Goal: Task Accomplishment & Management: Use online tool/utility

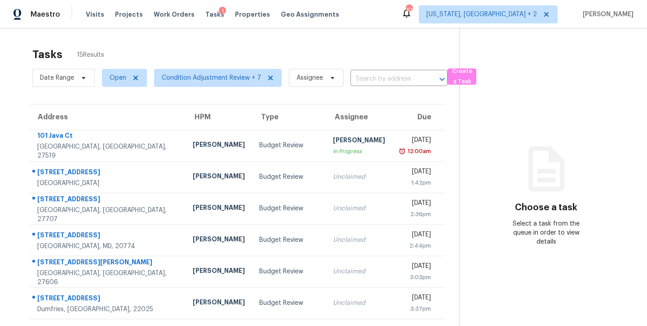
click at [218, 53] on div "Tasks 15 Results" at bounding box center [245, 54] width 427 height 23
click at [390, 8] on div "Maestro Visits Projects Work Orders Tasks 1 Properties Geo Assignments 100 Wash…" at bounding box center [323, 14] width 647 height 28
click at [259, 58] on div "Tasks 15 Results" at bounding box center [245, 54] width 427 height 23
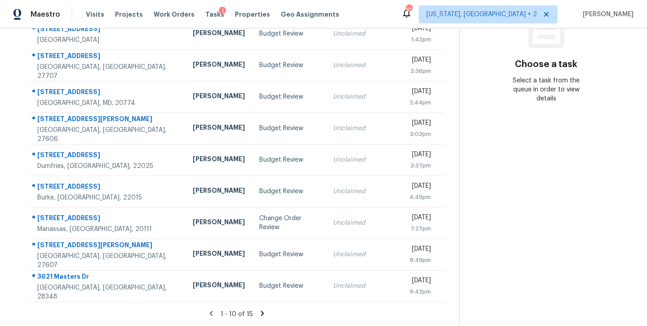
click at [259, 309] on icon at bounding box center [263, 313] width 8 height 8
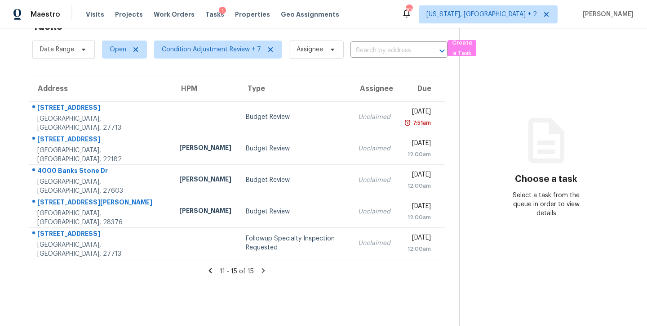
click at [209, 268] on icon at bounding box center [210, 270] width 3 height 5
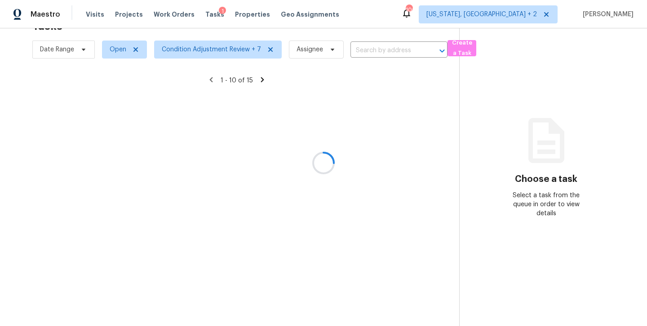
scroll to position [149, 0]
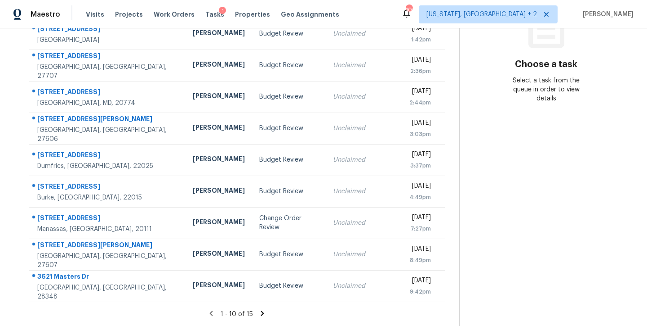
click at [356, 13] on div "Maestro Visits Projects Work Orders Tasks 1 Properties Geo Assignments 100 Wash…" at bounding box center [323, 14] width 647 height 28
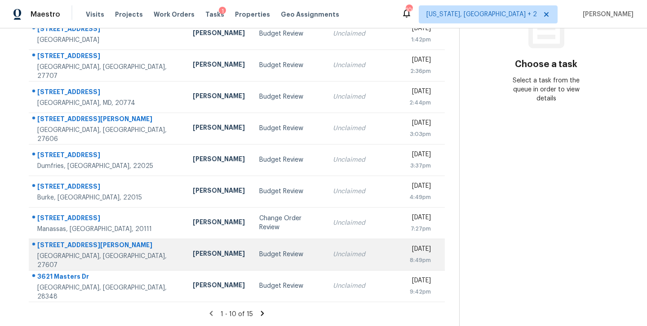
scroll to position [0, 0]
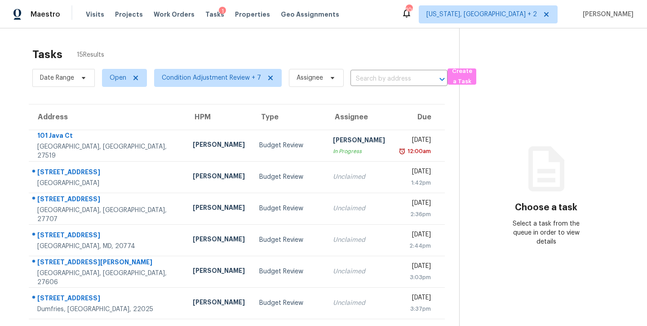
click at [371, 40] on div "Tasks 15 Results Date Range Open Condition Adjustment Review + 7 Assignee ​ Cre…" at bounding box center [323, 248] width 647 height 440
click at [318, 56] on div "Tasks 15 Results" at bounding box center [245, 54] width 427 height 23
click at [431, 14] on div "Maestro Visits Projects Work Orders Tasks 1 Properties Geo Assignments 99 Washi…" at bounding box center [323, 14] width 647 height 28
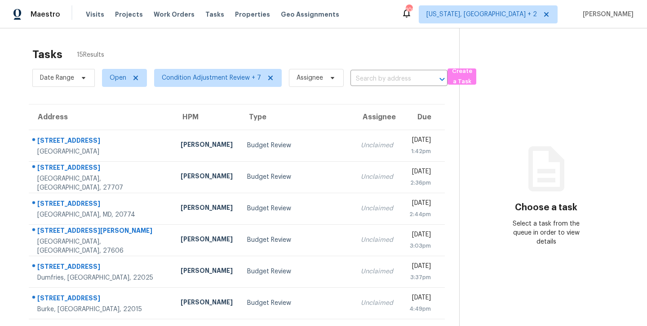
scroll to position [149, 0]
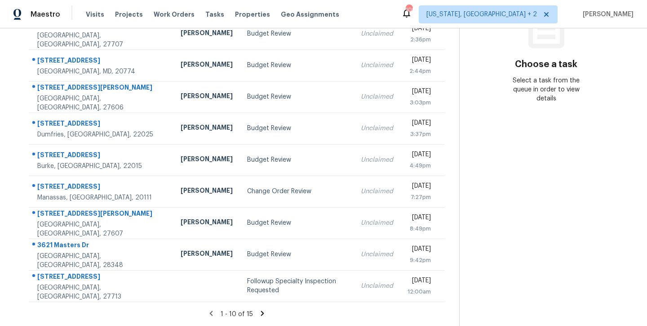
click at [261, 310] on icon at bounding box center [262, 312] width 3 height 5
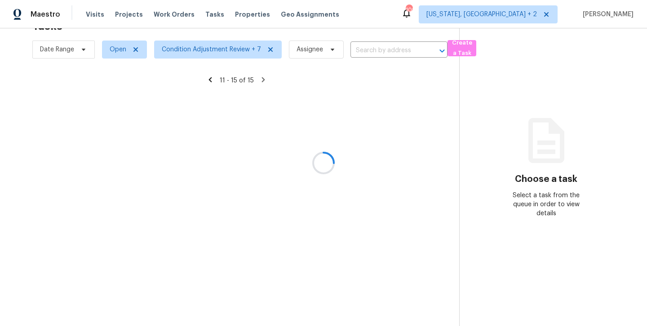
scroll to position [35, 0]
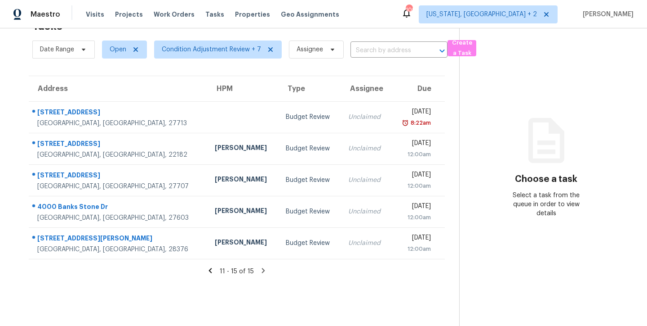
click at [209, 268] on icon at bounding box center [210, 270] width 3 height 5
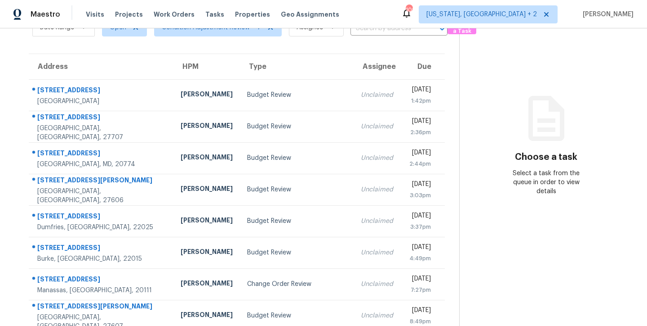
scroll to position [0, 0]
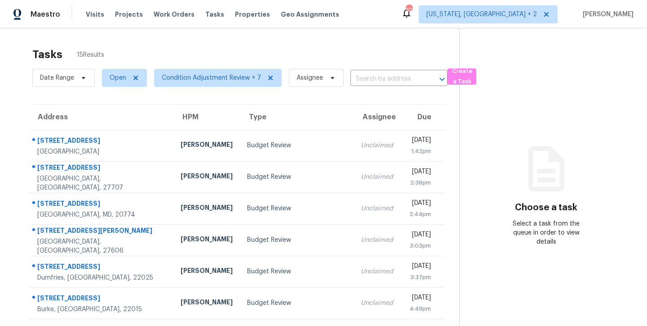
click at [300, 42] on div "Tasks 15 Results Date Range Open Condition Adjustment Review + 7 Assignee ​ Cre…" at bounding box center [323, 248] width 647 height 440
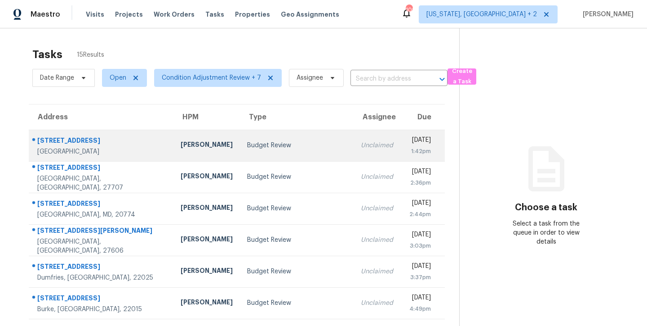
click at [240, 146] on td "Budget Review" at bounding box center [297, 144] width 114 height 31
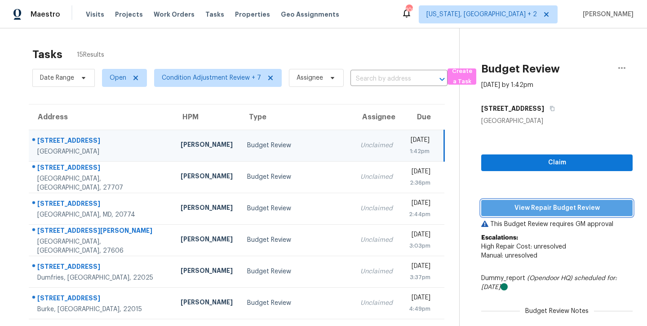
click at [560, 206] on span "View Repair Budget Review" at bounding box center [557, 207] width 137 height 11
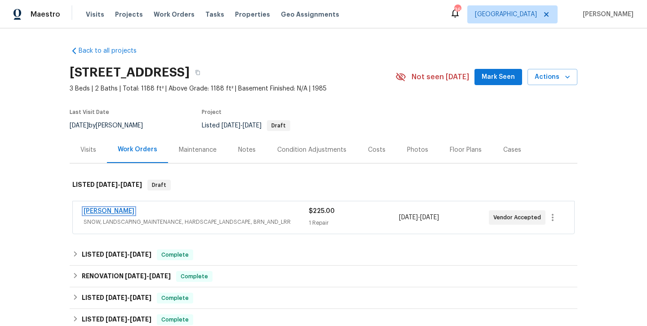
click at [120, 211] on link "[PERSON_NAME]" at bounding box center [109, 211] width 51 height 6
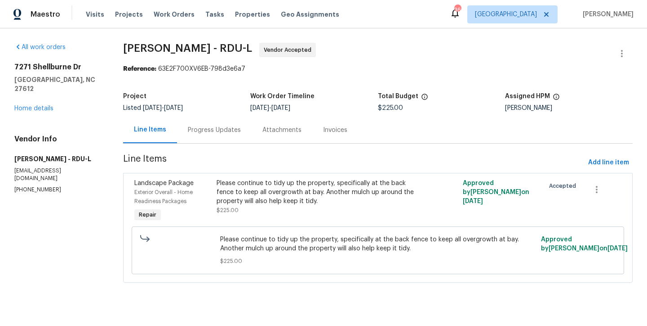
click at [216, 129] on div "Progress Updates" at bounding box center [214, 129] width 53 height 9
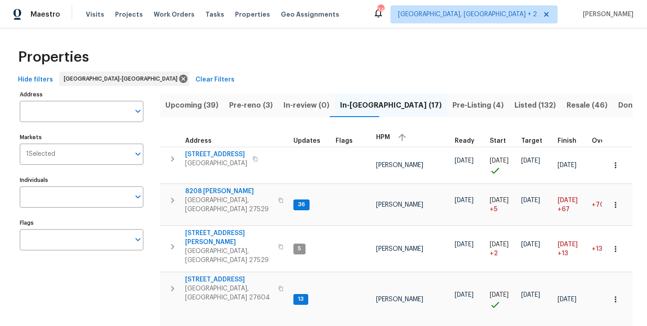
click at [237, 105] on span "Pre-reno (3)" at bounding box center [251, 105] width 44 height 13
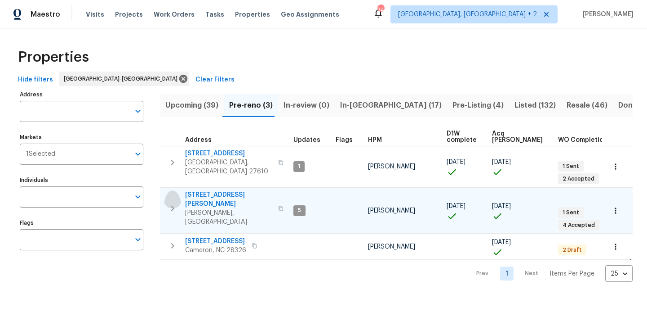
click at [173, 203] on icon "button" at bounding box center [172, 208] width 11 height 11
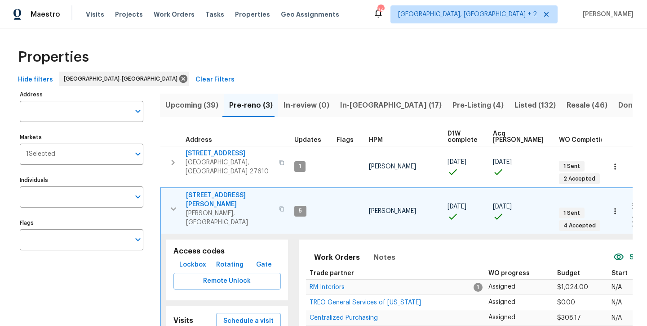
click at [392, 246] on div "Work Orders Notes Seen today" at bounding box center [492, 256] width 372 height 21
click at [374, 251] on span "Notes" at bounding box center [385, 257] width 22 height 13
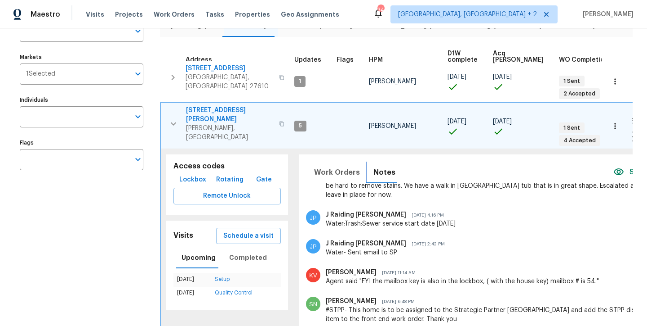
scroll to position [104, 0]
click at [177, 118] on icon "button" at bounding box center [173, 123] width 11 height 11
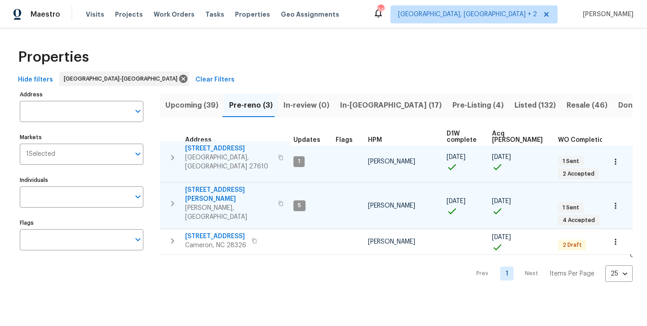
scroll to position [0, 0]
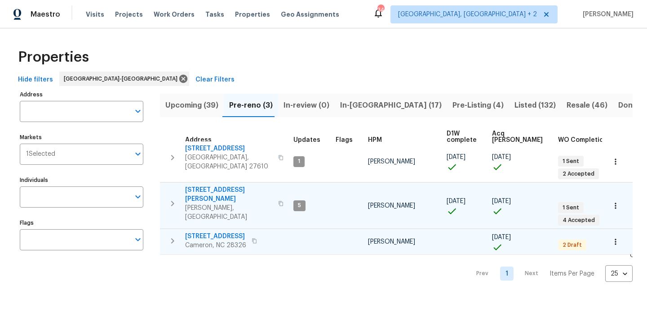
click at [174, 235] on icon "button" at bounding box center [172, 240] width 11 height 11
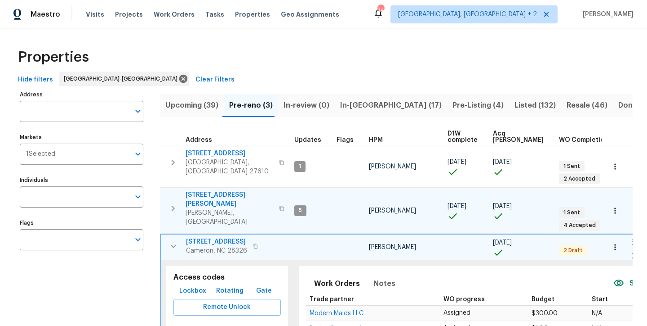
scroll to position [139, 0]
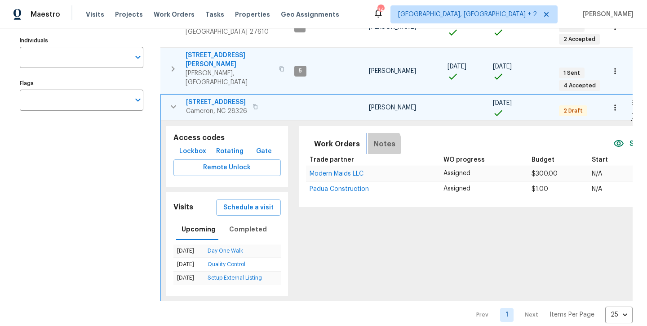
drag, startPoint x: 366, startPoint y: 120, endPoint x: 374, endPoint y: 129, distance: 12.1
click at [374, 138] on span "Notes" at bounding box center [385, 144] width 22 height 13
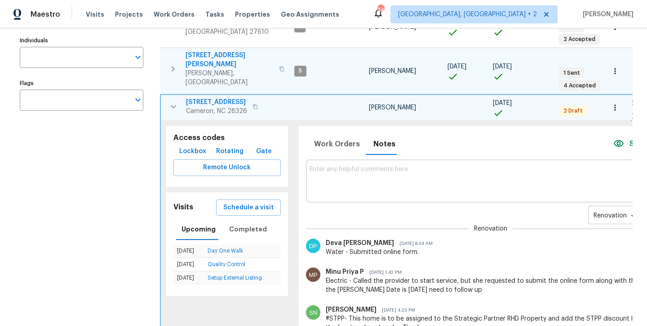
click at [578, 189] on body "Maestro Visits Projects Work Orders Tasks Properties Geo Assignments 34 Charles…" at bounding box center [323, 163] width 647 height 326
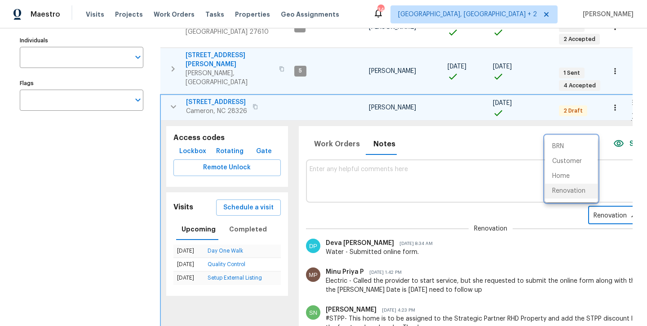
click at [449, 241] on div at bounding box center [323, 163] width 647 height 326
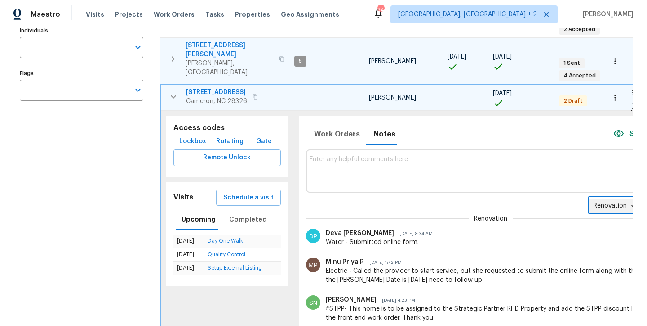
scroll to position [105, 0]
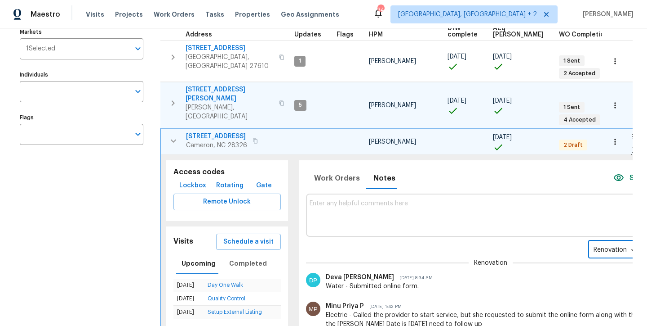
click at [611, 137] on icon "button" at bounding box center [615, 141] width 9 height 9
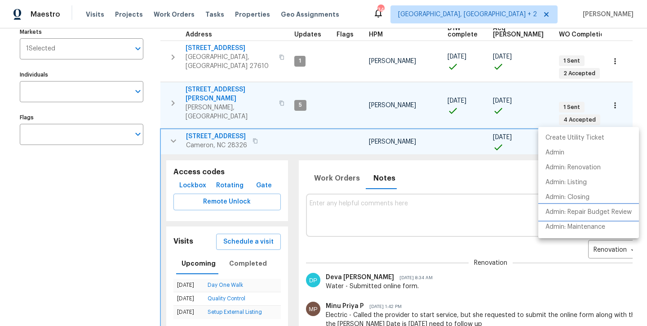
click at [612, 214] on p "Admin: Repair Budget Review" at bounding box center [589, 211] width 86 height 9
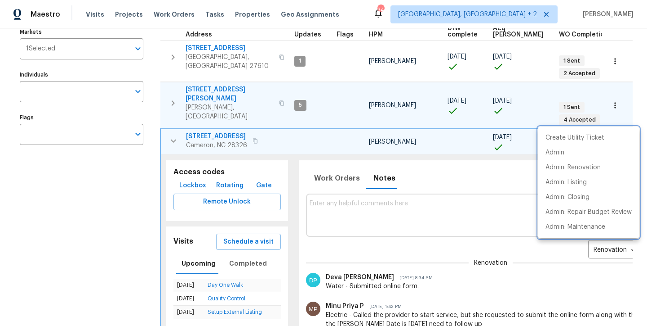
click at [353, 186] on div at bounding box center [323, 163] width 647 height 326
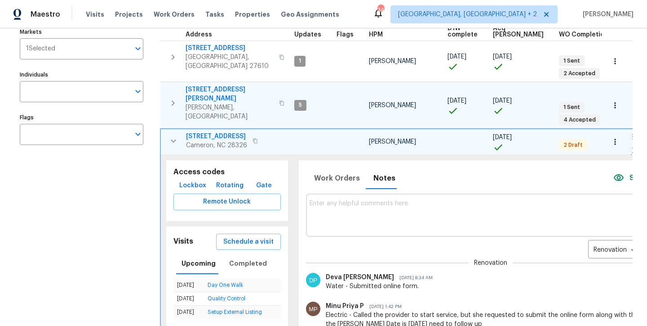
click at [351, 200] on textarea at bounding box center [491, 215] width 362 height 30
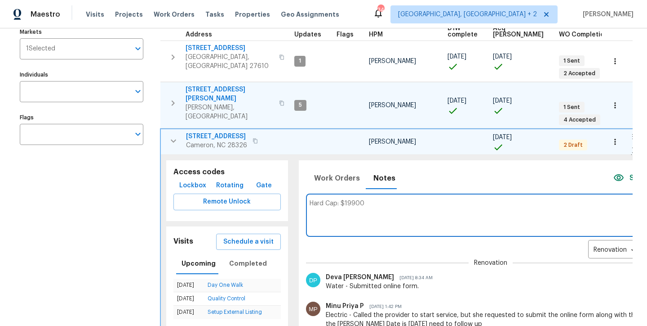
type textarea "Hard Cap: $19900"
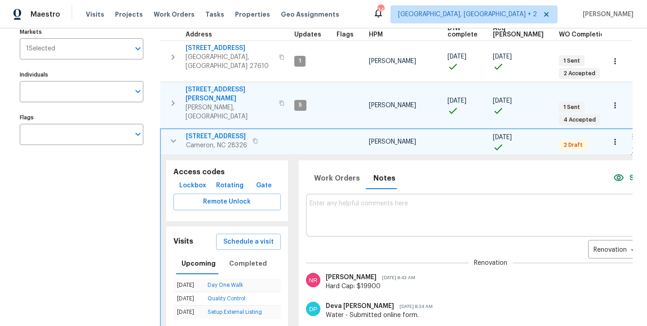
click at [170, 135] on icon "button" at bounding box center [173, 140] width 11 height 11
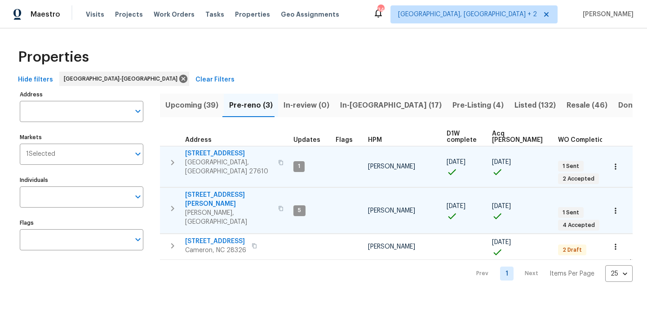
scroll to position [0, 0]
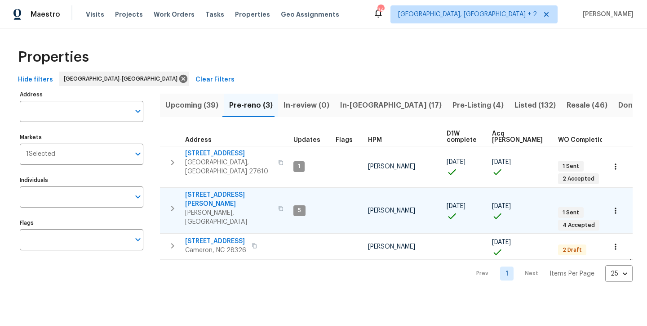
click at [188, 91] on div "Upcoming (39) Pre-reno (3) In-review (0) In-reno (17) Pre-Listing (4) Listed (1…" at bounding box center [396, 185] width 473 height 194
click at [195, 110] on span "Upcoming (39)" at bounding box center [191, 105] width 53 height 13
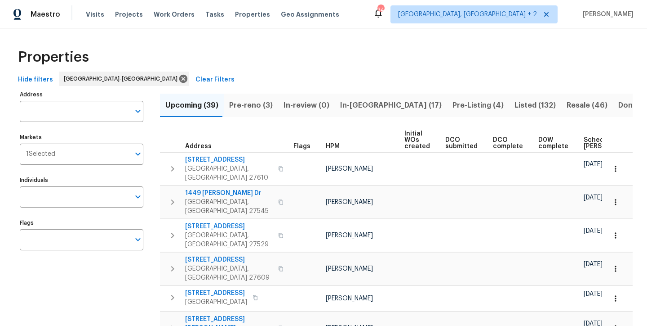
scroll to position [0, 106]
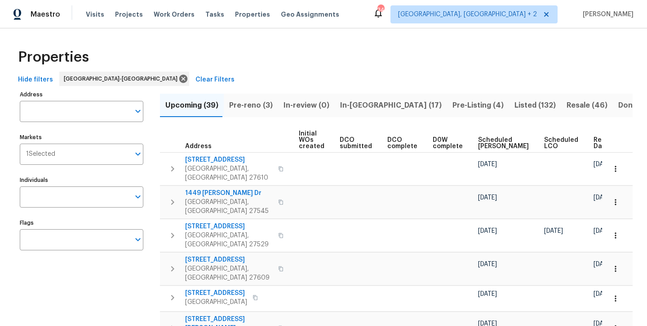
click at [594, 139] on span "Ready Date" at bounding box center [604, 143] width 20 height 13
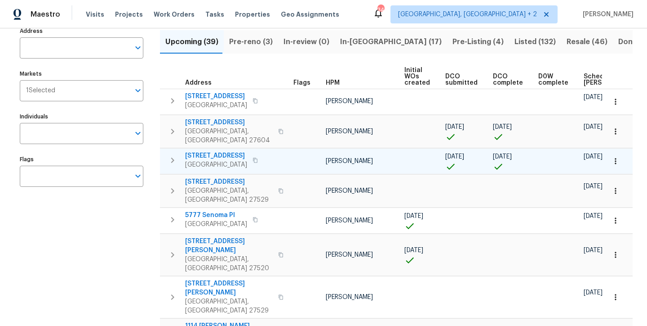
scroll to position [77, 0]
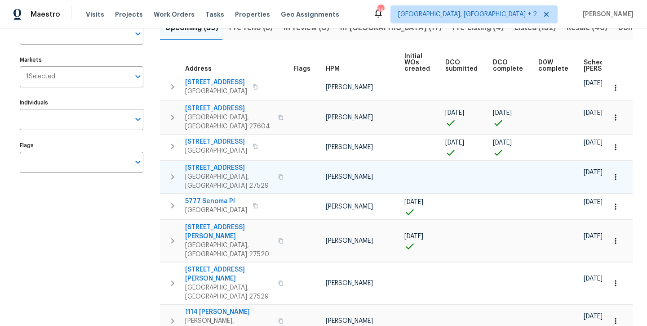
click at [172, 141] on icon "button" at bounding box center [172, 146] width 11 height 11
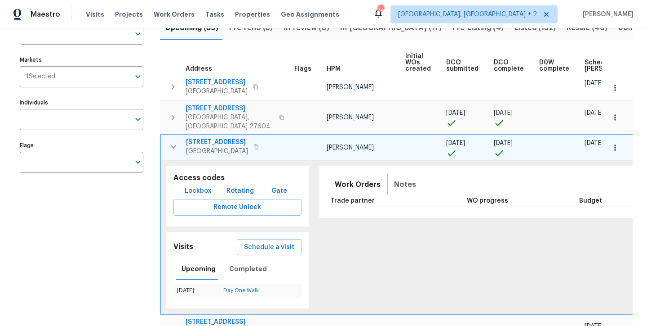
click at [401, 179] on span "Notes" at bounding box center [405, 184] width 22 height 13
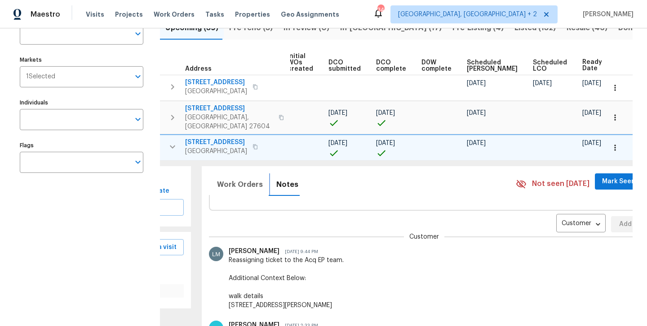
scroll to position [34, 0]
click at [531, 211] on body "Maestro Visits Projects Work Orders Tasks Properties Geo Assignments 34 Charles…" at bounding box center [323, 163] width 647 height 326
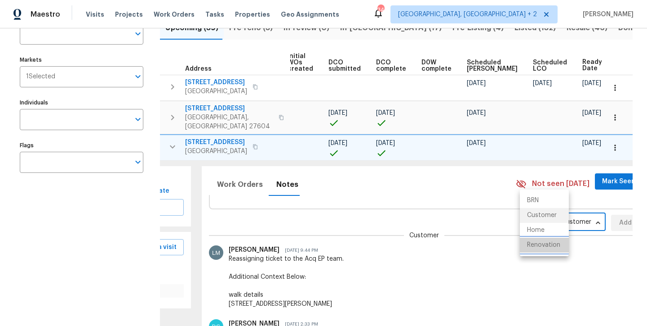
click at [532, 242] on li "Renovation" at bounding box center [544, 244] width 49 height 15
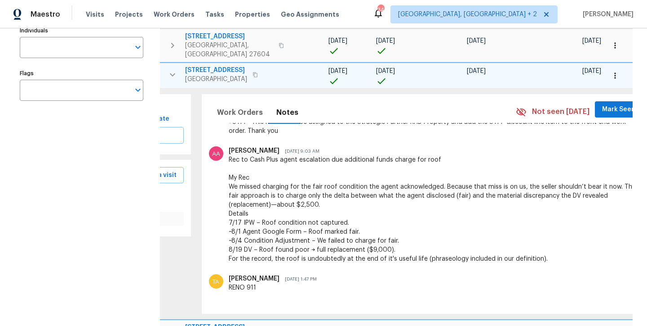
scroll to position [94, 0]
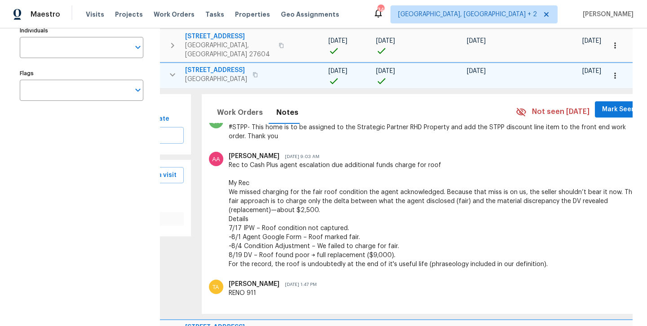
click at [398, 161] on div "Rec to Cash Plus agent escalation due additional funds charge for roof My Rec W…" at bounding box center [435, 215] width 412 height 108
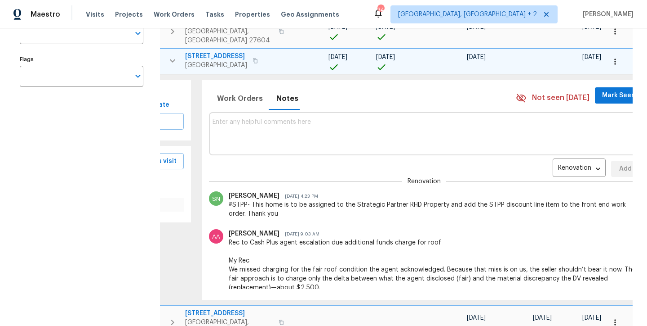
scroll to position [0, 0]
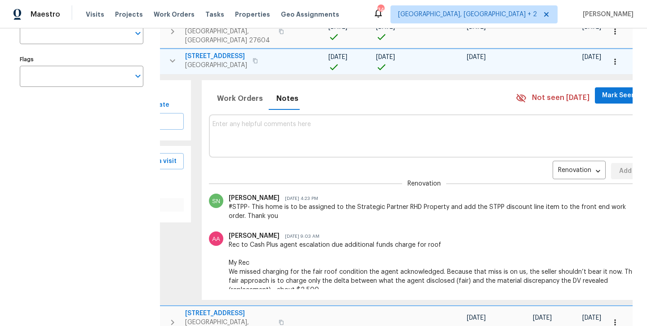
click at [263, 125] on textarea at bounding box center [425, 136] width 424 height 30
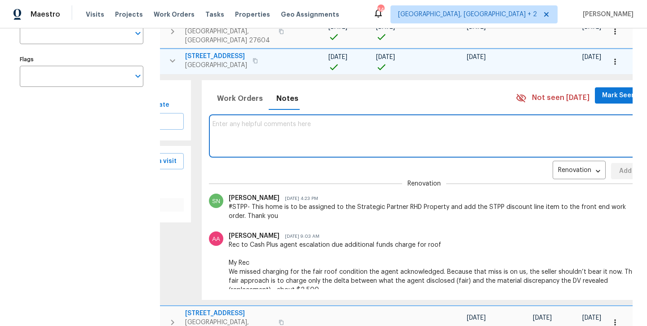
click at [611, 57] on icon "button" at bounding box center [615, 61] width 9 height 9
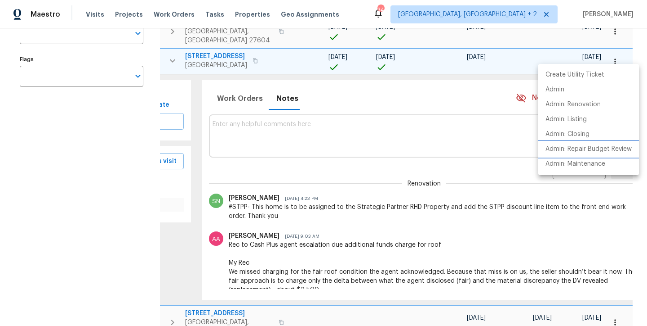
click at [588, 150] on p "Admin: Repair Budget Review" at bounding box center [589, 148] width 86 height 9
click at [241, 124] on div at bounding box center [323, 163] width 647 height 326
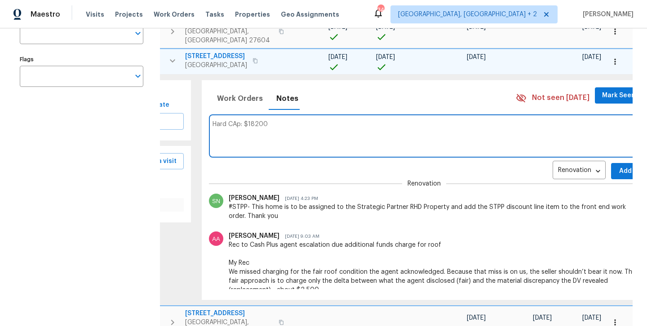
click at [229, 121] on textarea "Hard CAp: $18200" at bounding box center [425, 136] width 424 height 30
type textarea "Hard Cap: $18200"
click at [612, 167] on button "Add" at bounding box center [626, 171] width 29 height 17
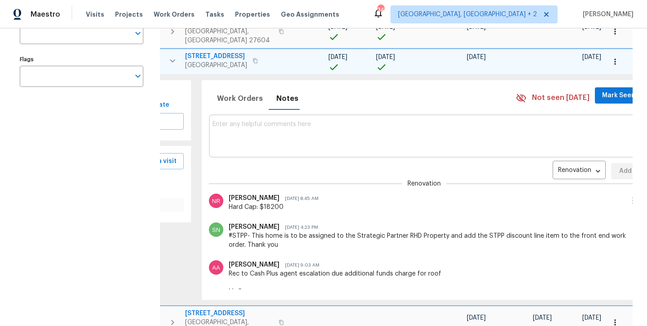
scroll to position [161, 0]
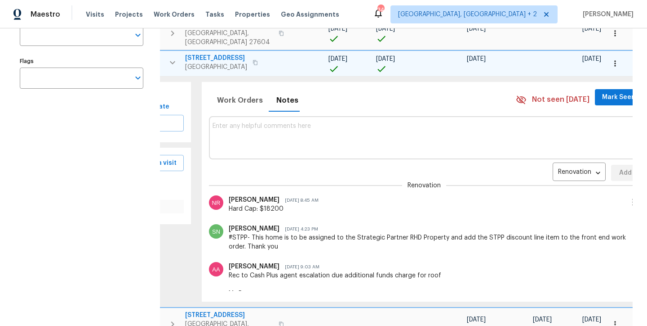
click at [172, 57] on icon "button" at bounding box center [172, 62] width 11 height 11
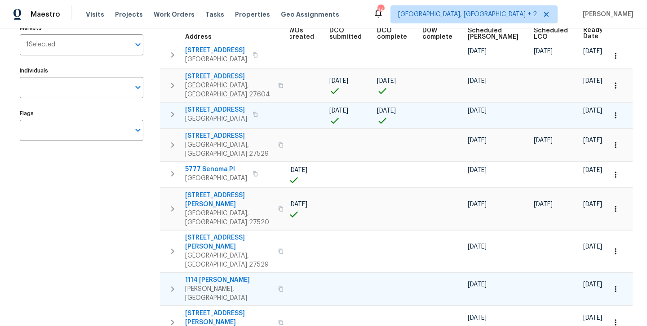
scroll to position [96, 0]
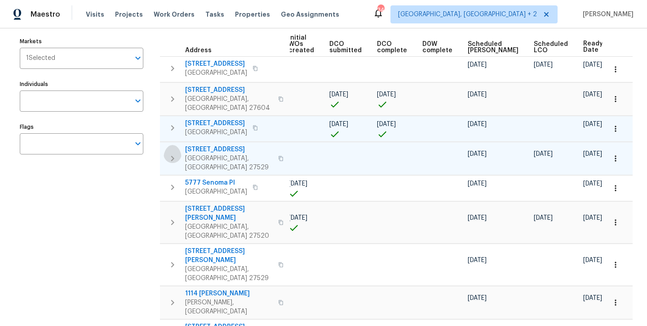
click at [175, 153] on icon "button" at bounding box center [172, 158] width 11 height 11
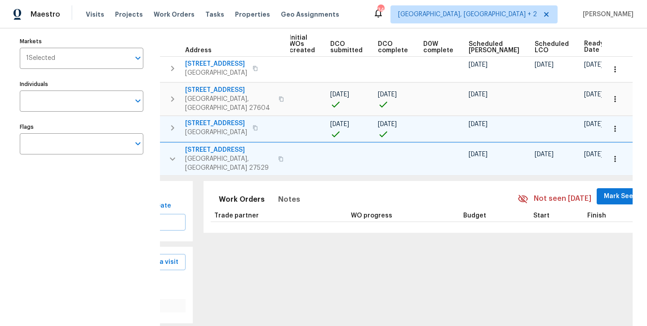
click at [611, 154] on icon "button" at bounding box center [615, 158] width 9 height 9
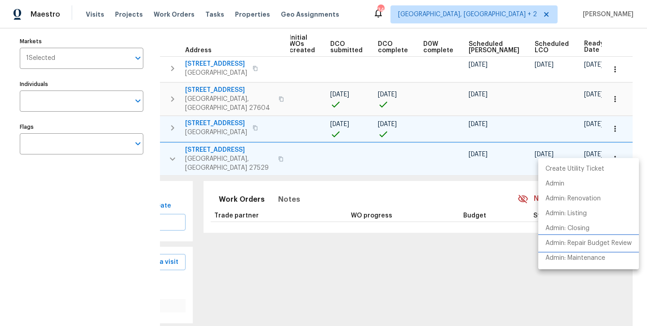
click at [615, 241] on p "Admin: Repair Budget Review" at bounding box center [589, 242] width 86 height 9
click at [280, 191] on div at bounding box center [323, 163] width 647 height 326
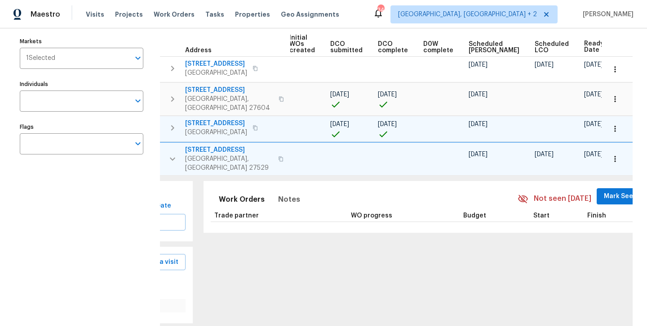
click at [271, 187] on div "Create Utility Ticket Admin Admin: Renovation Admin: Listing Admin: Closing Adm…" at bounding box center [323, 163] width 647 height 326
click at [278, 193] on span "Notes" at bounding box center [289, 199] width 22 height 13
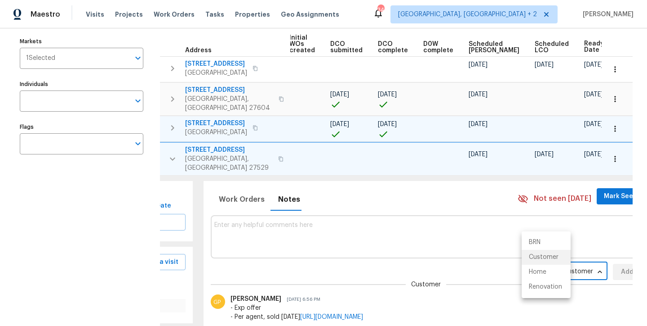
click at [549, 258] on body "Maestro Visits Projects Work Orders Tasks Properties Geo Assignments 34 Charles…" at bounding box center [323, 163] width 647 height 326
click at [543, 290] on li "Renovation" at bounding box center [546, 286] width 49 height 15
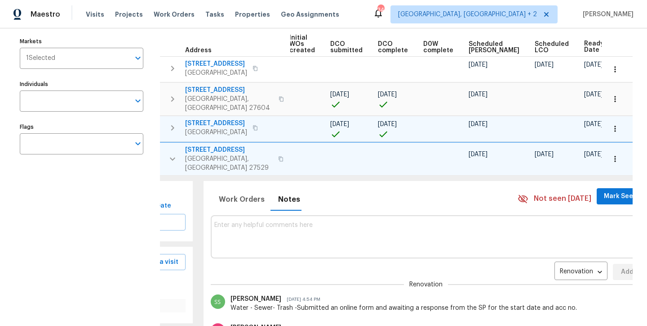
click at [290, 221] on textarea at bounding box center [426, 236] width 424 height 30
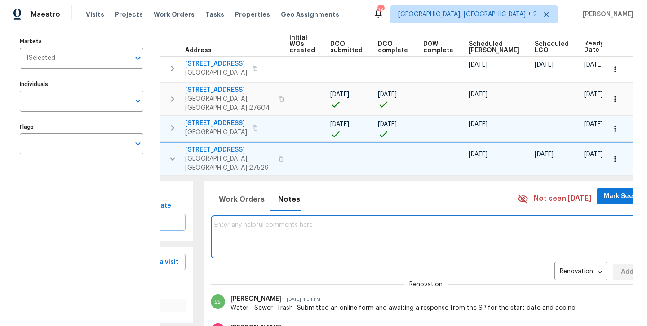
scroll to position [17, 0]
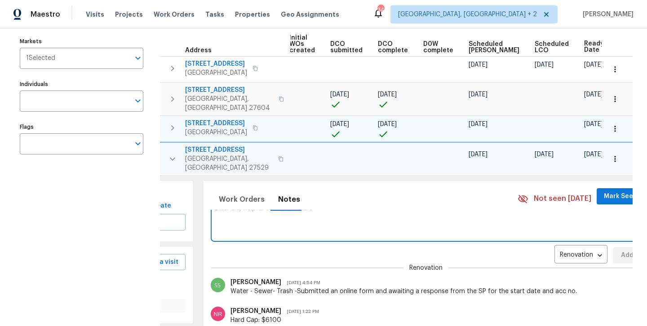
click at [174, 153] on icon "button" at bounding box center [172, 158] width 11 height 11
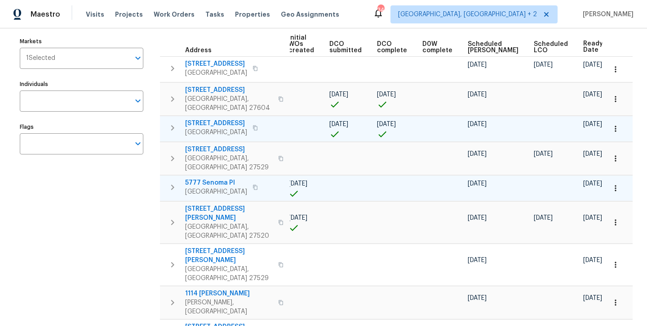
click at [170, 182] on icon "button" at bounding box center [172, 187] width 11 height 11
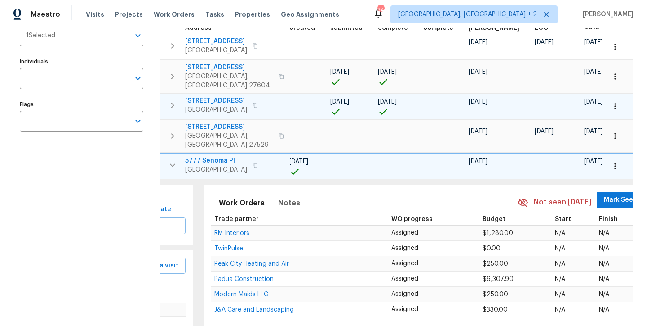
scroll to position [167, 0]
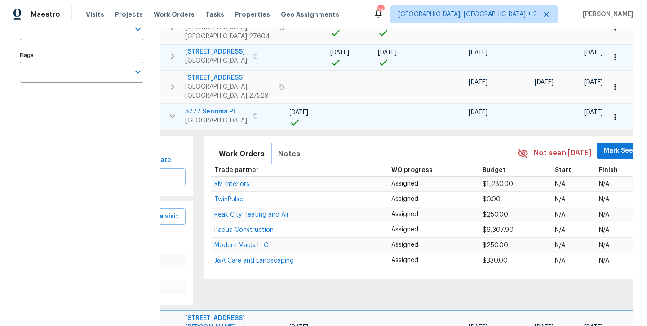
click at [278, 147] on span "Notes" at bounding box center [289, 153] width 22 height 13
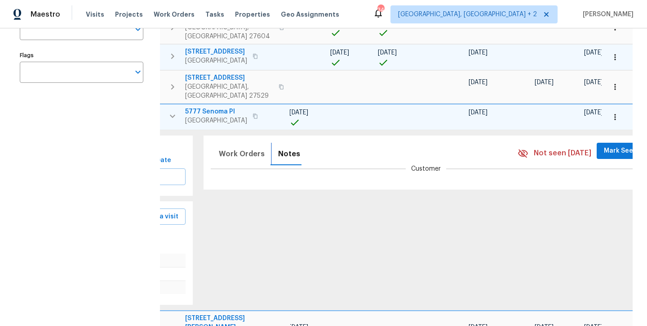
click at [278, 147] on span "Notes" at bounding box center [289, 153] width 22 height 13
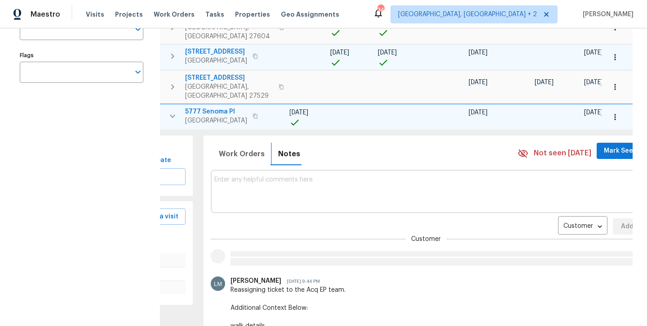
click at [283, 147] on span "Notes" at bounding box center [289, 153] width 22 height 13
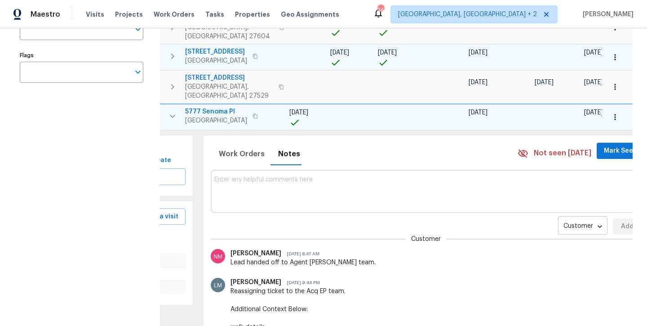
click at [569, 218] on div "Customer CONTACT ​" at bounding box center [582, 226] width 49 height 17
click at [563, 208] on body "Maestro Visits Projects Work Orders Tasks Properties Geo Assignments 34 Charles…" at bounding box center [323, 163] width 647 height 326
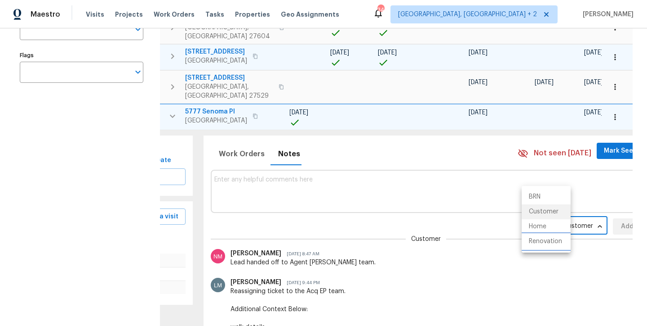
click at [551, 243] on li "Renovation" at bounding box center [546, 241] width 49 height 15
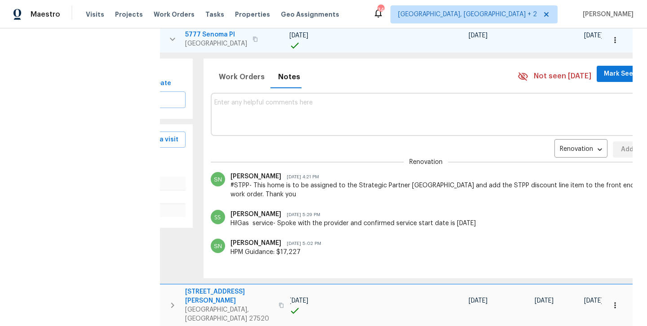
scroll to position [233, 0]
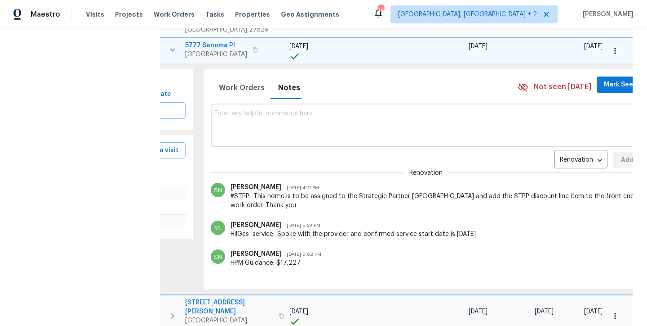
click at [271, 116] on textarea at bounding box center [426, 125] width 424 height 30
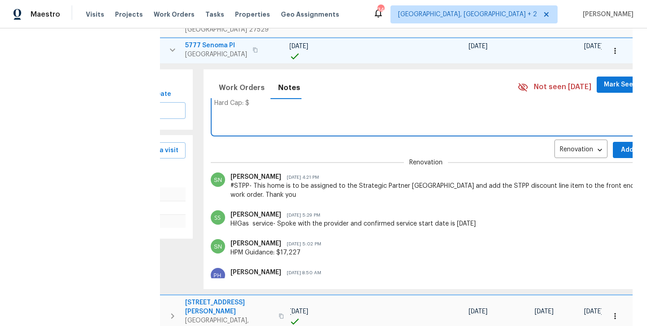
scroll to position [0, 0]
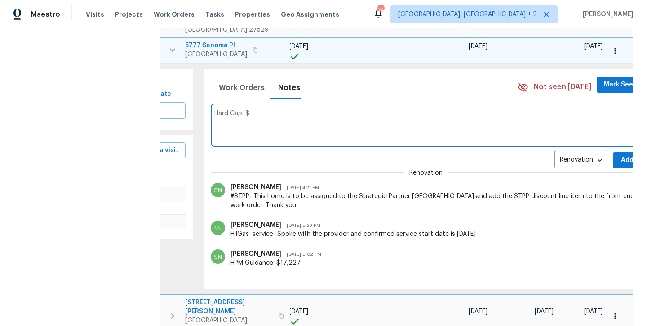
click at [270, 110] on textarea "Hard Cap: $" at bounding box center [426, 125] width 424 height 30
type textarea "Hard Cap: $19000"
click at [621, 155] on span "Add" at bounding box center [628, 160] width 14 height 11
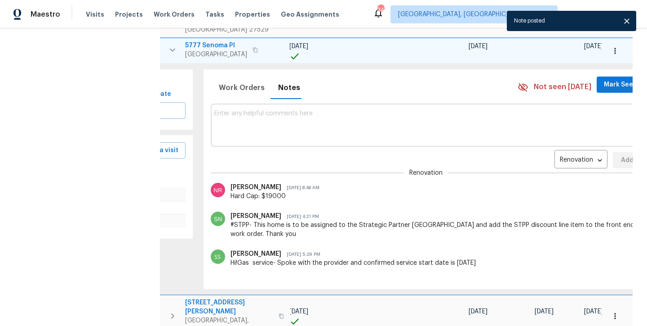
click at [169, 45] on icon "button" at bounding box center [172, 50] width 11 height 11
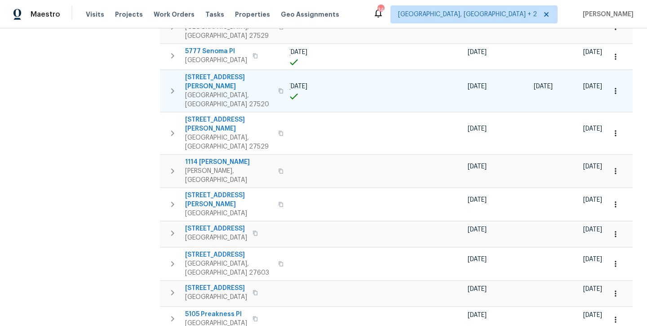
scroll to position [218, 0]
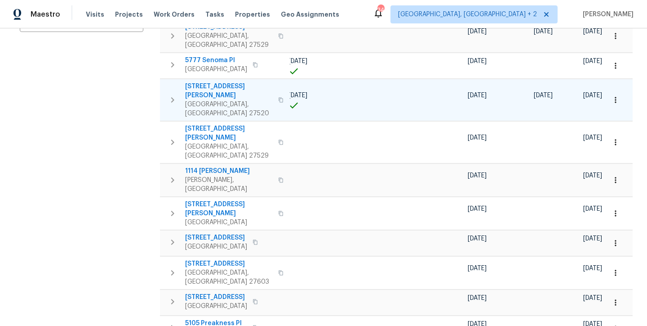
click at [174, 94] on icon "button" at bounding box center [172, 99] width 11 height 11
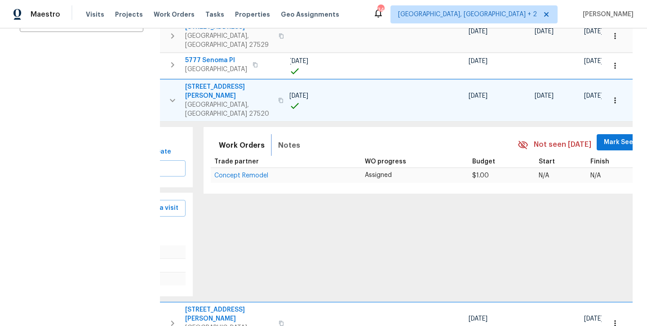
click at [278, 139] on span "Notes" at bounding box center [289, 145] width 22 height 13
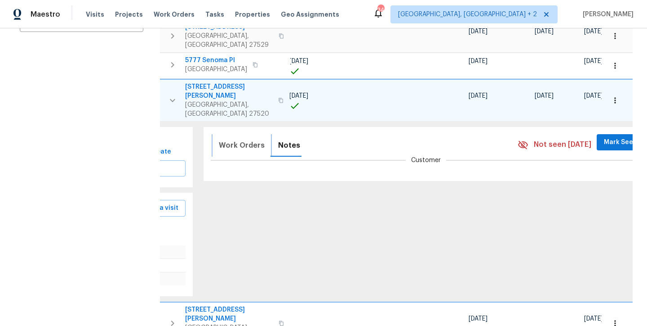
click at [219, 139] on span "Work Orders" at bounding box center [242, 145] width 46 height 13
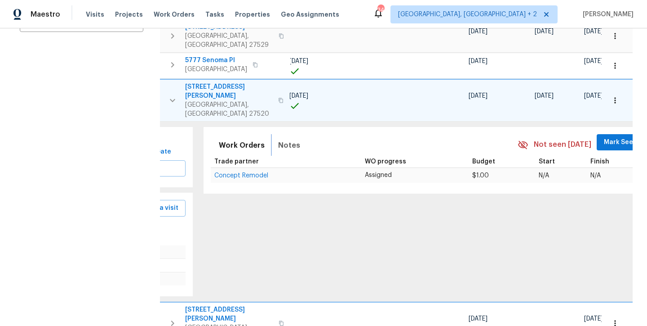
click at [278, 139] on span "Notes" at bounding box center [289, 145] width 22 height 13
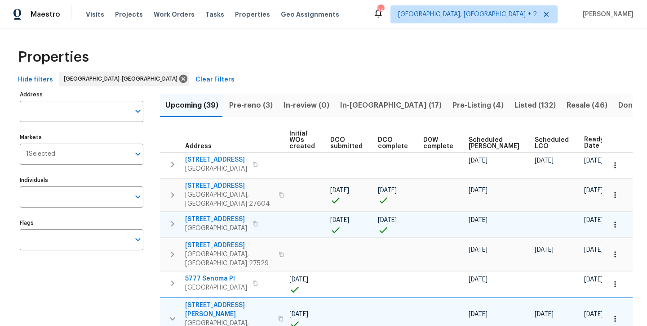
scroll to position [183, 0]
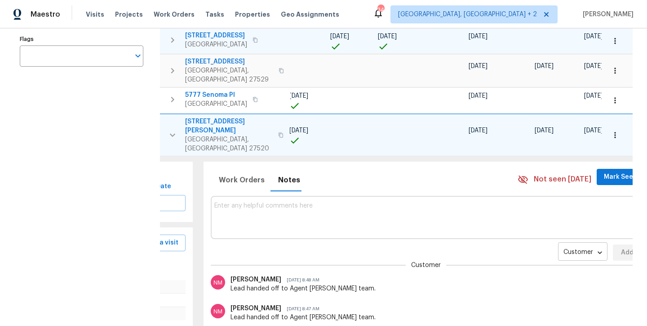
click at [545, 224] on body "Maestro Visits Projects Work Orders Tasks Properties Geo Assignments 34 Charles…" at bounding box center [323, 163] width 647 height 326
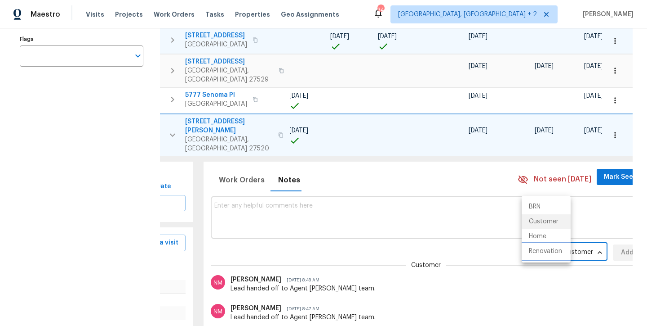
click at [553, 253] on li "Renovation" at bounding box center [546, 251] width 49 height 15
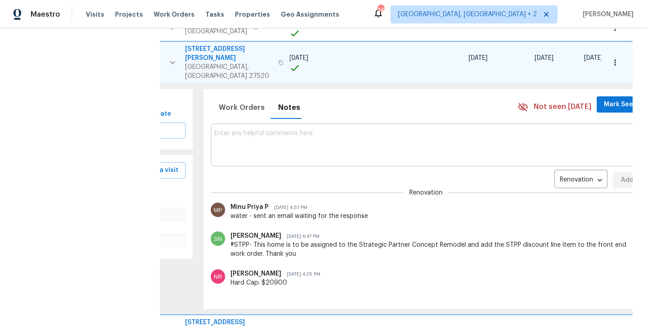
scroll to position [200, 0]
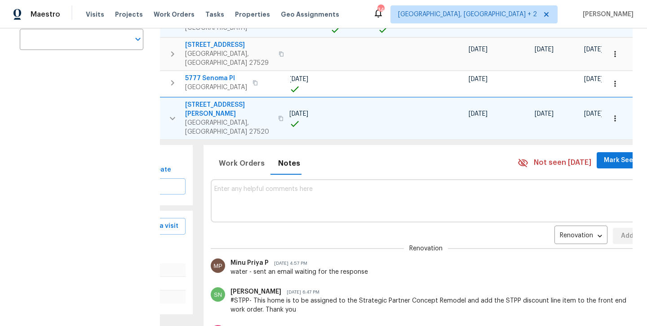
click at [174, 113] on icon "button" at bounding box center [172, 118] width 11 height 11
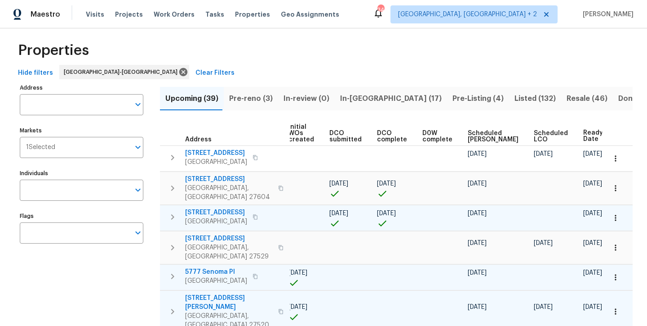
scroll to position [0, 0]
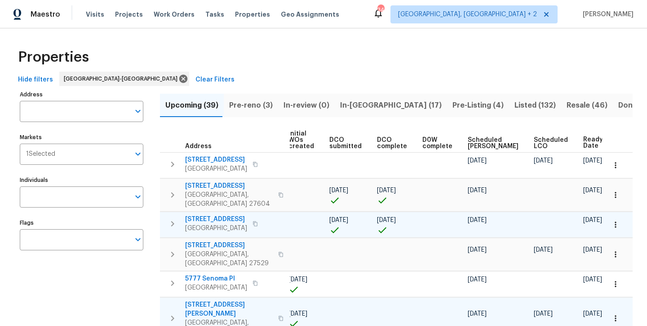
click at [305, 75] on div "Hide filters Raleigh-Durham Clear Filters" at bounding box center [323, 79] width 619 height 17
click at [374, 14] on div "Maestro Visits Projects Work Orders Tasks Properties Geo Assignments 34 Charles…" at bounding box center [323, 14] width 647 height 28
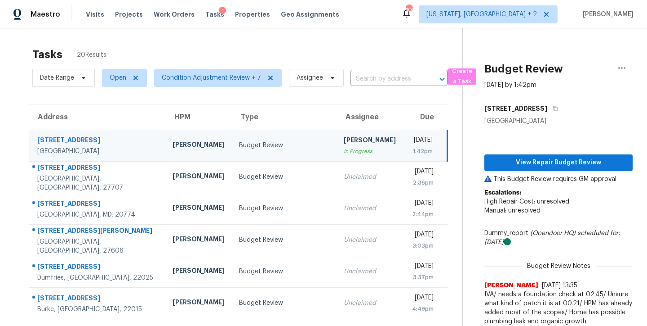
click at [366, 10] on div "Maestro Visits Projects Work Orders Tasks 1 Properties Geo Assignments 109 Wash…" at bounding box center [323, 14] width 647 height 28
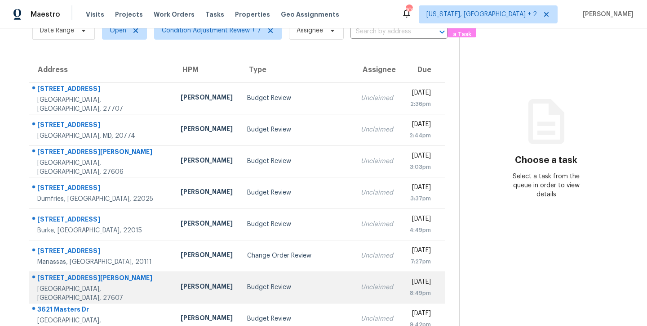
scroll to position [149, 0]
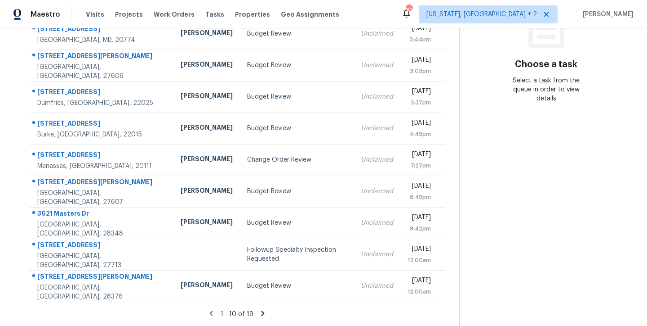
click at [260, 309] on icon at bounding box center [263, 313] width 8 height 8
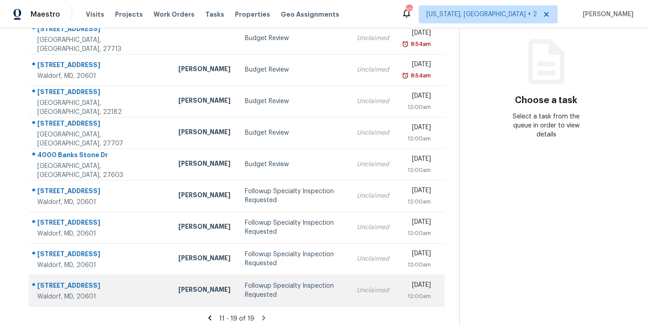
scroll to position [72, 0]
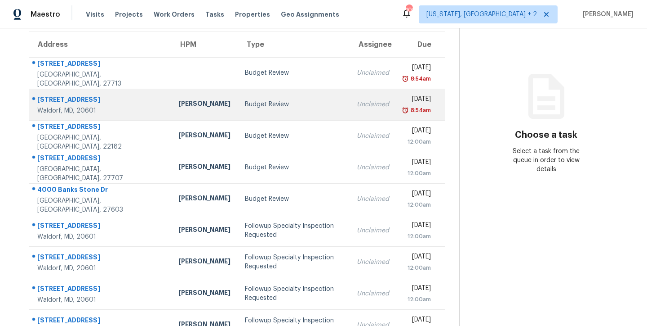
click at [245, 104] on div "Budget Review" at bounding box center [293, 104] width 97 height 9
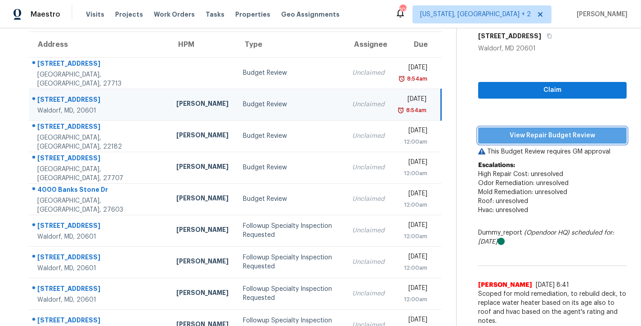
click at [534, 136] on span "View Repair Budget Review" at bounding box center [552, 135] width 134 height 11
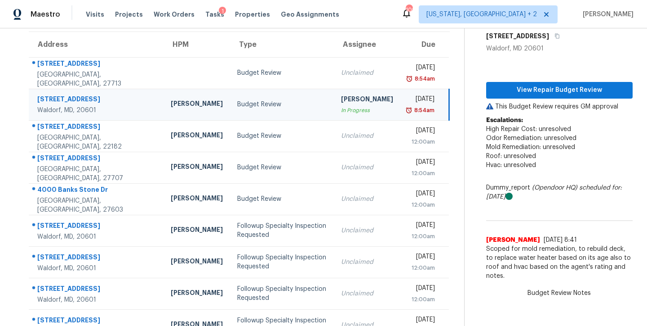
click at [380, 11] on div "Maestro Visits Projects Work Orders Tasks 1 Properties Geo Assignments 109 Wash…" at bounding box center [323, 14] width 647 height 28
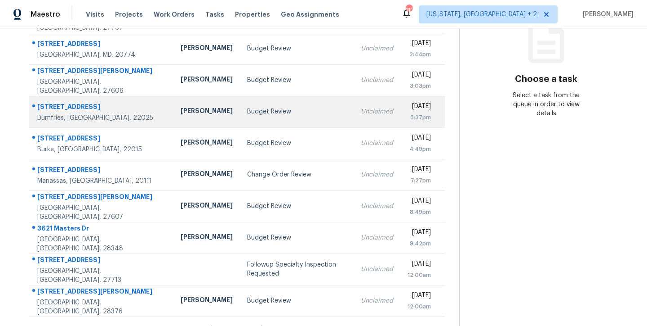
scroll to position [149, 0]
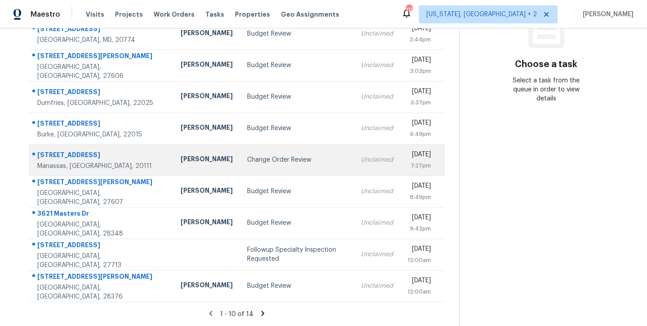
click at [247, 157] on div "Change Order Review" at bounding box center [296, 159] width 99 height 9
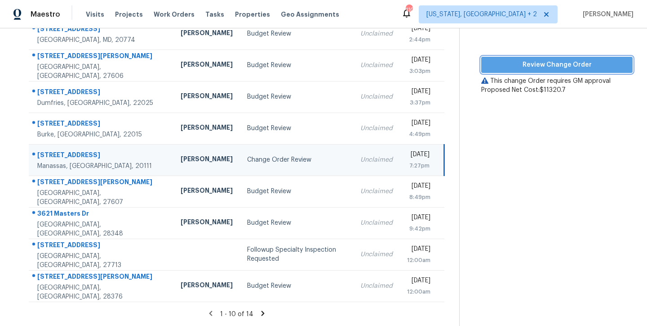
click at [580, 59] on span "Review Change Order" at bounding box center [557, 64] width 137 height 11
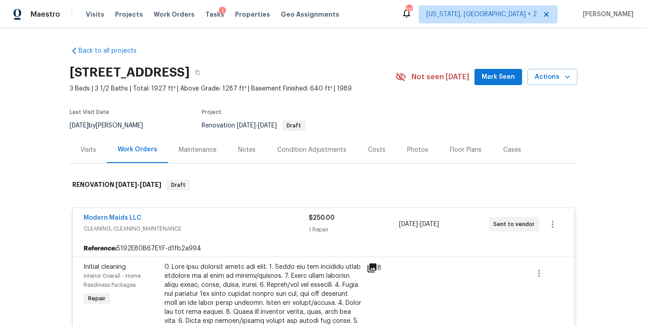
click at [36, 150] on div "Back to all projects 8524 Charnwood Ct, Manassas, VA 20111 3 Beds | 3 1/2 Baths…" at bounding box center [323, 176] width 647 height 297
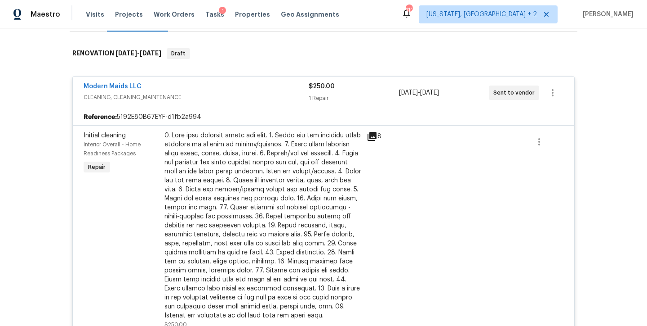
scroll to position [86, 0]
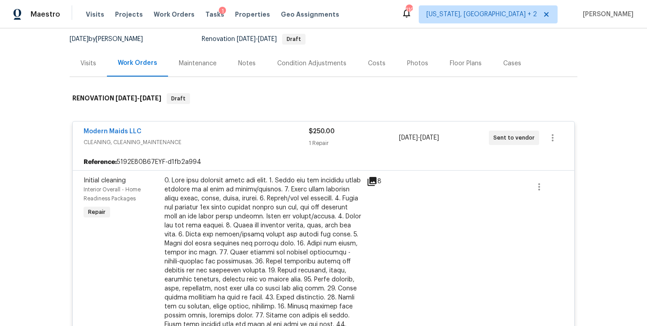
click at [375, 61] on div "Costs" at bounding box center [377, 63] width 18 height 9
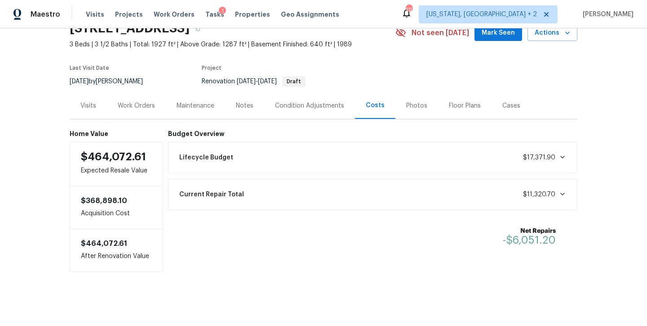
scroll to position [51, 0]
click at [126, 101] on div "Work Orders" at bounding box center [136, 105] width 37 height 9
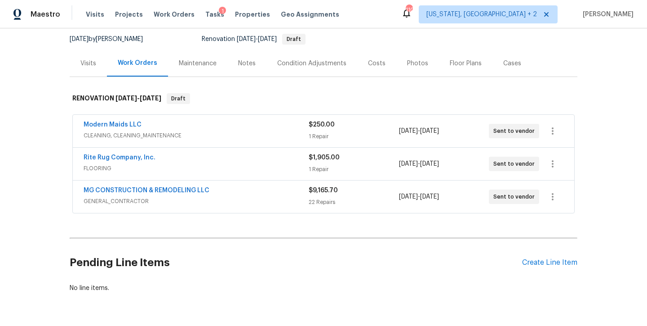
click at [239, 194] on div "MG CONSTRUCTION & REMODELING LLC" at bounding box center [196, 191] width 225 height 11
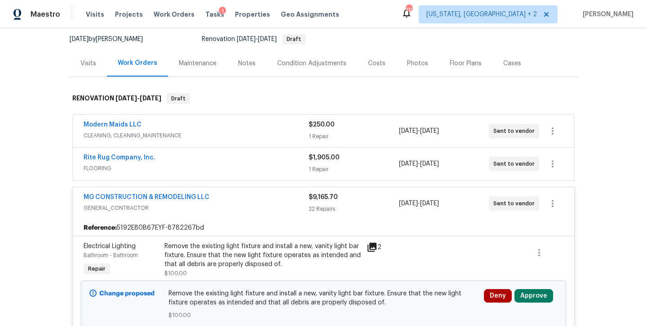
click at [169, 125] on div "Modern Maids LLC" at bounding box center [196, 125] width 225 height 11
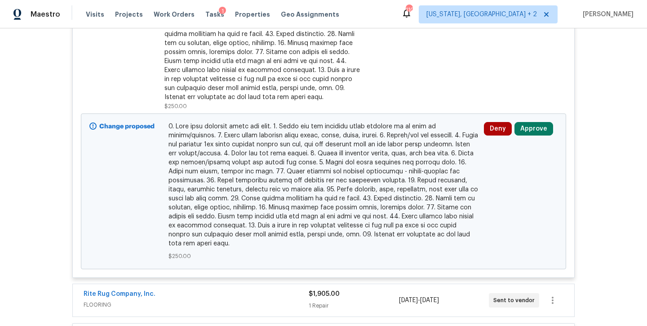
scroll to position [375, 0]
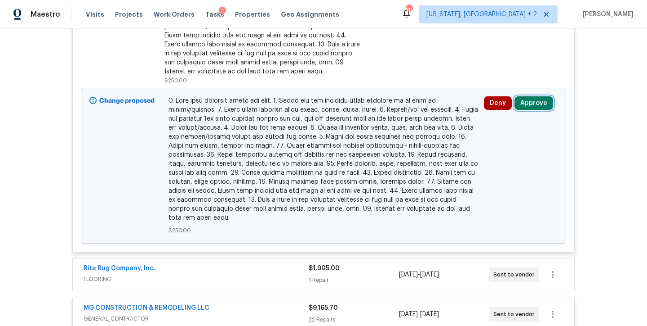
click at [543, 98] on button "Approve" at bounding box center [534, 102] width 39 height 13
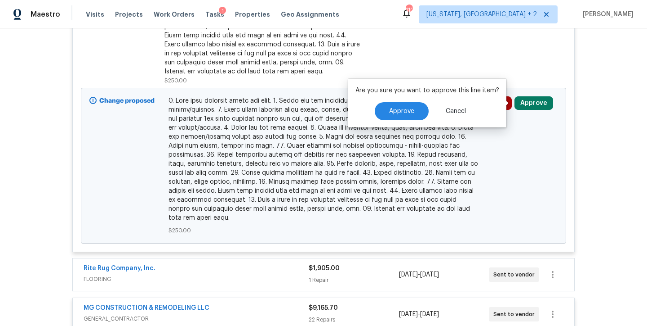
click at [379, 122] on div "Are you sure you want to approve this line item? Approve Cancel" at bounding box center [427, 103] width 158 height 49
click at [391, 113] on span "Approve" at bounding box center [401, 111] width 25 height 7
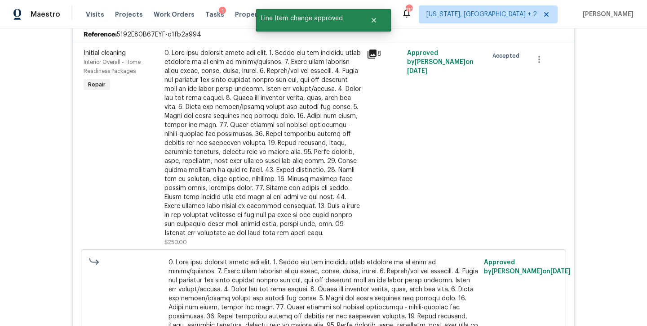
scroll to position [126, 0]
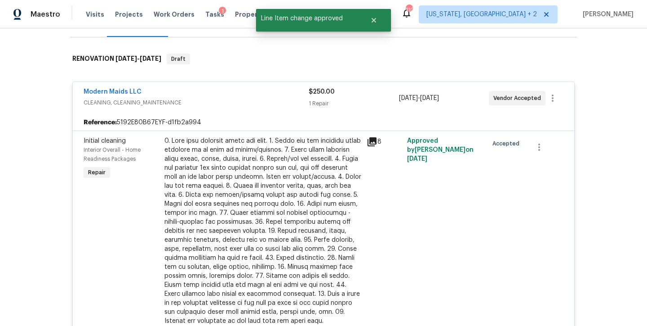
click at [217, 91] on div "Modern Maids LLC" at bounding box center [196, 92] width 225 height 11
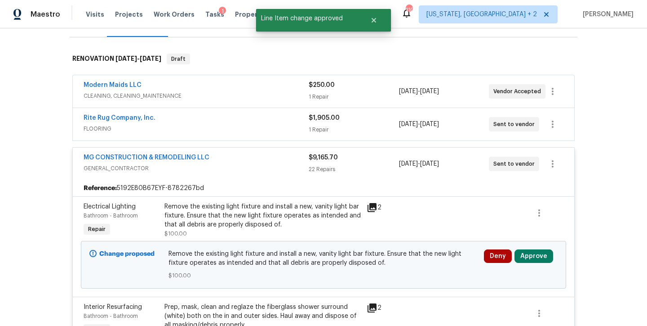
click at [210, 121] on div "Rite Rug Company, Inc." at bounding box center [196, 118] width 225 height 11
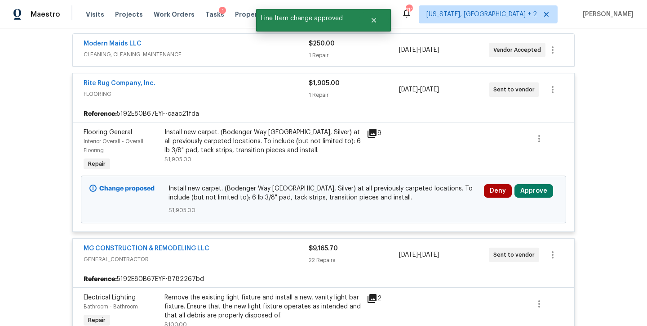
scroll to position [200, 0]
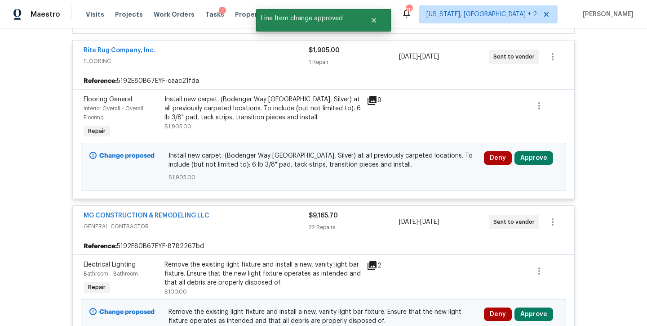
click at [214, 111] on div "Install new carpet. (Bodenger Way 945 Winter Ash, Silver) at all previously car…" at bounding box center [263, 108] width 197 height 27
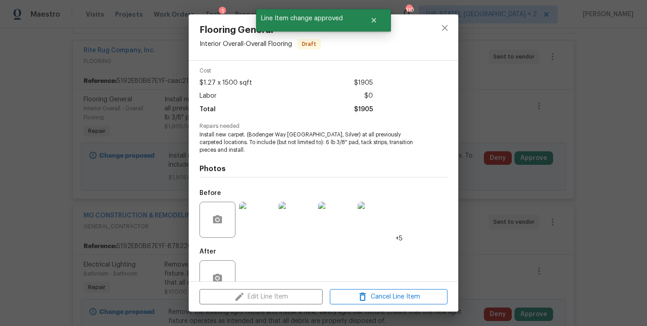
scroll to position [58, 0]
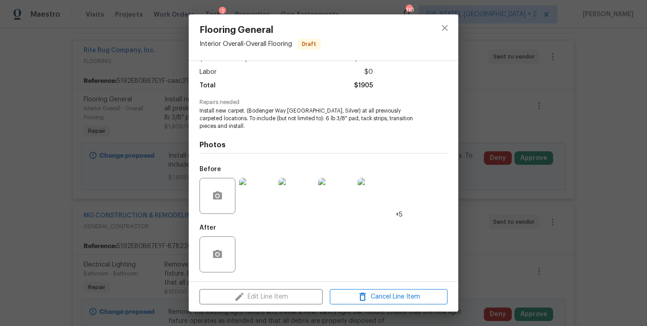
click at [262, 201] on img at bounding box center [257, 196] width 36 height 36
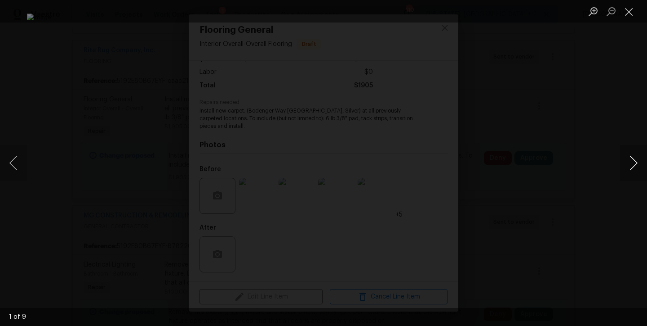
click at [637, 165] on button "Next image" at bounding box center [634, 163] width 27 height 36
click at [632, 12] on button "Close lightbox" at bounding box center [630, 12] width 18 height 16
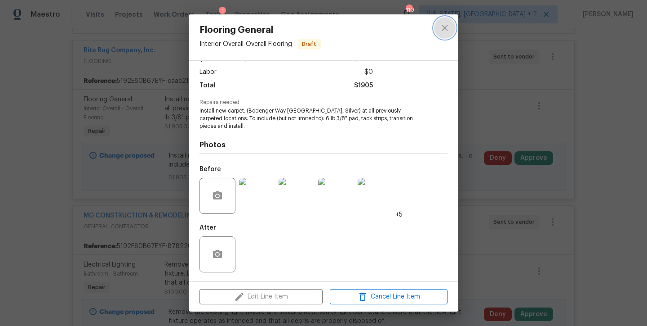
click at [441, 31] on icon "close" at bounding box center [445, 27] width 11 height 11
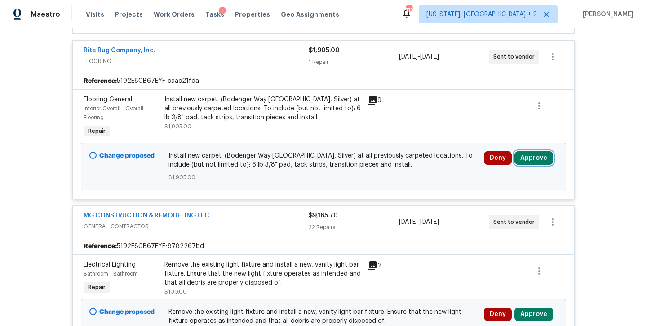
click at [536, 161] on button "Approve" at bounding box center [534, 157] width 39 height 13
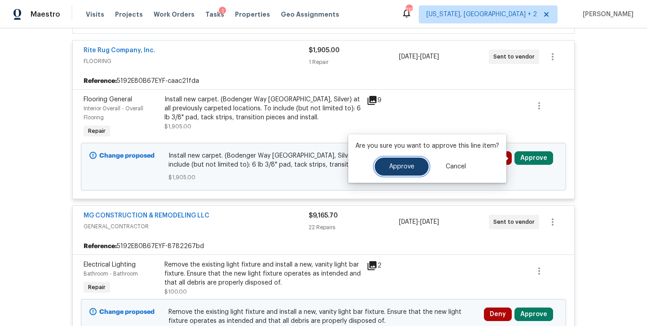
click at [384, 170] on button "Approve" at bounding box center [402, 166] width 54 height 18
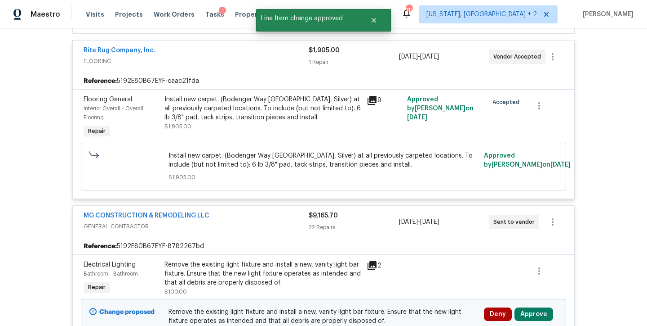
click at [182, 51] on div "Rite Rug Company, Inc." at bounding box center [196, 51] width 225 height 11
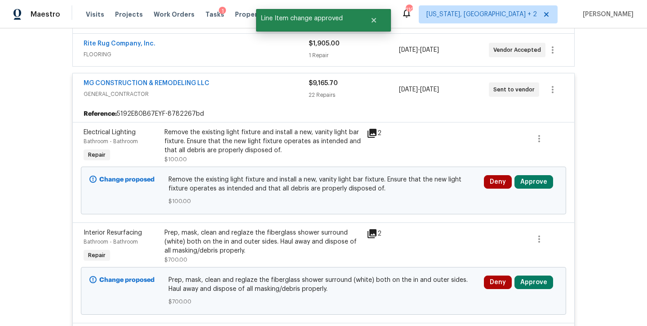
click at [292, 137] on div "Remove the existing light fixture and install a new, vanity light bar fixture. …" at bounding box center [263, 141] width 197 height 27
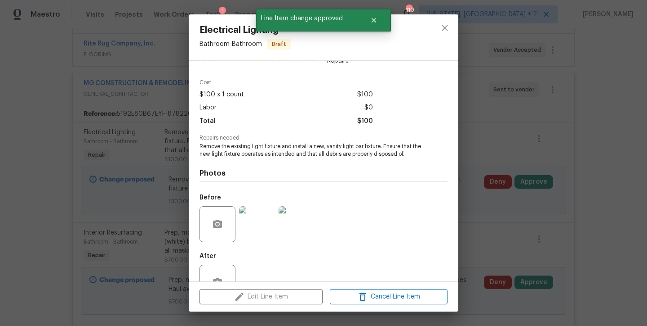
scroll to position [57, 0]
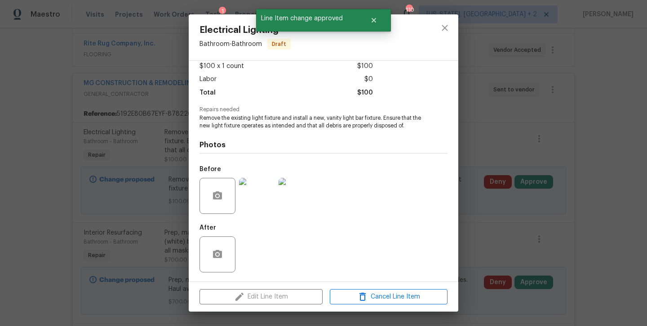
click at [266, 197] on img at bounding box center [257, 196] width 36 height 36
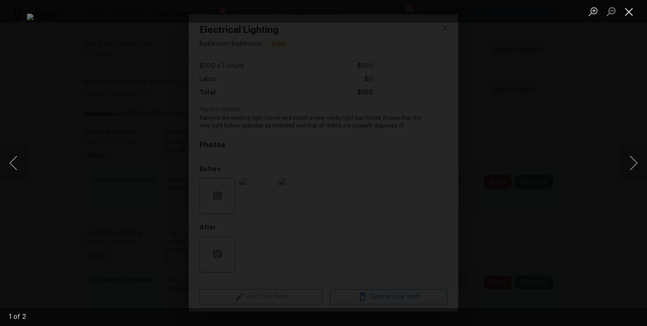
click at [628, 14] on button "Close lightbox" at bounding box center [630, 12] width 18 height 16
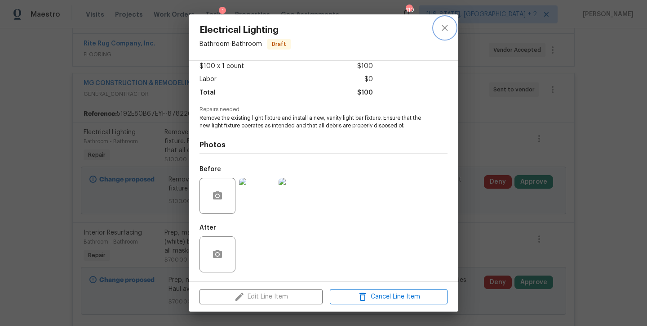
click at [446, 26] on icon "close" at bounding box center [445, 28] width 6 height 6
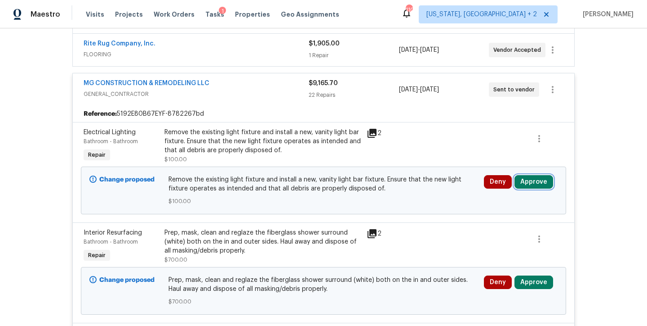
click at [531, 187] on button "Approve" at bounding box center [534, 181] width 39 height 13
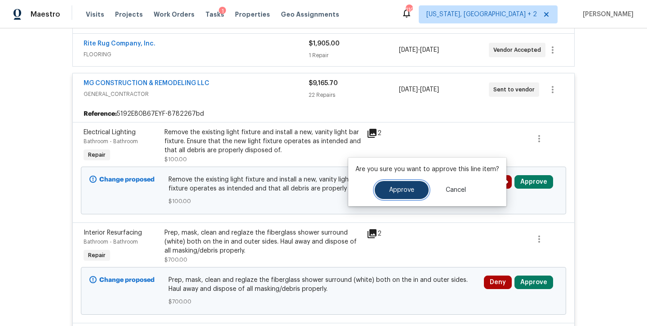
click at [406, 187] on span "Approve" at bounding box center [401, 190] width 25 height 7
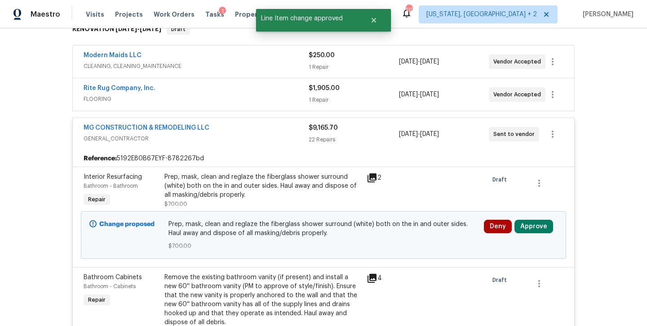
scroll to position [200, 0]
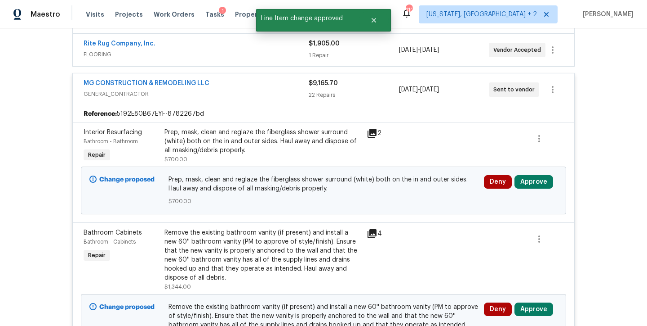
click at [205, 138] on div "Prep, mask, clean and reglaze the fiberglass shower surround (white) both on th…" at bounding box center [263, 141] width 197 height 27
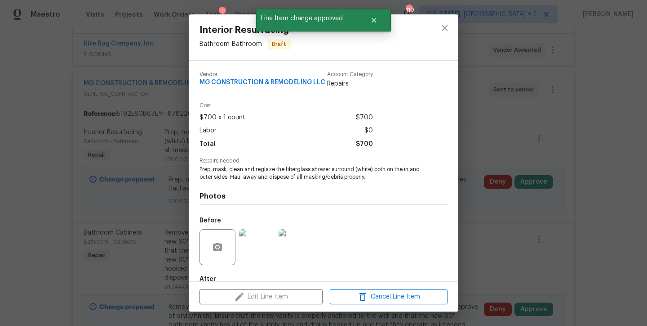
scroll to position [57, 0]
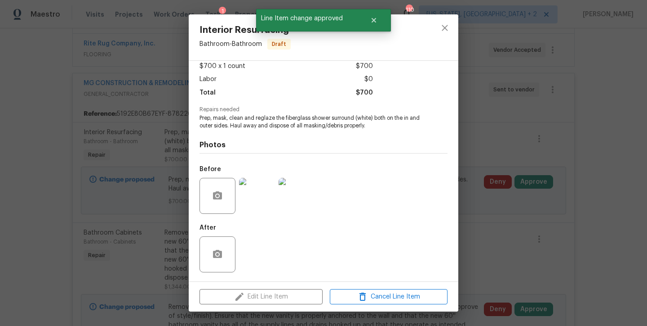
click at [252, 197] on img at bounding box center [257, 196] width 36 height 36
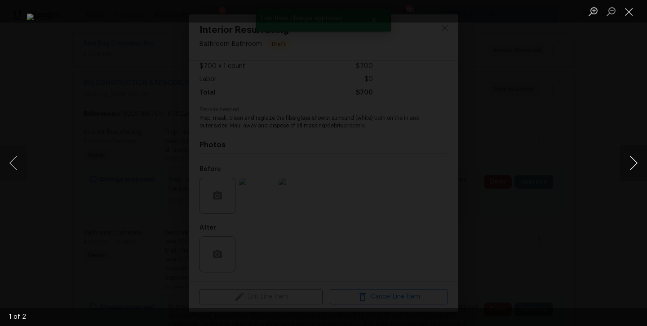
click at [634, 165] on button "Next image" at bounding box center [634, 163] width 27 height 36
click at [625, 18] on button "Close lightbox" at bounding box center [630, 12] width 18 height 16
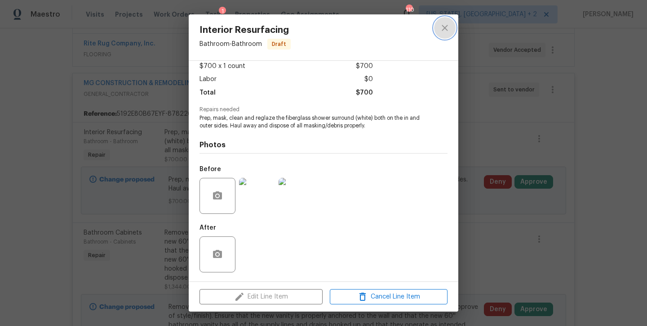
click at [445, 31] on icon "close" at bounding box center [445, 27] width 11 height 11
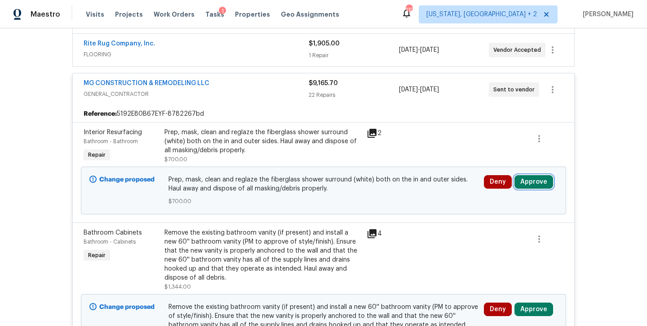
click at [536, 183] on button "Approve" at bounding box center [534, 181] width 39 height 13
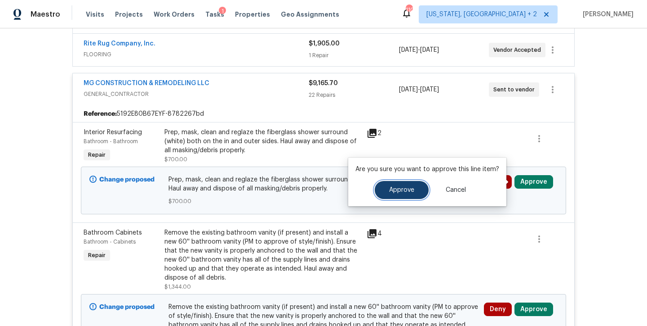
click at [399, 188] on span "Approve" at bounding box center [401, 190] width 25 height 7
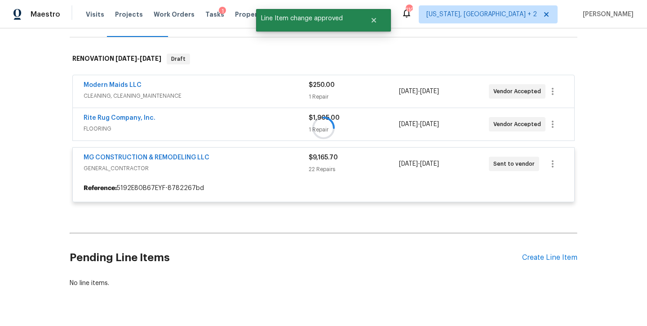
scroll to position [71, 0]
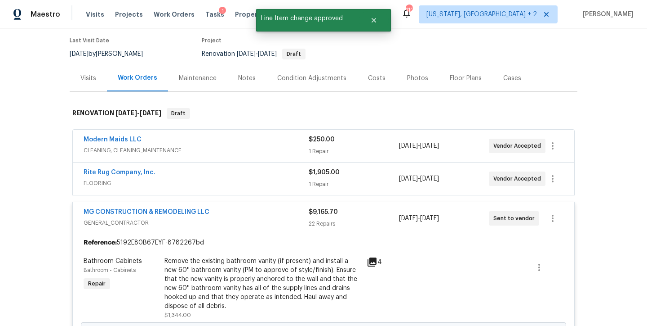
click at [232, 76] on div "Notes" at bounding box center [247, 78] width 39 height 27
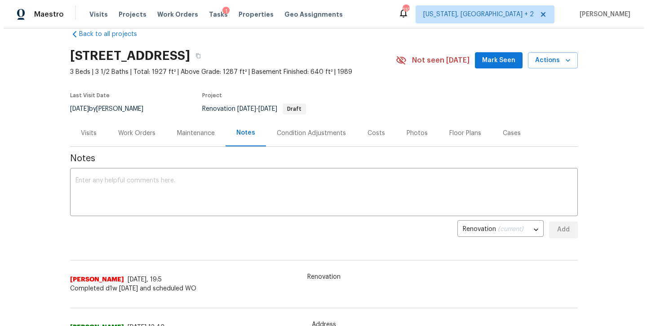
scroll to position [14, 0]
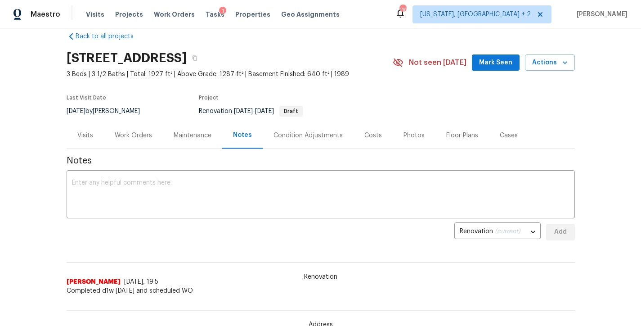
click at [372, 136] on div "Costs" at bounding box center [373, 135] width 18 height 9
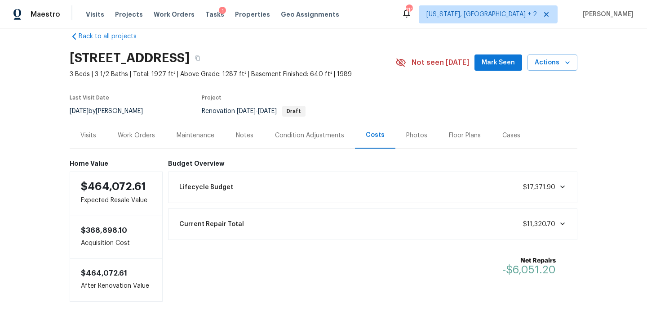
click at [127, 136] on div "Work Orders" at bounding box center [136, 135] width 37 height 9
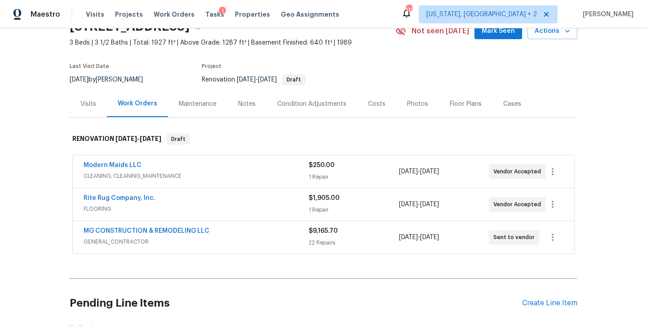
scroll to position [121, 0]
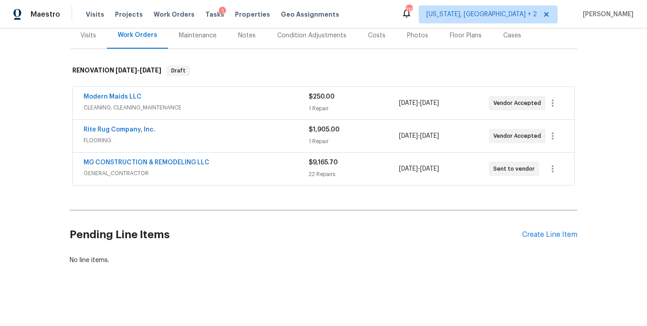
click at [236, 169] on span "GENERAL_CONTRACTOR" at bounding box center [196, 173] width 225 height 9
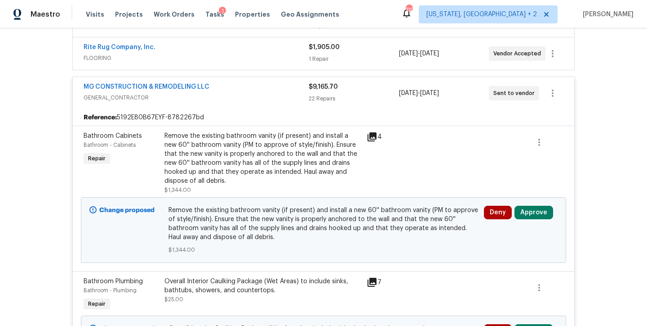
scroll to position [268, 0]
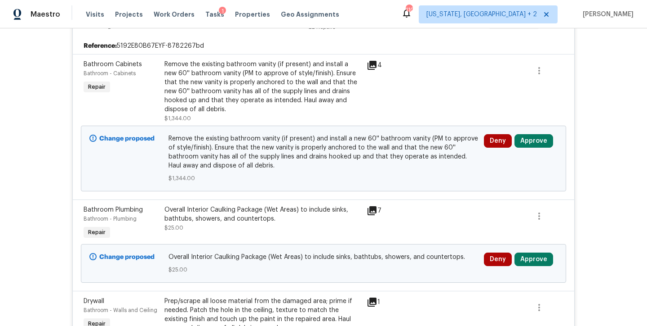
click at [272, 78] on div "Remove the existing bathroom vanity (if present) and install a new 60'' bathroo…" at bounding box center [263, 87] width 197 height 54
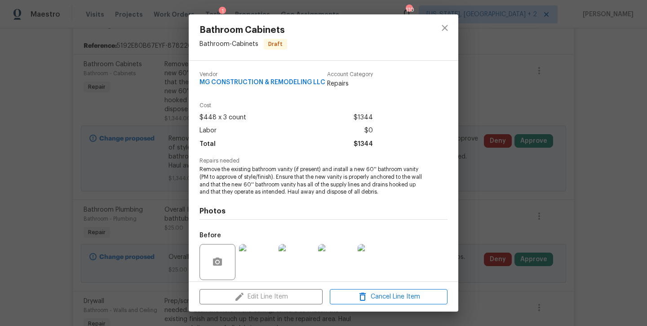
scroll to position [72, 0]
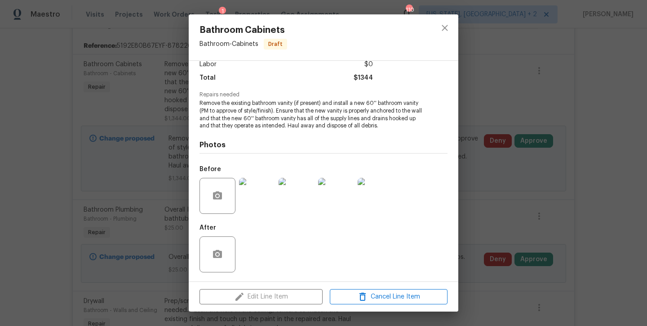
click at [259, 192] on img at bounding box center [257, 196] width 36 height 36
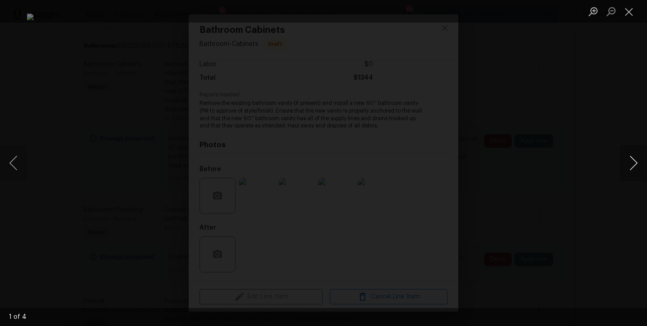
click at [631, 163] on button "Next image" at bounding box center [634, 163] width 27 height 36
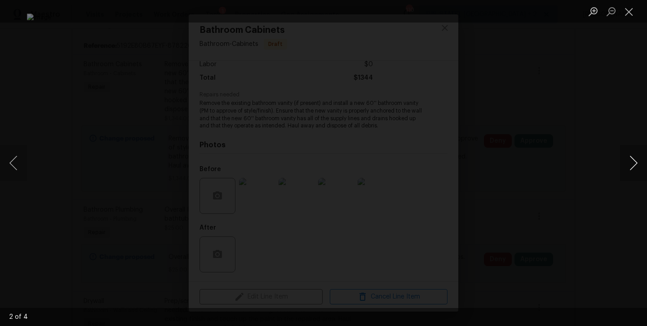
click at [631, 163] on button "Next image" at bounding box center [634, 163] width 27 height 36
click at [629, 13] on button "Close lightbox" at bounding box center [630, 12] width 18 height 16
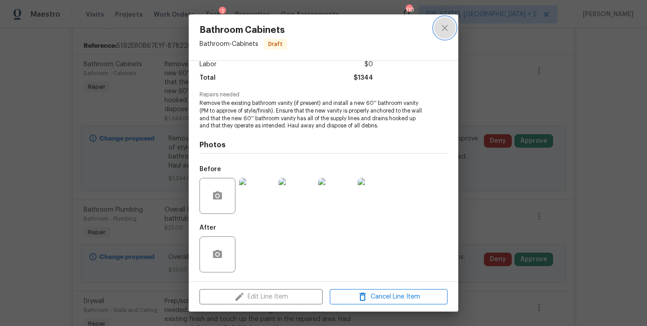
click at [442, 31] on icon "close" at bounding box center [445, 27] width 11 height 11
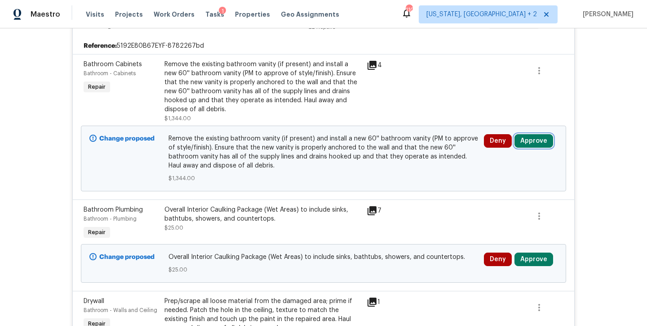
click at [531, 142] on button "Approve" at bounding box center [534, 140] width 39 height 13
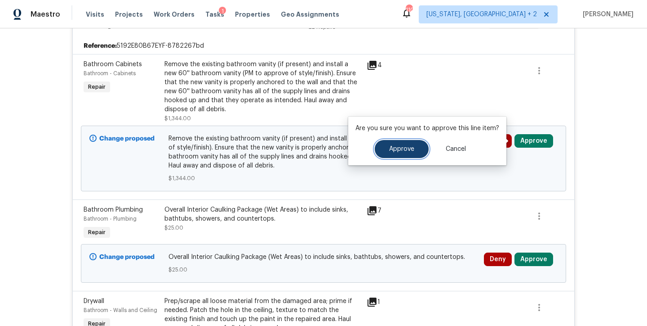
click at [405, 153] on button "Approve" at bounding box center [402, 149] width 54 height 18
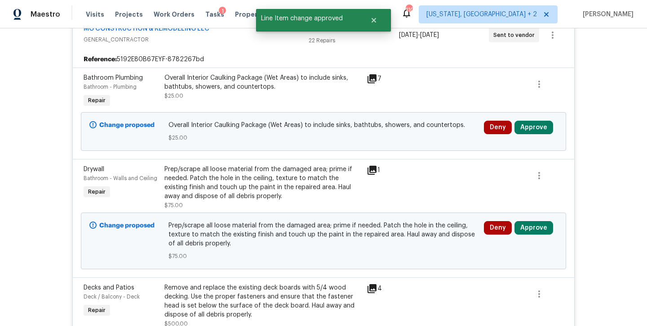
scroll to position [254, 0]
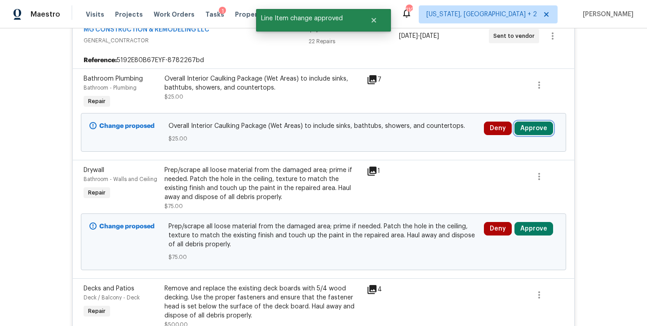
click at [529, 129] on button "Approve" at bounding box center [534, 127] width 39 height 13
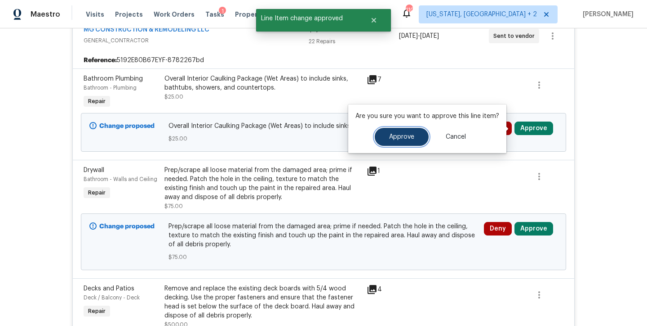
click at [398, 134] on span "Approve" at bounding box center [401, 137] width 25 height 7
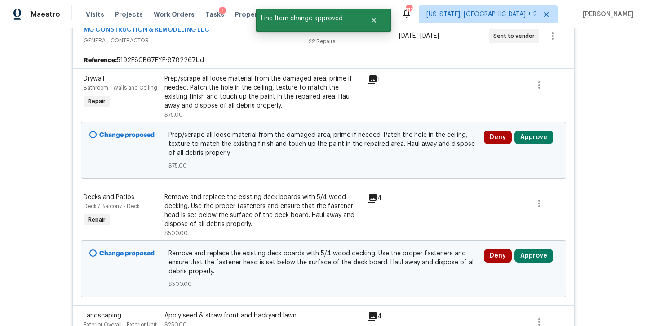
click at [250, 96] on div "Prep/scrape all loose material from the damaged area; prime if needed. Patch th…" at bounding box center [263, 92] width 197 height 36
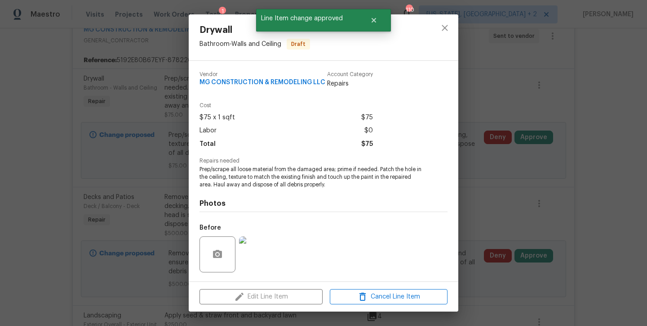
scroll to position [64, 0]
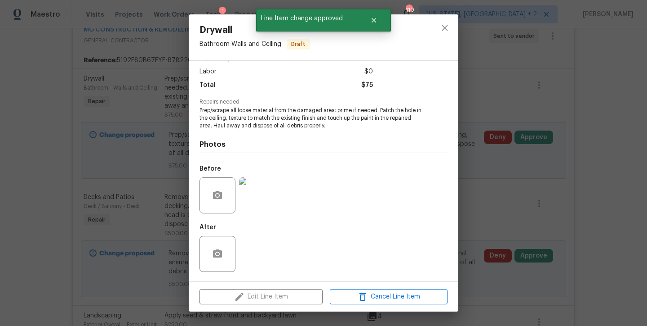
click at [259, 200] on img at bounding box center [257, 195] width 36 height 36
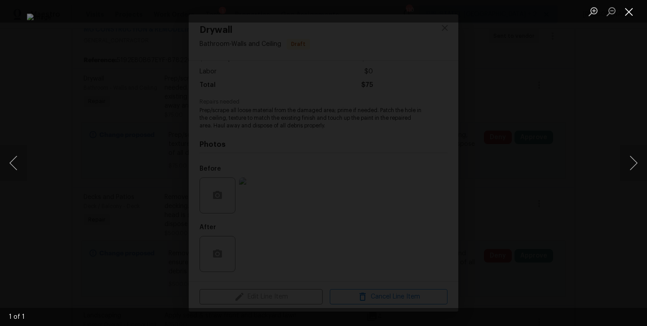
click at [629, 11] on button "Close lightbox" at bounding box center [630, 12] width 18 height 16
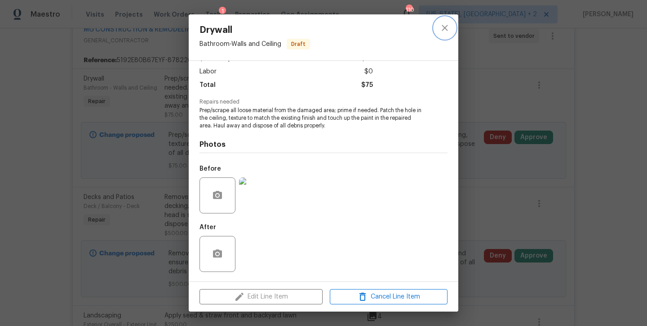
click at [446, 27] on icon "close" at bounding box center [445, 28] width 6 height 6
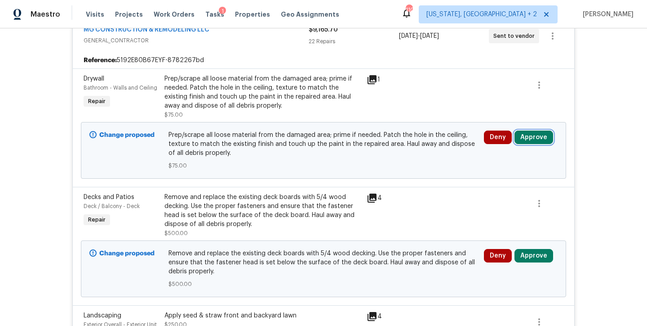
click at [533, 143] on button "Approve" at bounding box center [534, 136] width 39 height 13
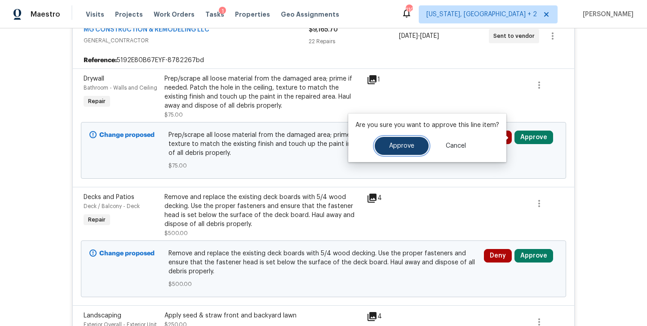
click at [384, 147] on button "Approve" at bounding box center [402, 146] width 54 height 18
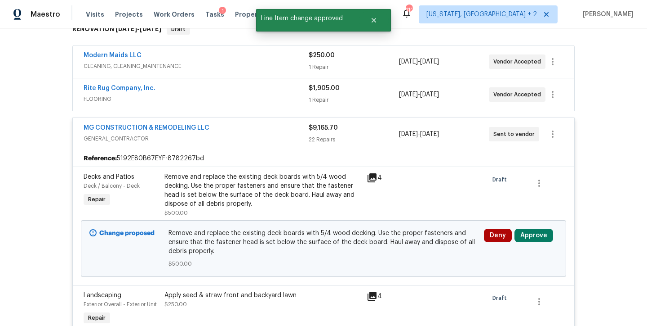
scroll to position [254, 0]
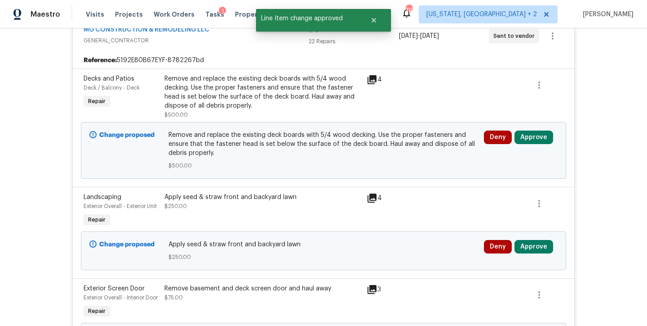
click at [255, 96] on div "Remove and replace the existing deck boards with 5/4 wood decking. Use the prop…" at bounding box center [263, 92] width 197 height 36
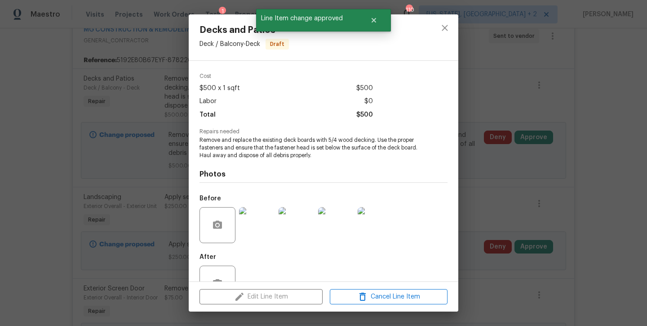
scroll to position [64, 0]
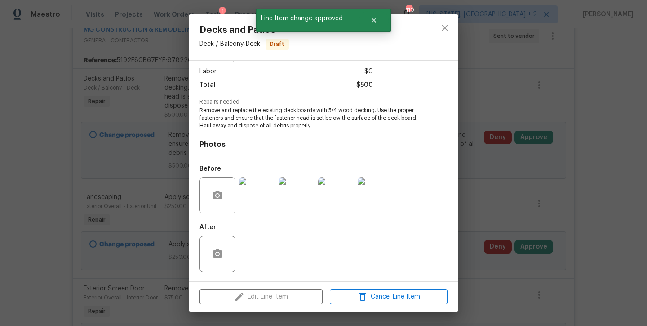
click at [256, 193] on img at bounding box center [257, 195] width 36 height 36
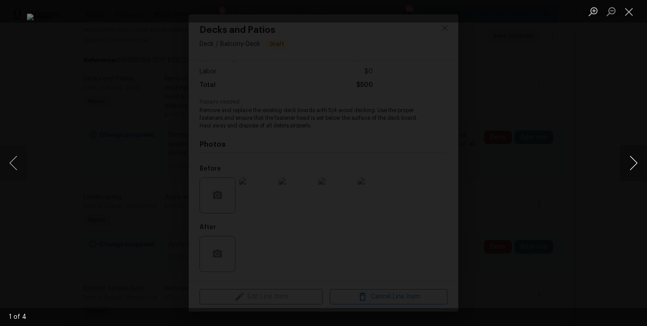
click at [633, 163] on button "Next image" at bounding box center [634, 163] width 27 height 36
click at [636, 164] on button "Next image" at bounding box center [634, 163] width 27 height 36
click at [634, 12] on button "Close lightbox" at bounding box center [630, 12] width 18 height 16
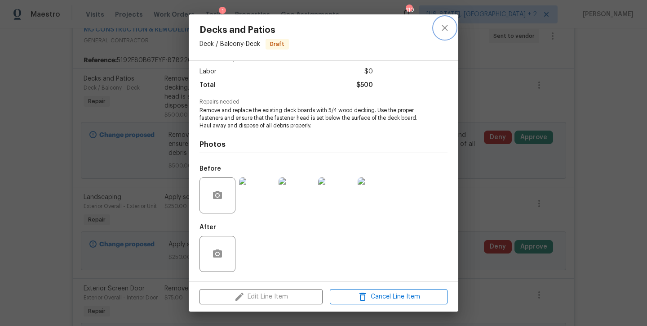
click at [446, 24] on icon "close" at bounding box center [445, 27] width 11 height 11
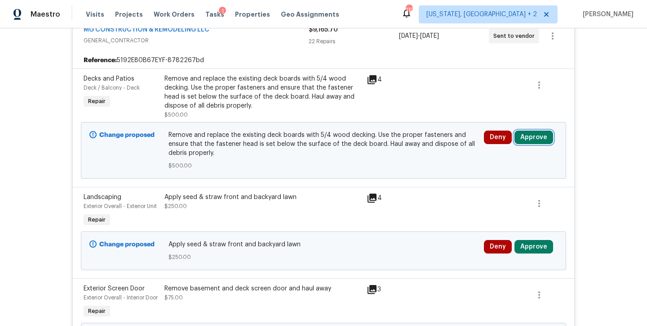
click at [535, 134] on button "Approve" at bounding box center [534, 136] width 39 height 13
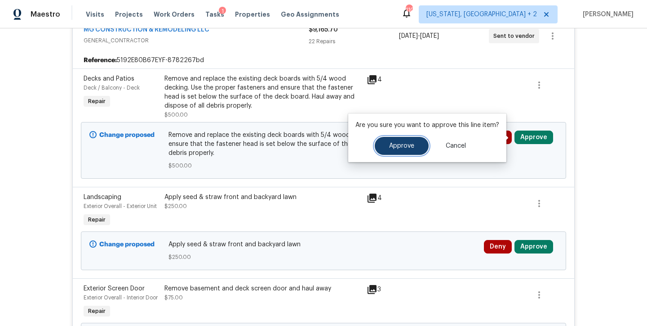
click at [415, 143] on button "Approve" at bounding box center [402, 146] width 54 height 18
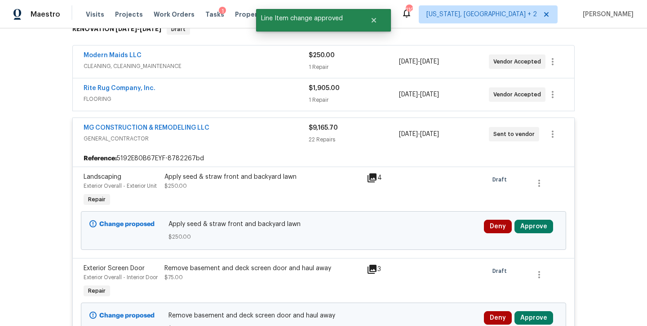
scroll to position [254, 0]
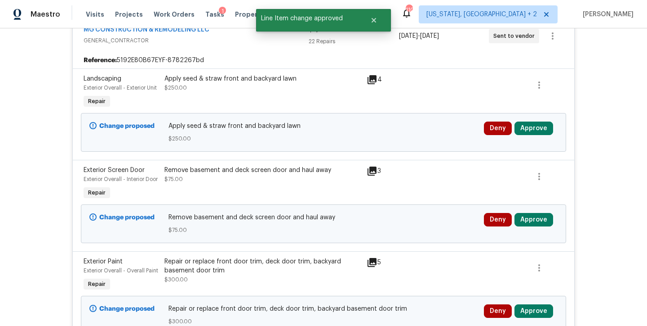
click at [212, 87] on div "Apply seed & straw front and backyard lawn $250.00" at bounding box center [263, 83] width 197 height 18
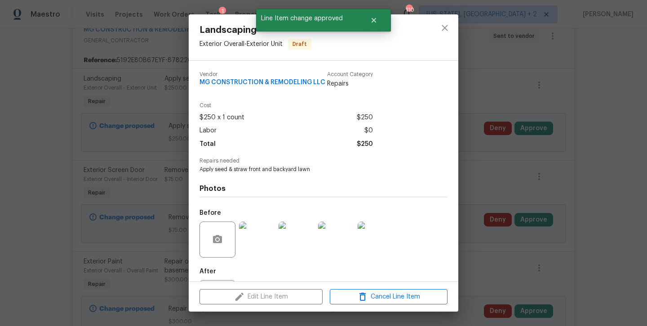
scroll to position [49, 0]
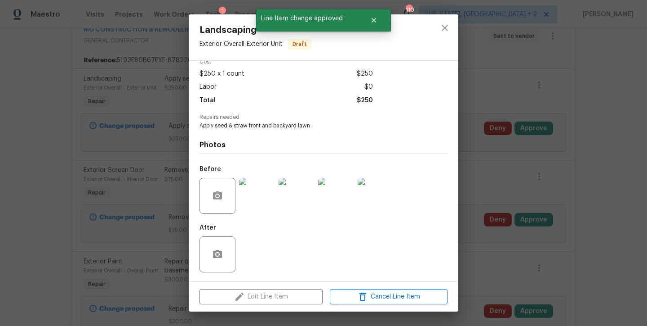
click at [255, 204] on img at bounding box center [257, 196] width 36 height 36
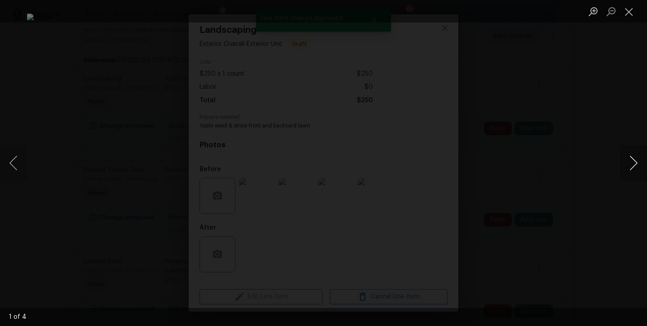
click at [634, 161] on button "Next image" at bounding box center [634, 163] width 27 height 36
click at [636, 14] on button "Close lightbox" at bounding box center [630, 12] width 18 height 16
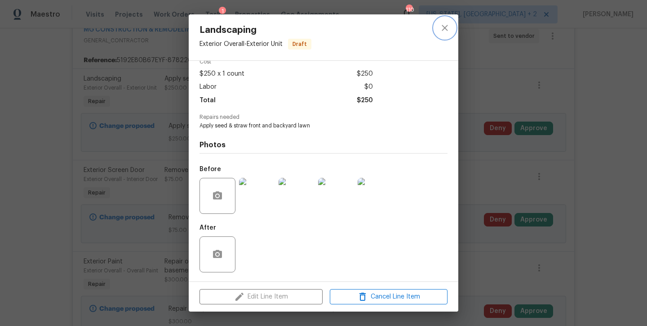
click at [446, 28] on icon "close" at bounding box center [445, 27] width 11 height 11
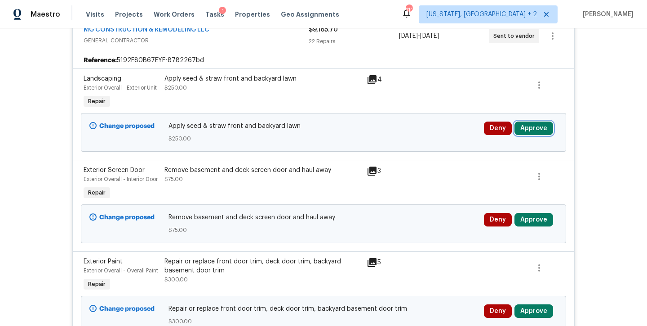
click at [544, 133] on button "Approve" at bounding box center [534, 127] width 39 height 13
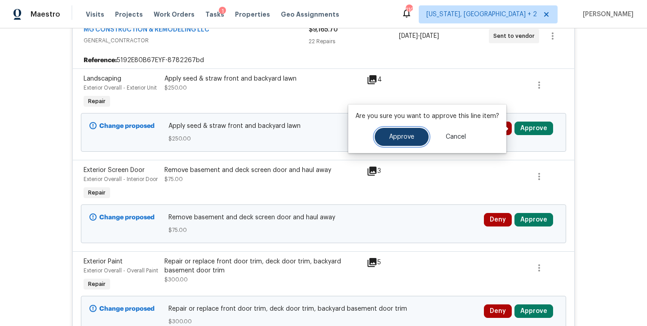
click at [413, 143] on button "Approve" at bounding box center [402, 137] width 54 height 18
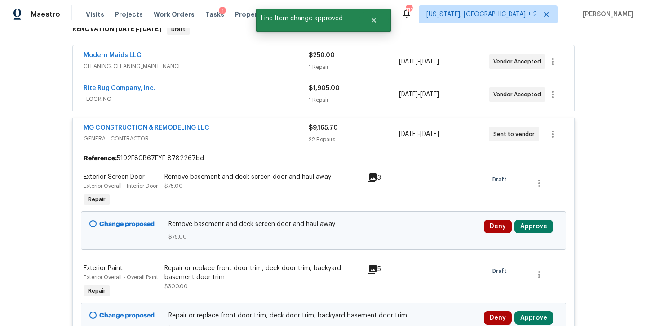
scroll to position [254, 0]
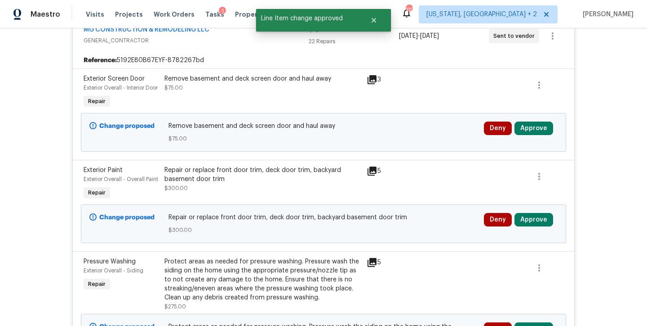
click at [242, 98] on div "Remove basement and deck screen door and haul away $75.00" at bounding box center [263, 91] width 202 height 41
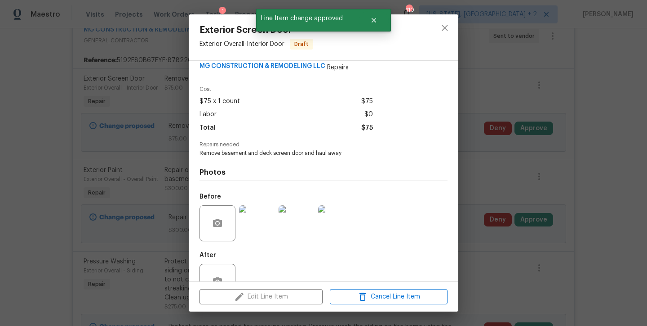
scroll to position [17, 0]
click at [264, 222] on img at bounding box center [257, 223] width 36 height 36
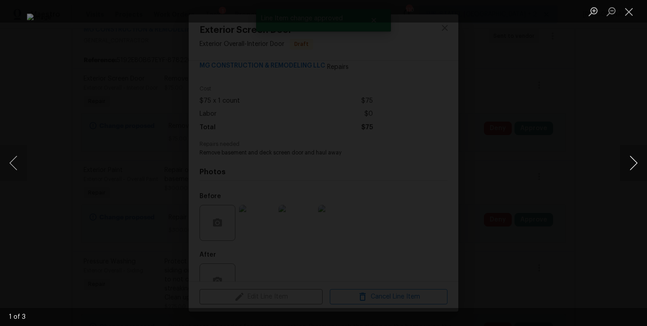
click at [638, 161] on button "Next image" at bounding box center [634, 163] width 27 height 36
click at [635, 11] on button "Close lightbox" at bounding box center [630, 12] width 18 height 16
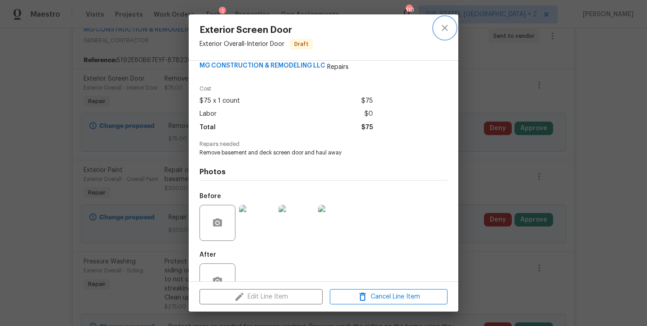
click at [444, 31] on icon "close" at bounding box center [445, 27] width 11 height 11
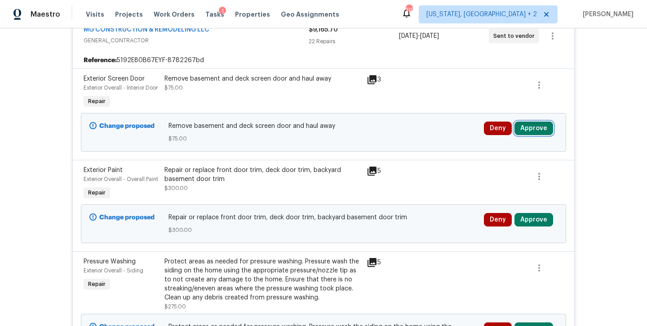
click at [530, 135] on button "Approve" at bounding box center [534, 127] width 39 height 13
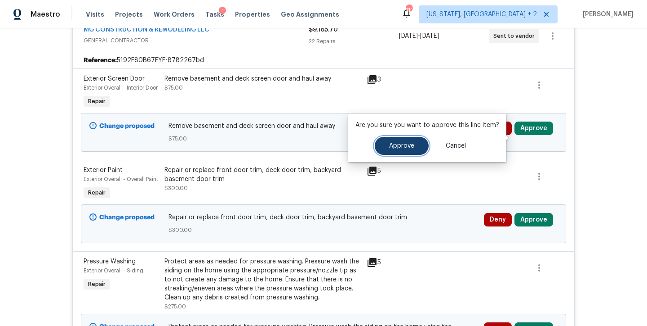
click at [411, 147] on span "Approve" at bounding box center [401, 146] width 25 height 7
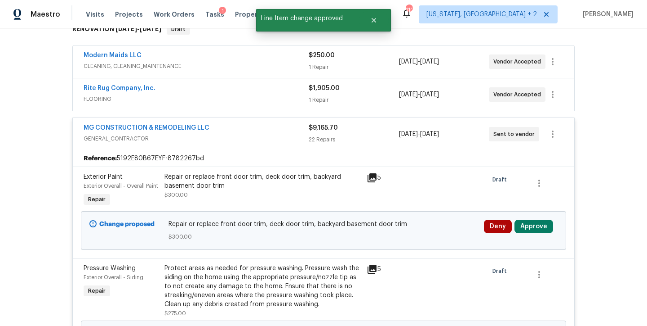
scroll to position [254, 0]
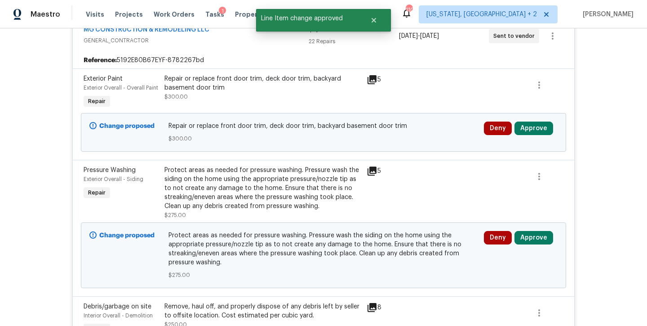
click at [201, 88] on div "Repair or replace front door trim, deck door trim, backyard basement door trim" at bounding box center [263, 83] width 197 height 18
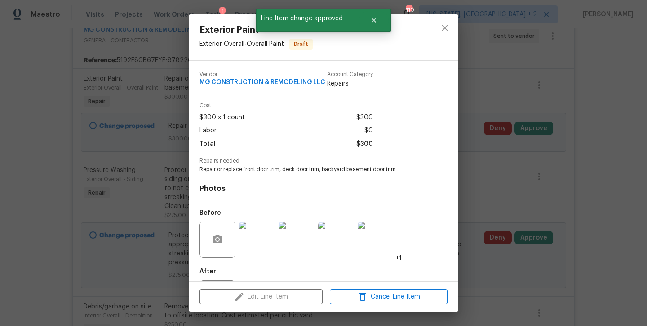
scroll to position [49, 0]
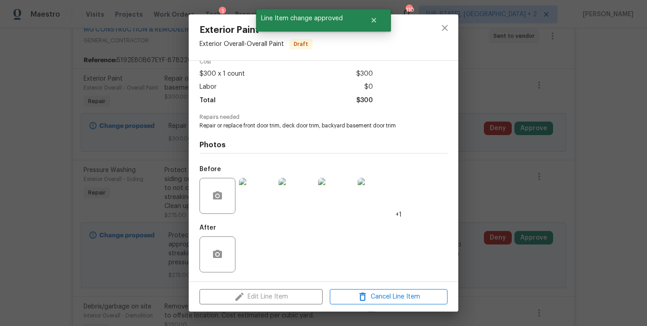
click at [255, 196] on img at bounding box center [257, 196] width 36 height 36
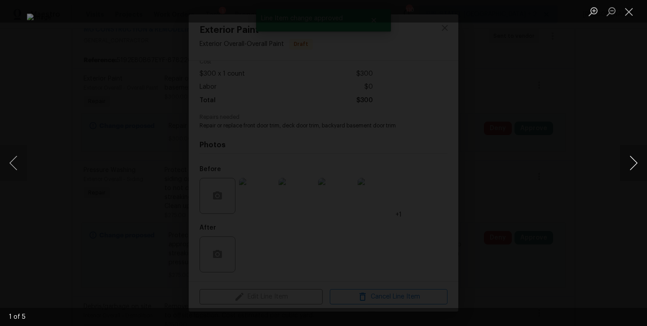
click at [640, 165] on button "Next image" at bounding box center [634, 163] width 27 height 36
drag, startPoint x: 629, startPoint y: 11, endPoint x: 612, endPoint y: 26, distance: 23.3
click at [629, 11] on button "Close lightbox" at bounding box center [630, 12] width 18 height 16
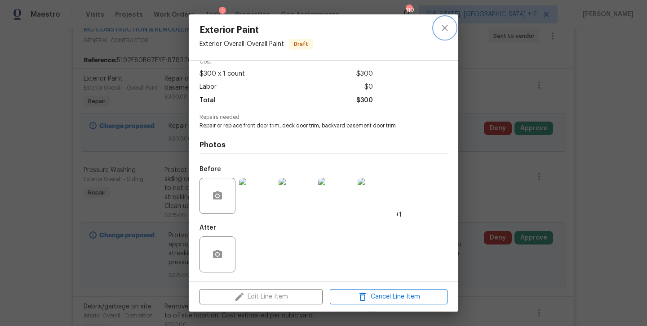
click at [443, 24] on icon "close" at bounding box center [445, 27] width 11 height 11
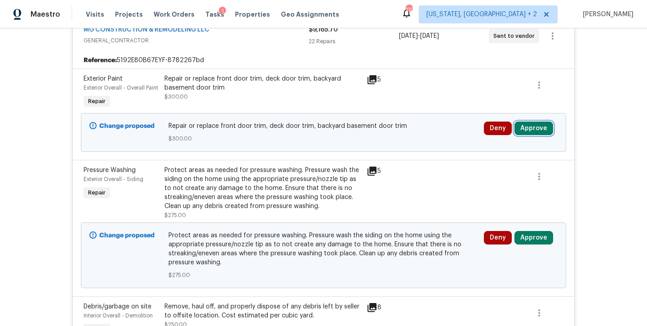
click at [540, 130] on button "Approve" at bounding box center [534, 127] width 39 height 13
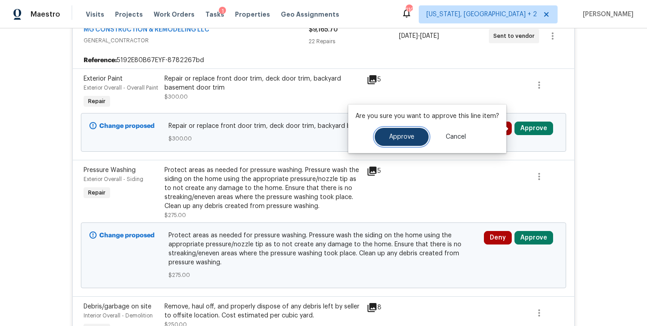
click at [417, 138] on button "Approve" at bounding box center [402, 137] width 54 height 18
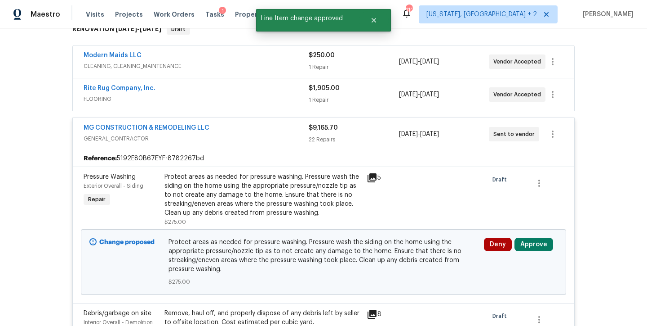
scroll to position [254, 0]
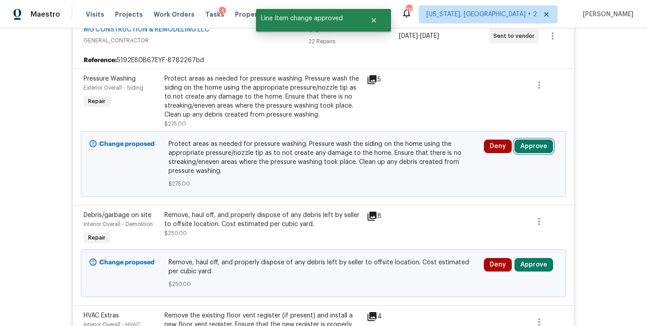
click at [533, 144] on button "Approve" at bounding box center [534, 145] width 39 height 13
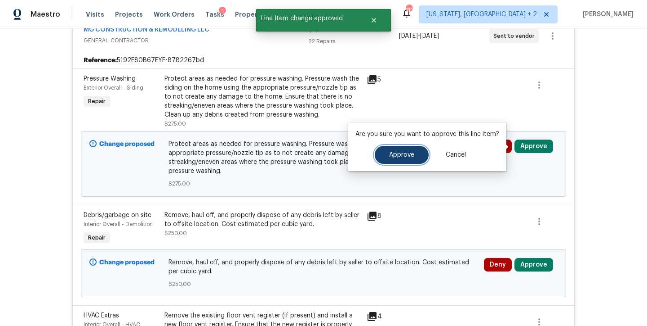
click at [384, 158] on button "Approve" at bounding box center [402, 155] width 54 height 18
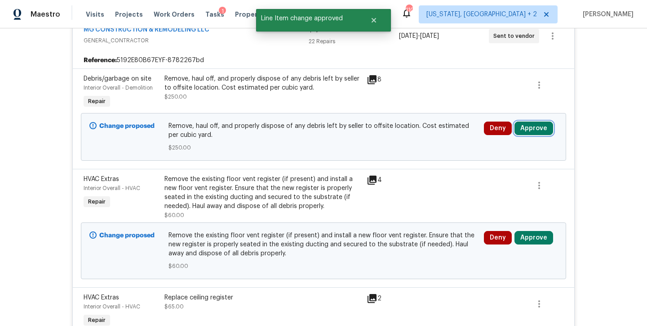
click at [538, 127] on button "Approve" at bounding box center [534, 127] width 39 height 13
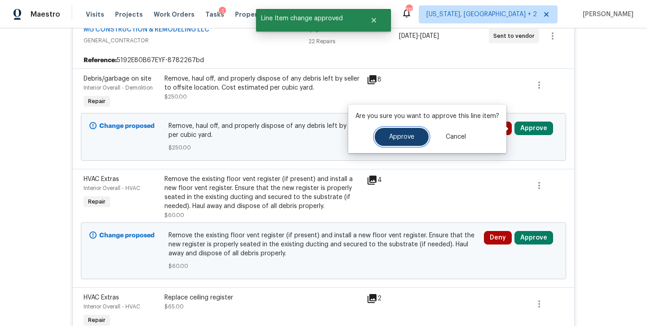
click at [381, 133] on button "Approve" at bounding box center [402, 137] width 54 height 18
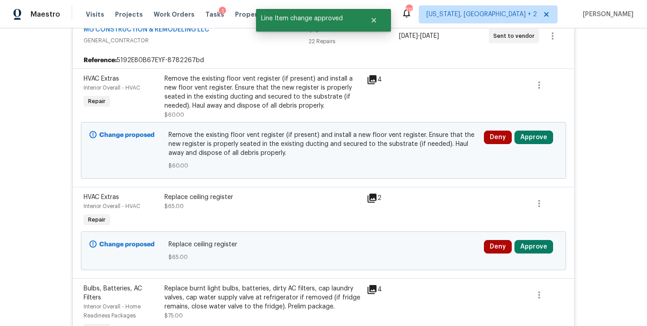
click at [229, 100] on div "Remove the existing floor vent register (if present) and install a new floor ve…" at bounding box center [263, 92] width 197 height 36
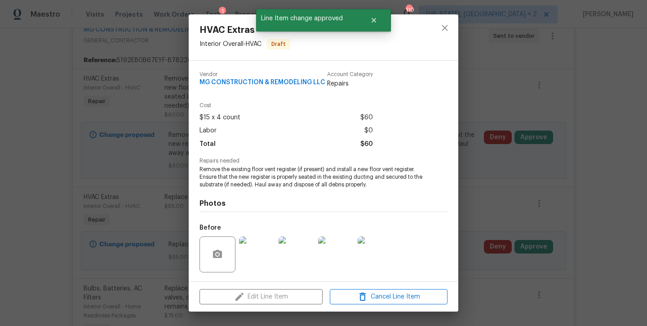
scroll to position [64, 0]
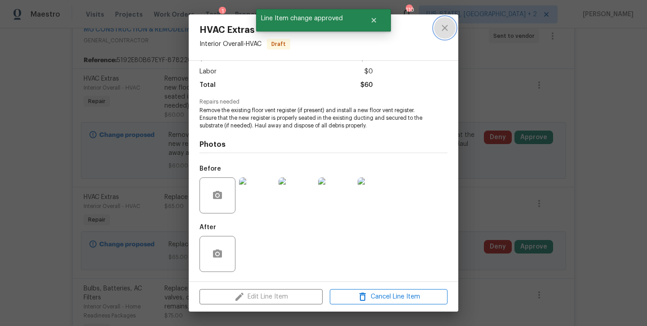
click at [445, 25] on icon "close" at bounding box center [445, 27] width 11 height 11
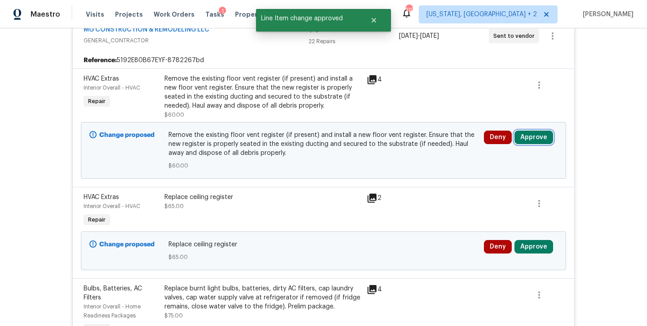
click at [538, 137] on button "Approve" at bounding box center [534, 136] width 39 height 13
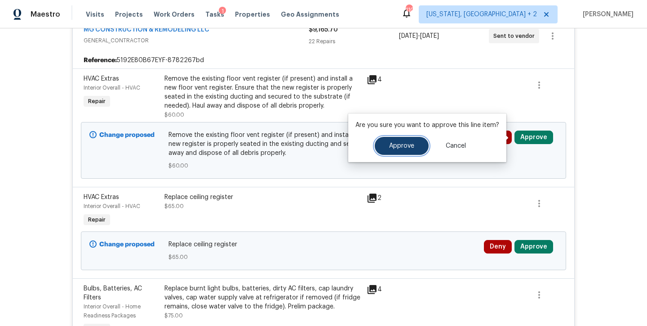
click at [408, 142] on button "Approve" at bounding box center [402, 146] width 54 height 18
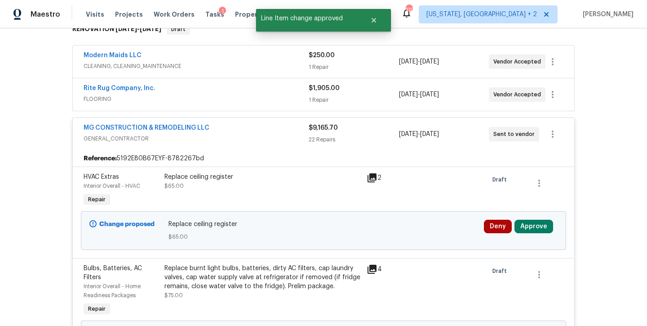
scroll to position [254, 0]
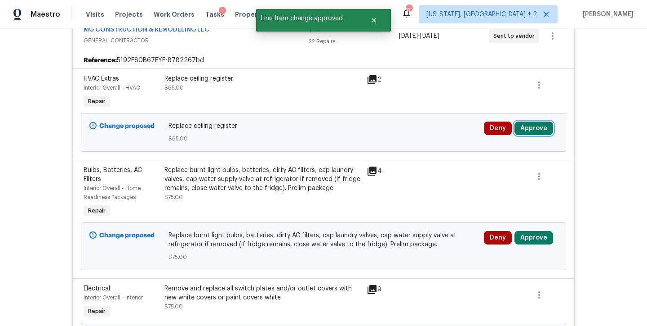
click at [536, 129] on button "Approve" at bounding box center [534, 127] width 39 height 13
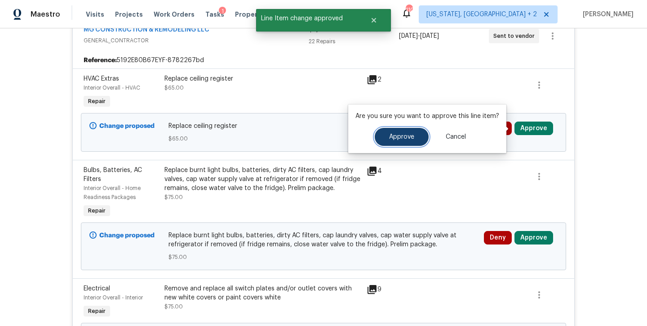
click at [377, 139] on button "Approve" at bounding box center [402, 137] width 54 height 18
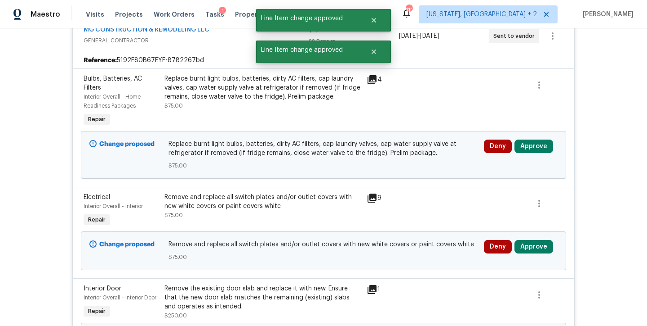
click at [225, 92] on div "Replace burnt light bulbs, batteries, dirty AC filters, cap laundry valves, cap…" at bounding box center [263, 87] width 197 height 27
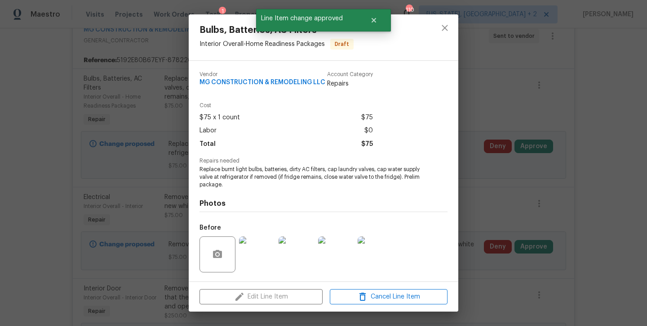
scroll to position [64, 0]
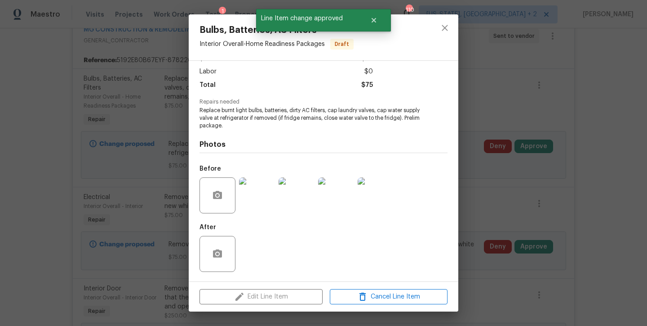
click at [250, 198] on img at bounding box center [257, 195] width 36 height 36
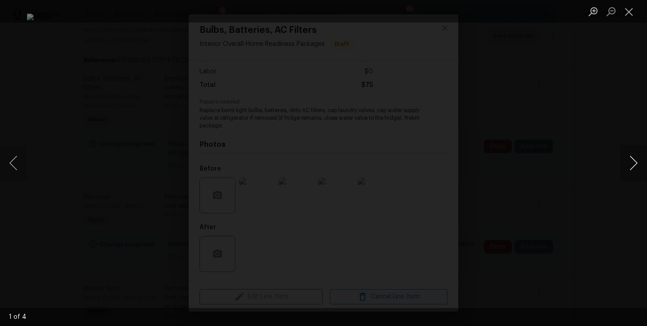
click at [630, 165] on button "Next image" at bounding box center [634, 163] width 27 height 36
click at [633, 12] on button "Close lightbox" at bounding box center [630, 12] width 18 height 16
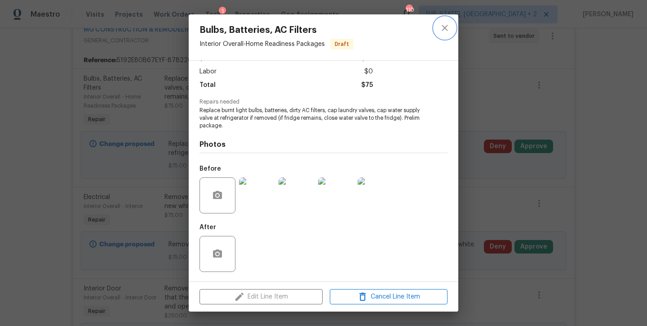
click at [447, 28] on icon "close" at bounding box center [445, 27] width 11 height 11
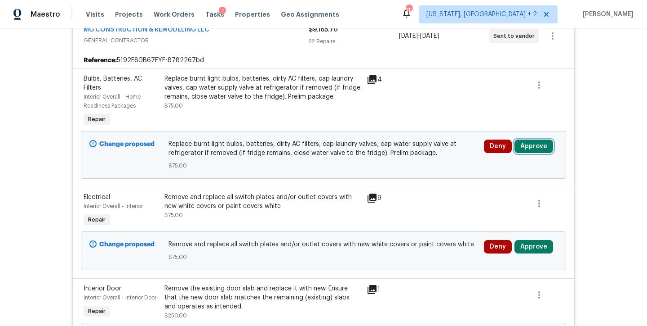
click at [537, 145] on button "Approve" at bounding box center [534, 145] width 39 height 13
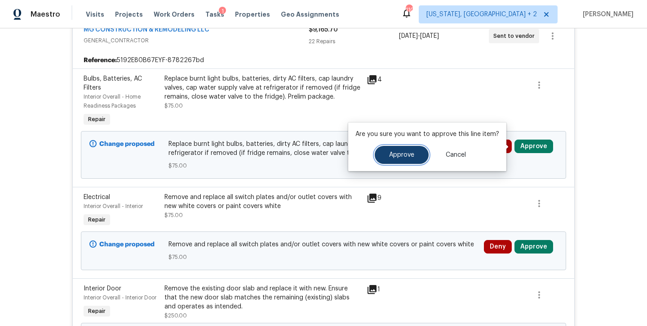
click at [404, 156] on span "Approve" at bounding box center [401, 155] width 25 height 7
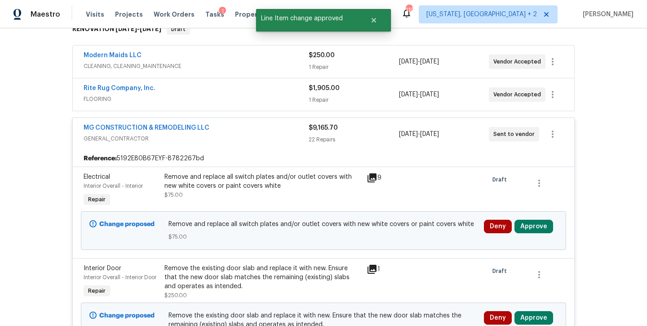
scroll to position [254, 0]
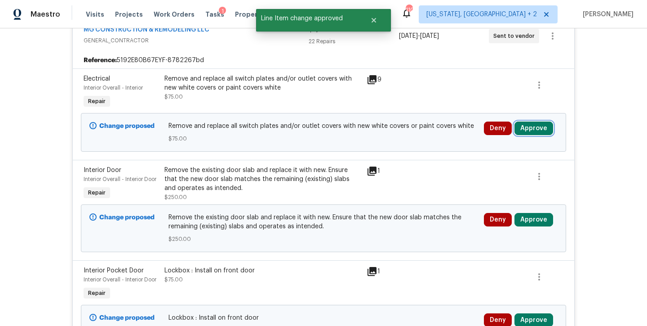
click at [518, 125] on button "Approve" at bounding box center [534, 127] width 39 height 13
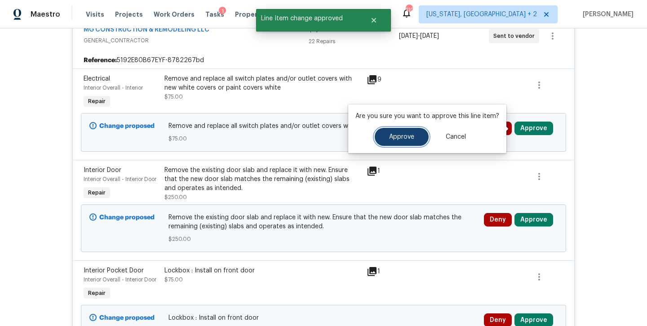
click at [389, 137] on span "Approve" at bounding box center [401, 137] width 25 height 7
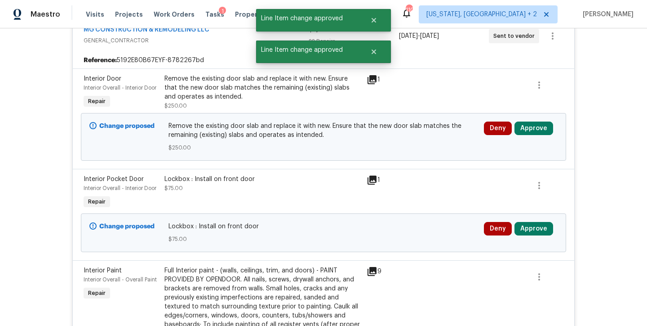
click at [368, 83] on icon at bounding box center [372, 79] width 9 height 9
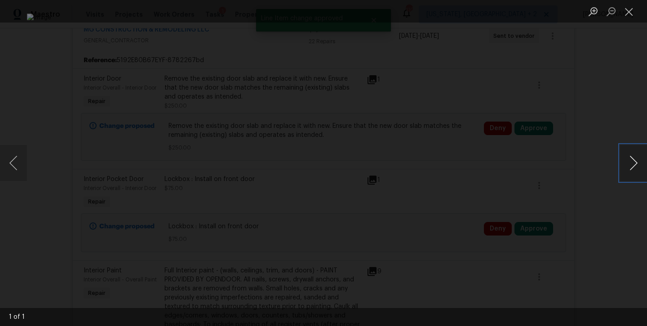
click at [627, 166] on button "Next image" at bounding box center [634, 163] width 27 height 36
click at [629, 18] on button "Close lightbox" at bounding box center [630, 12] width 18 height 16
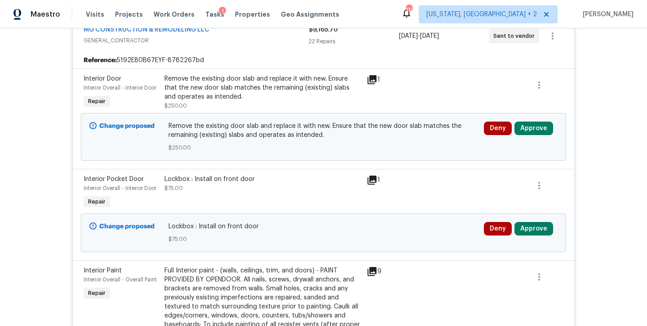
click at [537, 123] on div "Deny Approve" at bounding box center [521, 137] width 79 height 36
click at [538, 125] on button "Approve" at bounding box center [534, 127] width 39 height 13
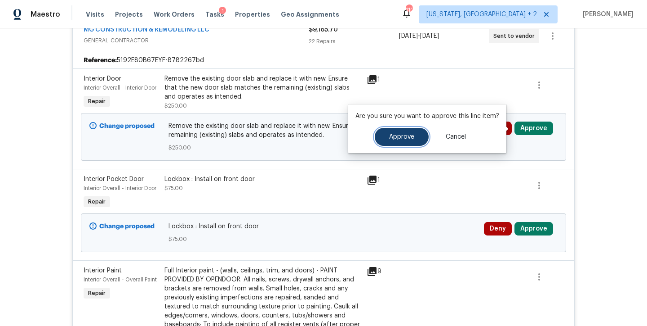
click at [400, 135] on span "Approve" at bounding box center [401, 137] width 25 height 7
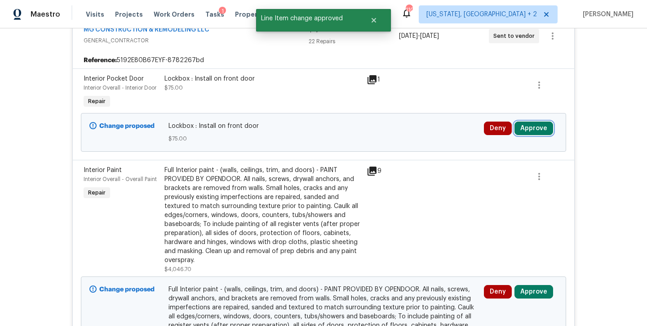
click at [522, 130] on button "Approve" at bounding box center [534, 127] width 39 height 13
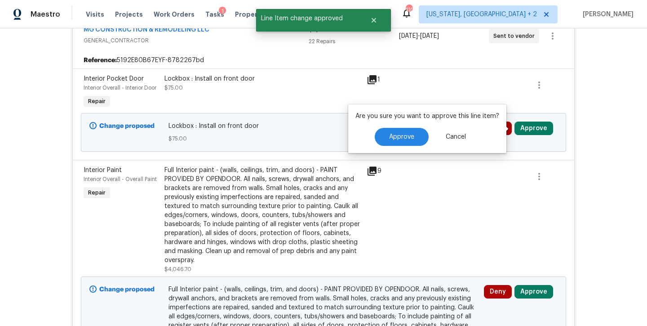
click at [288, 94] on div "Lockbox : Install on front door $75.00" at bounding box center [263, 91] width 202 height 41
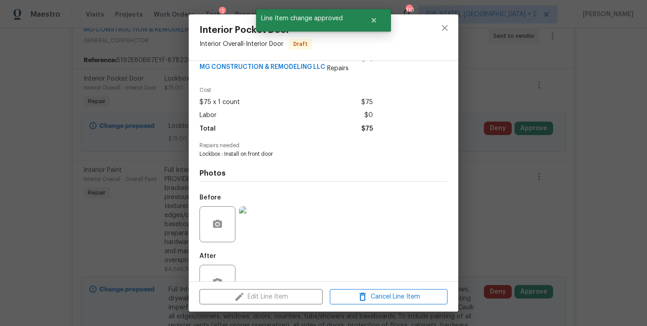
scroll to position [49, 0]
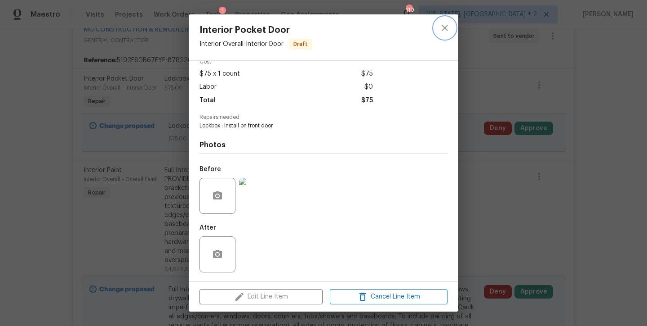
click at [438, 34] on button "close" at bounding box center [445, 28] width 22 height 22
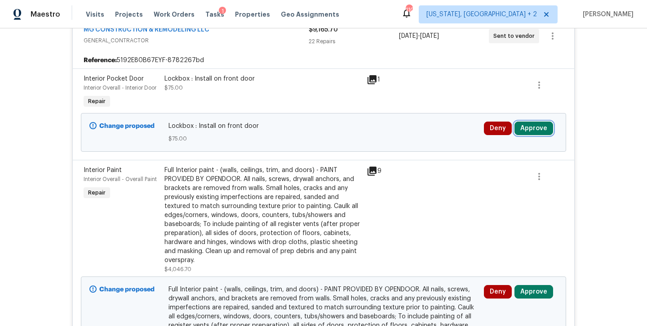
click at [534, 127] on button "Approve" at bounding box center [534, 127] width 39 height 13
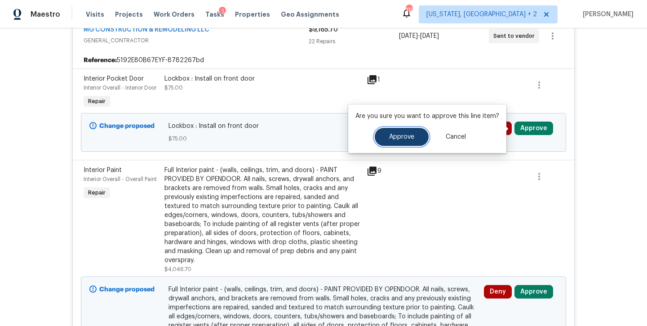
click at [384, 135] on button "Approve" at bounding box center [402, 137] width 54 height 18
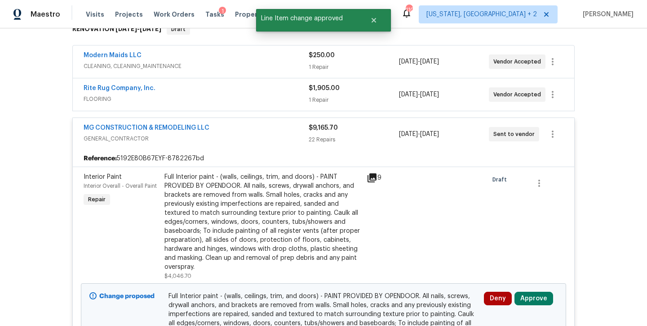
scroll to position [254, 0]
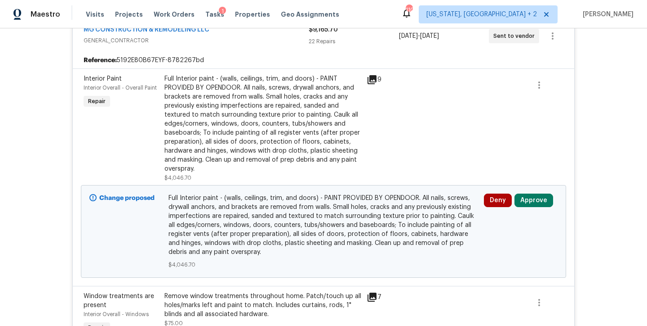
click at [274, 121] on div "Full Interior paint - (walls, ceilings, trim, and doors) - PAINT PROVIDED BY OP…" at bounding box center [263, 123] width 197 height 99
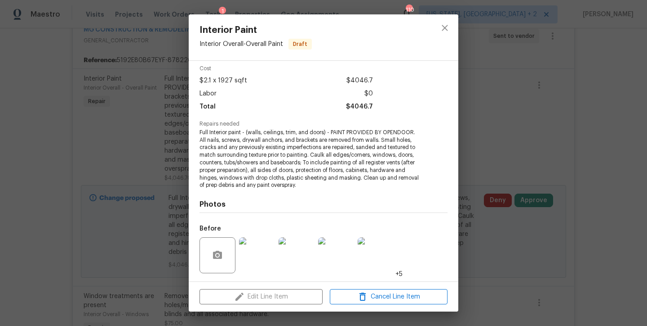
scroll to position [0, 0]
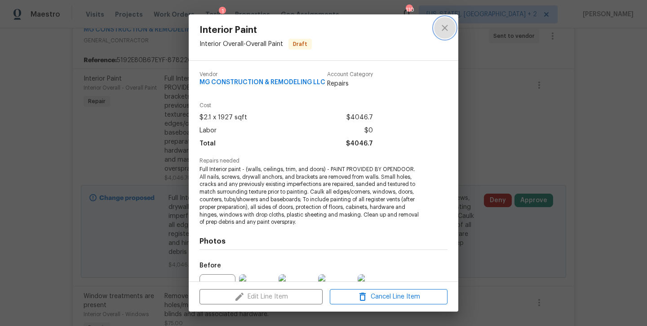
click at [445, 26] on icon "close" at bounding box center [445, 27] width 11 height 11
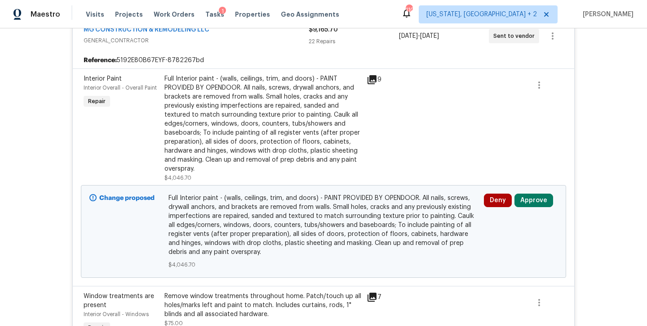
click at [586, 167] on div "Back to all projects 8524 Charnwood Ct, Manassas, VA 20111 3 Beds | 3 1/2 Baths…" at bounding box center [323, 176] width 647 height 297
click at [535, 201] on button "Approve" at bounding box center [534, 199] width 39 height 13
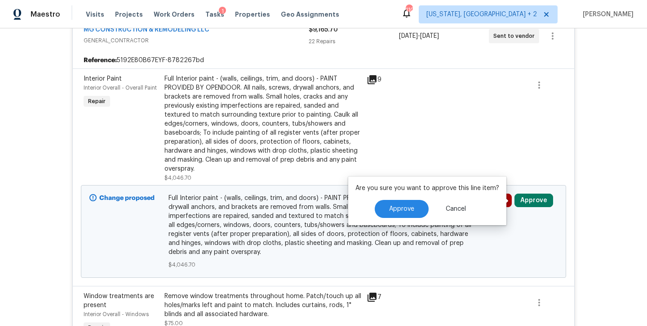
click at [365, 205] on div "Approve Cancel" at bounding box center [428, 209] width 144 height 18
click at [392, 209] on span "Approve" at bounding box center [401, 208] width 25 height 7
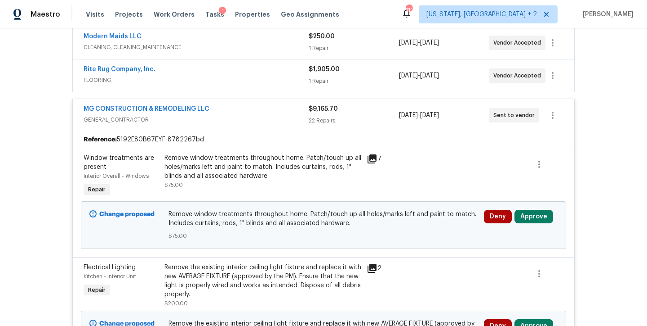
scroll to position [241, 0]
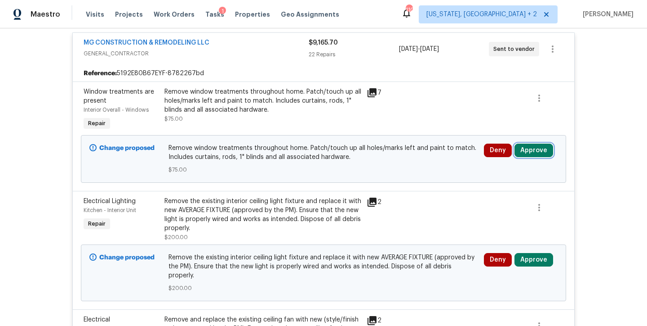
click at [527, 153] on button "Approve" at bounding box center [534, 149] width 39 height 13
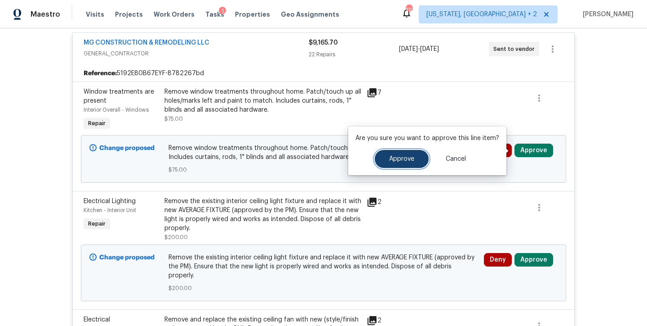
click at [416, 156] on button "Approve" at bounding box center [402, 159] width 54 height 18
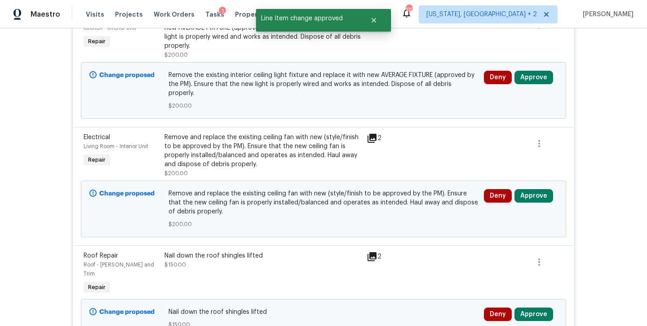
scroll to position [296, 0]
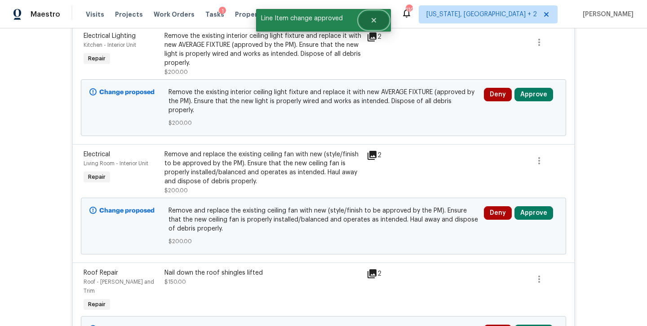
click at [367, 15] on button "Close" at bounding box center [374, 20] width 30 height 18
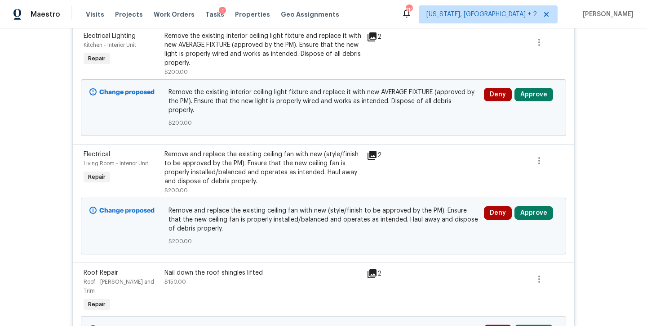
click at [397, 14] on div "Maestro Visits Projects Work Orders Tasks 1 Properties Geo Assignments 110 Wash…" at bounding box center [323, 14] width 647 height 28
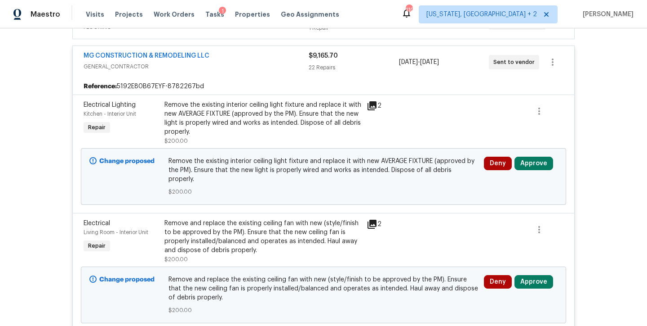
scroll to position [274, 0]
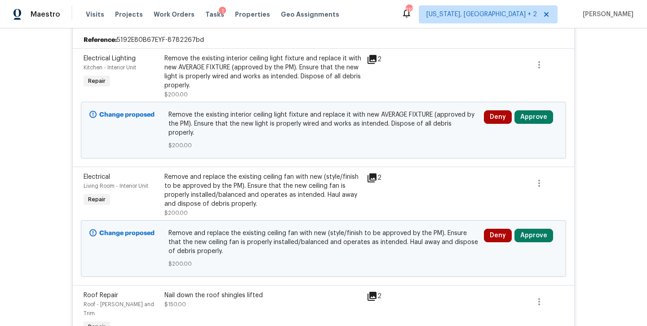
click at [602, 141] on div "Back to all projects 8524 Charnwood Ct, Manassas, VA 20111 3 Beds | 3 1/2 Baths…" at bounding box center [323, 176] width 647 height 297
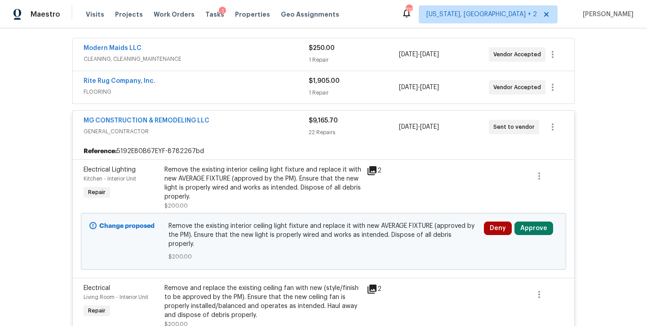
scroll to position [263, 0]
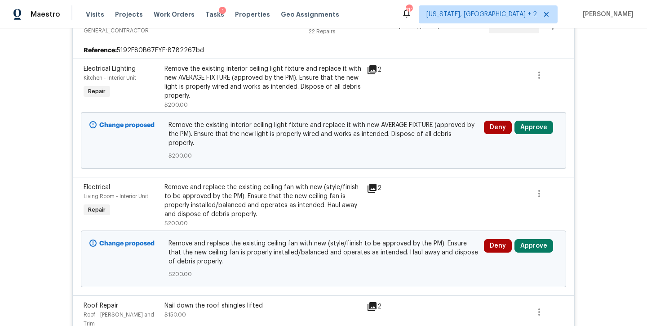
click at [602, 136] on div "Back to all projects 8524 Charnwood Ct, Manassas, VA 20111 3 Beds | 3 1/2 Baths…" at bounding box center [323, 176] width 647 height 297
click at [592, 129] on div "Back to all projects 8524 Charnwood Ct, Manassas, VA 20111 3 Beds | 3 1/2 Baths…" at bounding box center [323, 176] width 647 height 297
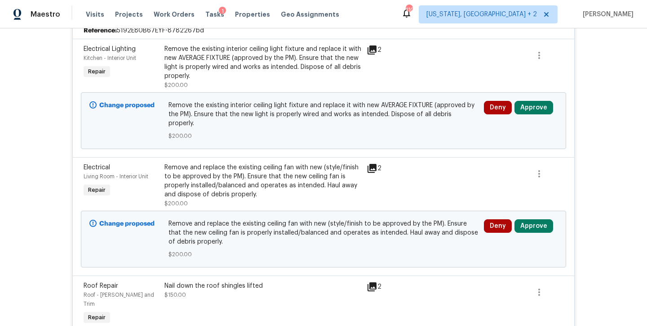
scroll to position [236, 0]
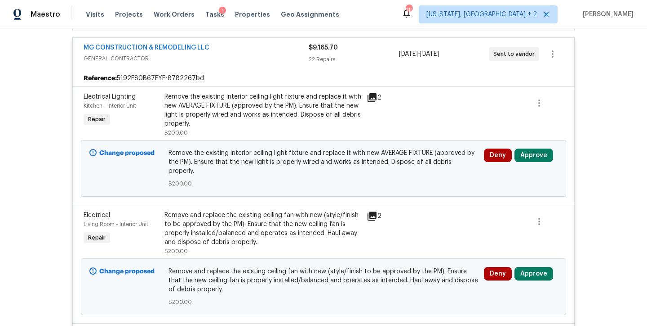
click at [603, 165] on div "Back to all projects 8524 Charnwood Ct, Manassas, VA 20111 3 Beds | 3 1/2 Baths…" at bounding box center [323, 176] width 647 height 297
click at [368, 93] on icon at bounding box center [372, 97] width 9 height 9
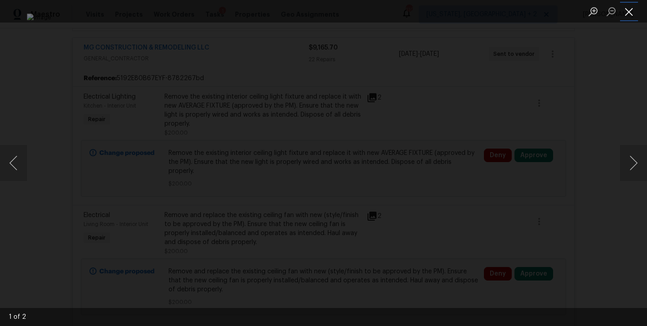
click at [631, 10] on button "Close lightbox" at bounding box center [630, 12] width 18 height 16
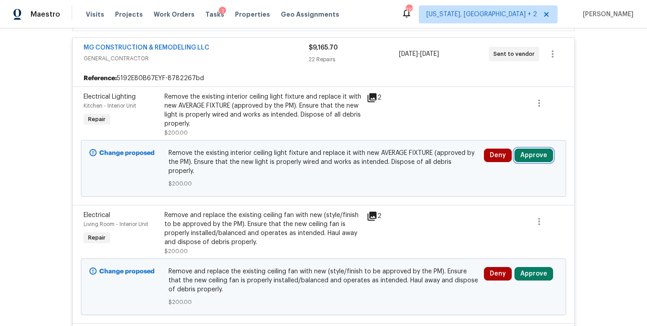
click at [542, 159] on button "Approve" at bounding box center [534, 154] width 39 height 13
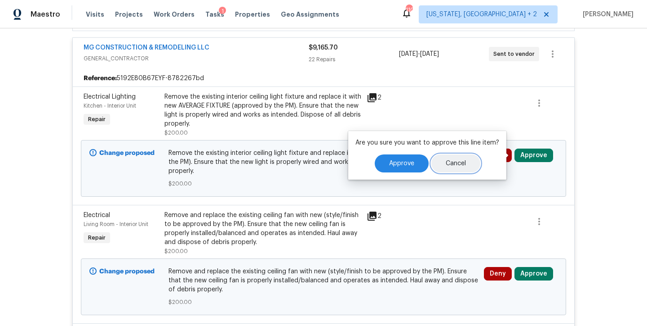
click at [432, 164] on button "Cancel" at bounding box center [456, 163] width 49 height 18
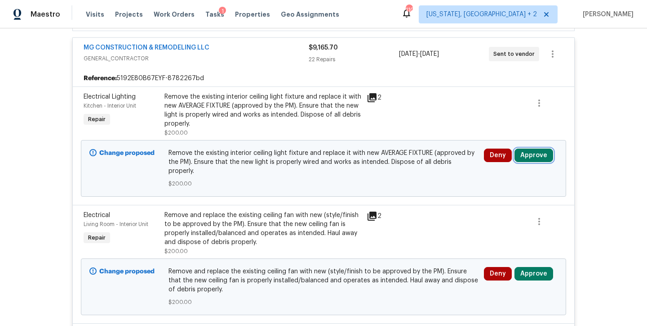
click at [533, 156] on button "Approve" at bounding box center [534, 154] width 39 height 13
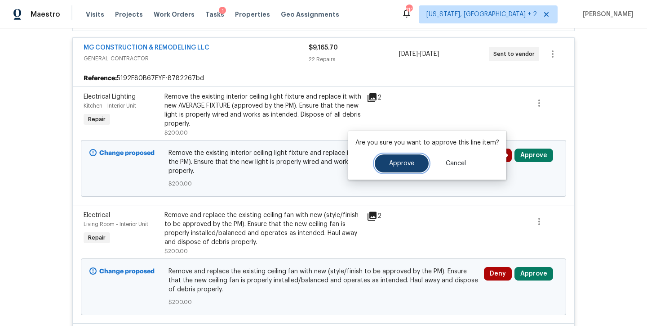
click at [404, 161] on span "Approve" at bounding box center [401, 163] width 25 height 7
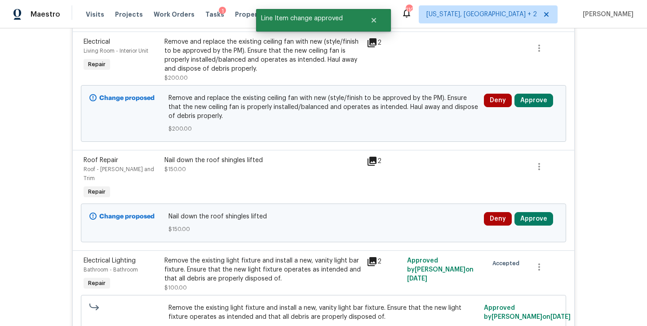
scroll to position [244, 0]
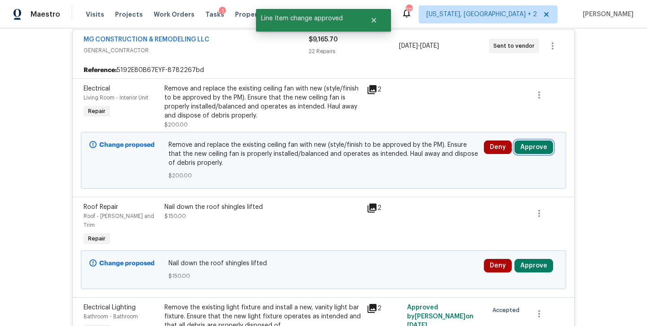
click at [527, 149] on button "Approve" at bounding box center [534, 146] width 39 height 13
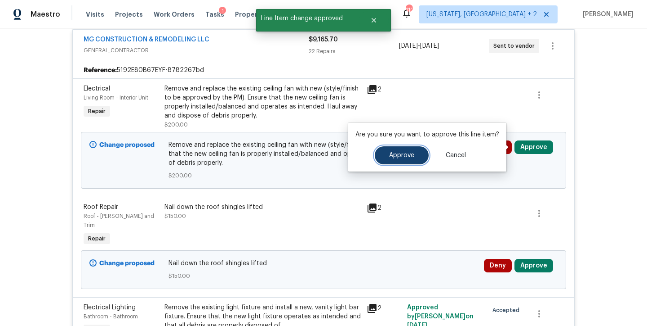
click at [397, 153] on span "Approve" at bounding box center [401, 155] width 25 height 7
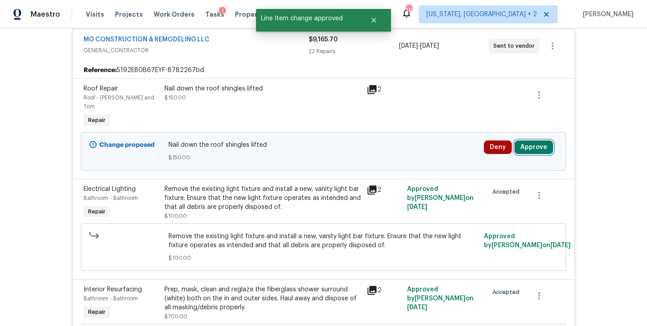
click at [531, 140] on button "Approve" at bounding box center [534, 146] width 39 height 13
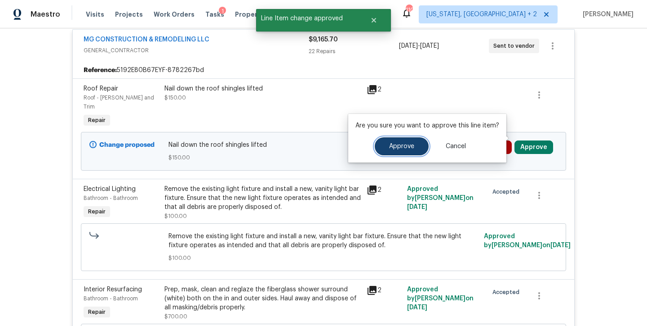
click at [424, 145] on button "Approve" at bounding box center [402, 146] width 54 height 18
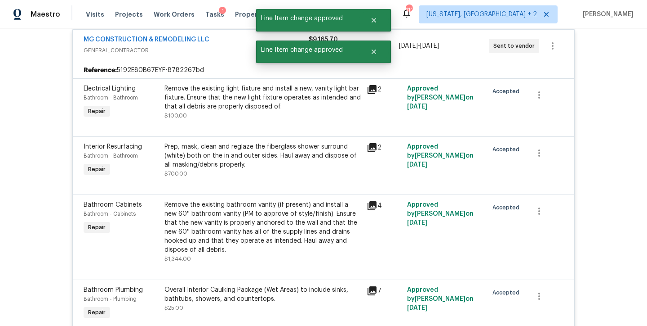
click at [597, 152] on div "Back to all projects 8524 Charnwood Ct, Manassas, VA 20111 3 Beds | 3 1/2 Baths…" at bounding box center [323, 176] width 647 height 297
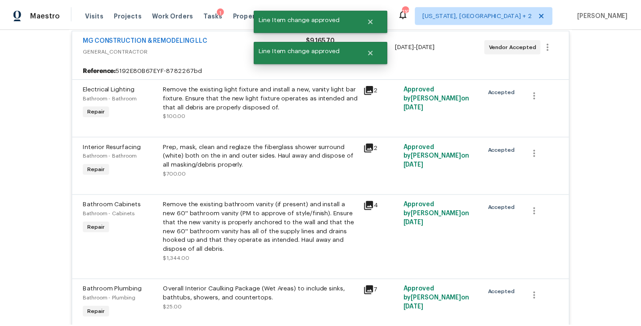
scroll to position [0, 0]
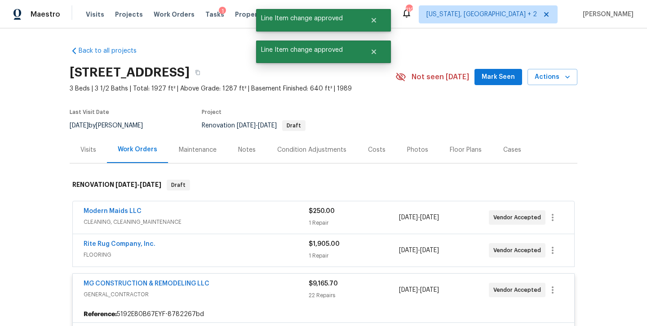
click at [252, 154] on div "Notes" at bounding box center [247, 149] width 39 height 27
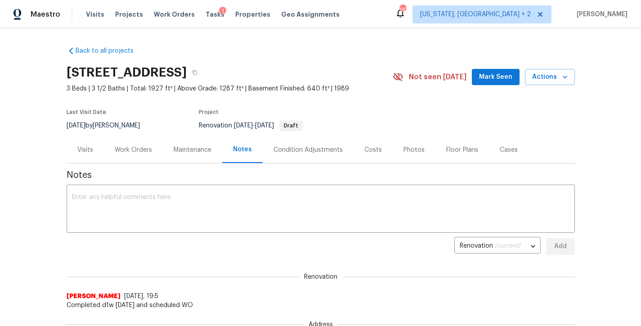
click at [376, 17] on div "Maestro Visits Projects Work Orders Tasks 1 Properties Geo Assignments 110 Wash…" at bounding box center [320, 14] width 641 height 28
click at [368, 157] on div "Costs" at bounding box center [372, 149] width 39 height 27
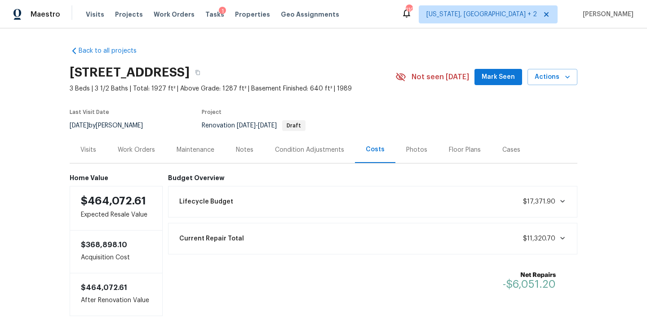
click at [362, 97] on section "8524 Charnwood Ct, Manassas, VA 20111 3 Beds | 3 1/2 Baths | Total: 1927 ft² | …" at bounding box center [324, 99] width 508 height 76
drag, startPoint x: 140, startPoint y: 152, endPoint x: 156, endPoint y: 165, distance: 21.1
click at [140, 152] on div "Work Orders" at bounding box center [136, 149] width 37 height 9
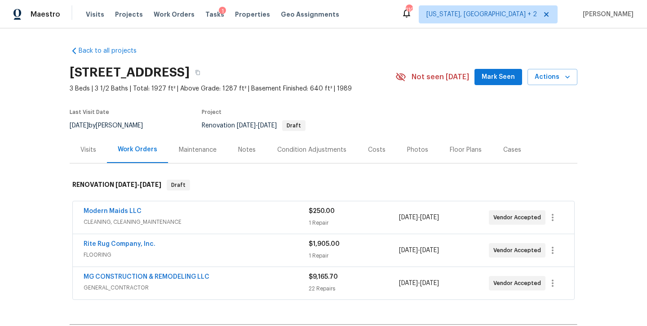
click at [143, 273] on span "MG CONSTRUCTION & REMODELING LLC" at bounding box center [147, 276] width 126 height 9
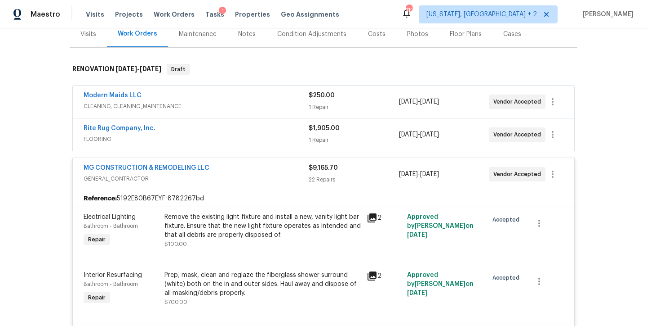
scroll to position [168, 0]
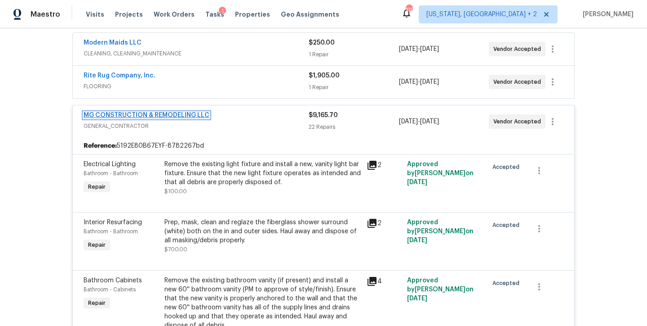
click at [150, 112] on link "MG CONSTRUCTION & REMODELING LLC" at bounding box center [147, 115] width 126 height 6
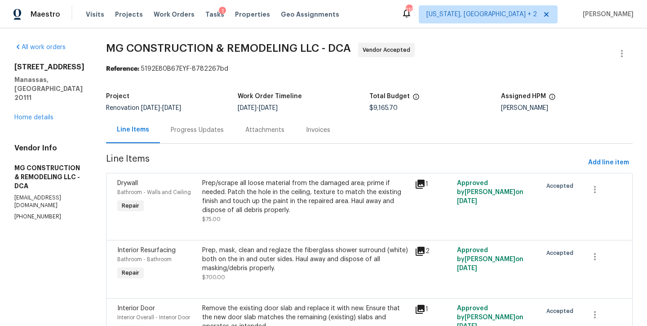
click at [224, 131] on div "Progress Updates" at bounding box center [197, 129] width 53 height 9
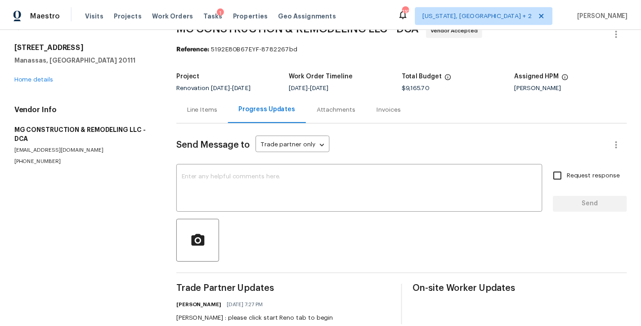
scroll to position [50, 0]
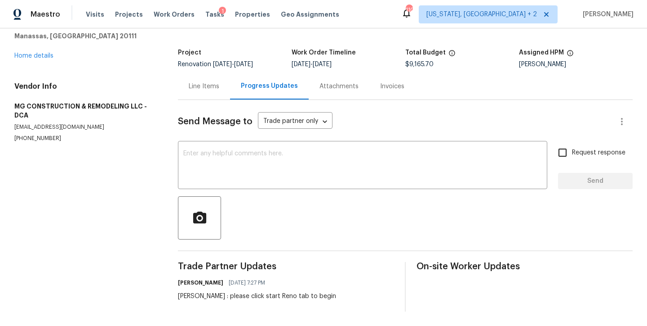
click at [183, 87] on div "Line Items" at bounding box center [204, 86] width 52 height 27
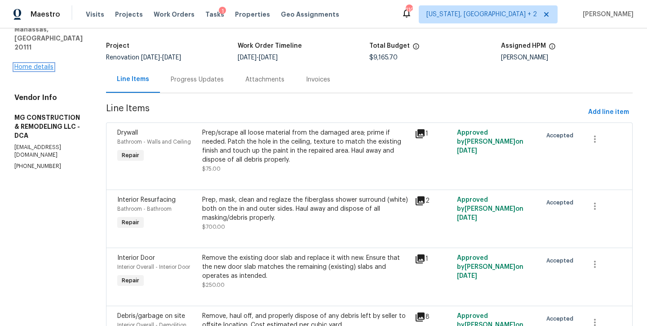
click at [40, 64] on link "Home details" at bounding box center [33, 67] width 39 height 6
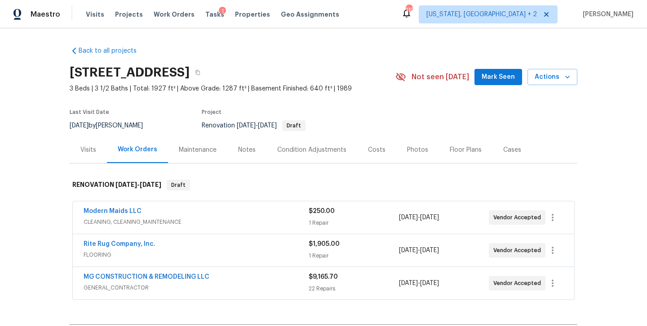
click at [247, 154] on div "Notes" at bounding box center [247, 149] width 39 height 27
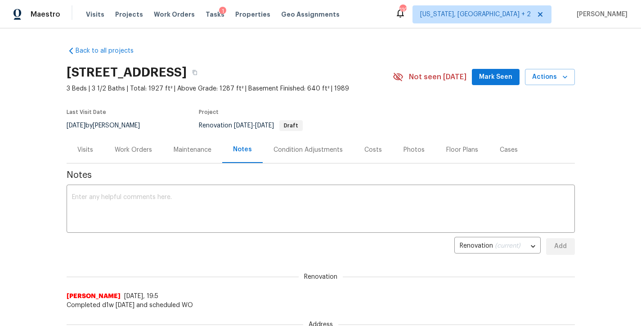
click at [131, 158] on div "Work Orders" at bounding box center [133, 149] width 59 height 27
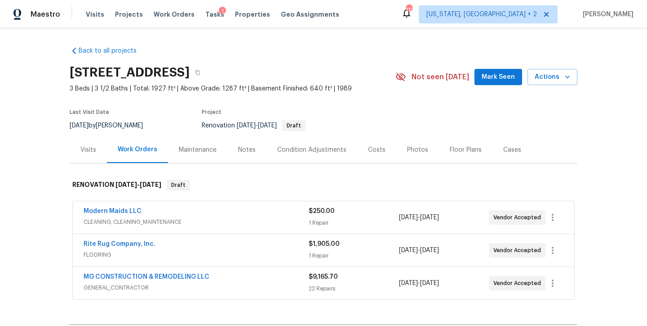
click at [363, 54] on div "Back to all projects 8524 Charnwood Ct, Manassas, VA 20111 3 Beds | 3 1/2 Baths…" at bounding box center [324, 212] width 508 height 347
click at [372, 102] on section "8524 Charnwood Ct, Manassas, VA 20111 3 Beds | 3 1/2 Baths | Total: 1927 ft² | …" at bounding box center [324, 99] width 508 height 76
click at [171, 46] on div "Back to all projects 8524 Charnwood Ct, Manassas, VA 20111 3 Beds | 3 1/2 Baths…" at bounding box center [324, 212] width 508 height 347
click at [22, 126] on div "Back to all projects 8524 Charnwood Ct, Manassas, VA 20111 3 Beds | 3 1/2 Baths…" at bounding box center [323, 176] width 647 height 297
click at [384, 13] on div "Maestro Visits Projects Work Orders Tasks 1 Properties Geo Assignments 110 Wash…" at bounding box center [323, 14] width 647 height 28
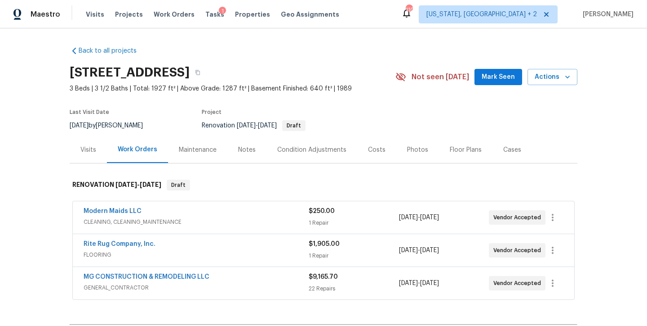
click at [366, 60] on div "Back to all projects 8524 Charnwood Ct, Manassas, VA 20111 3 Beds | 3 1/2 Baths…" at bounding box center [324, 212] width 508 height 347
click at [372, 69] on div "8524 Charnwood Ct, Manassas, VA 20111" at bounding box center [233, 72] width 326 height 23
click at [381, 16] on div "Maestro Visits Projects Work Orders Tasks 1 Properties Geo Assignments 110 Wash…" at bounding box center [323, 14] width 647 height 28
click at [161, 57] on div "Back to all projects 8524 Charnwood Ct, Manassas, VA 20111 3 Beds | 3 1/2 Baths…" at bounding box center [324, 212] width 508 height 347
click at [34, 65] on div "Back to all projects 8524 Charnwood Ct, Manassas, VA 20111 3 Beds | 3 1/2 Baths…" at bounding box center [323, 176] width 647 height 297
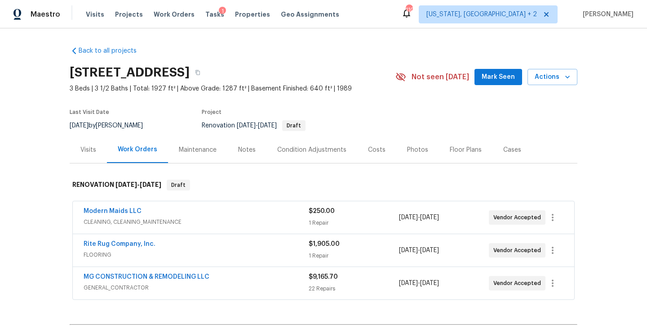
click at [350, 91] on span "3 Beds | 3 1/2 Baths | Total: 1927 ft² | Above Grade: 1287 ft² | Basement Finis…" at bounding box center [233, 88] width 326 height 9
click at [380, 18] on div "Maestro Visits Projects Work Orders Tasks 1 Properties Geo Assignments 110 Wash…" at bounding box center [323, 14] width 647 height 28
click at [384, 64] on div "8524 Charnwood Ct, Manassas, VA 20111" at bounding box center [233, 72] width 326 height 23
click at [27, 218] on div "Back to all projects 8524 Charnwood Ct, Manassas, VA 20111 3 Beds | 3 1/2 Baths…" at bounding box center [323, 176] width 647 height 297
click at [13, 238] on div "Back to all projects 8524 Charnwood Ct, Manassas, VA 20111 3 Beds | 3 1/2 Baths…" at bounding box center [323, 176] width 647 height 297
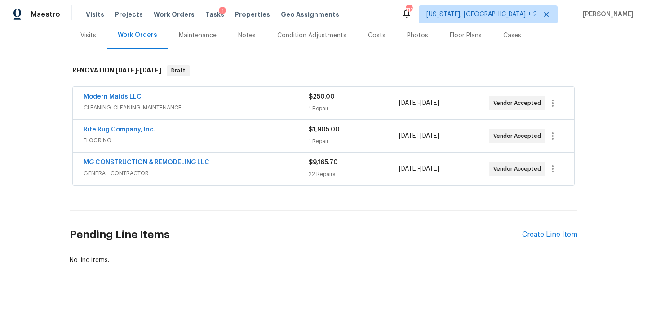
scroll to position [121, 0]
click at [597, 104] on div "Back to all projects 8524 Charnwood Ct, Manassas, VA 20111 3 Beds | 3 1/2 Baths…" at bounding box center [323, 176] width 647 height 297
click at [216, 245] on h2 "Pending Line Items" at bounding box center [296, 235] width 453 height 42
click at [33, 159] on div "Back to all projects 8524 Charnwood Ct, Manassas, VA 20111 3 Beds | 3 1/2 Baths…" at bounding box center [323, 176] width 647 height 297
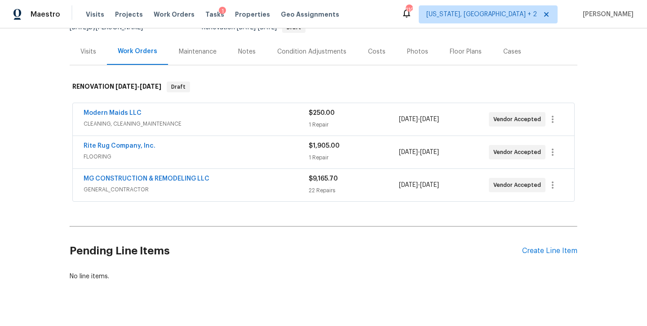
scroll to position [49, 0]
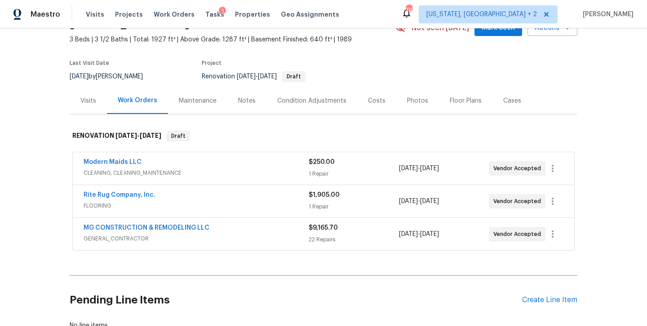
click at [383, 11] on div "Maestro Visits Projects Work Orders Tasks 1 Properties Geo Assignments 110 Wash…" at bounding box center [323, 14] width 647 height 28
click at [55, 181] on div "Back to all projects 8524 Charnwood Ct, Manassas, VA 20111 3 Beds | 3 1/2 Baths…" at bounding box center [323, 176] width 647 height 297
click at [603, 112] on div "Back to all projects 8524 Charnwood Ct, Manassas, VA 20111 3 Beds | 3 1/2 Baths…" at bounding box center [323, 176] width 647 height 297
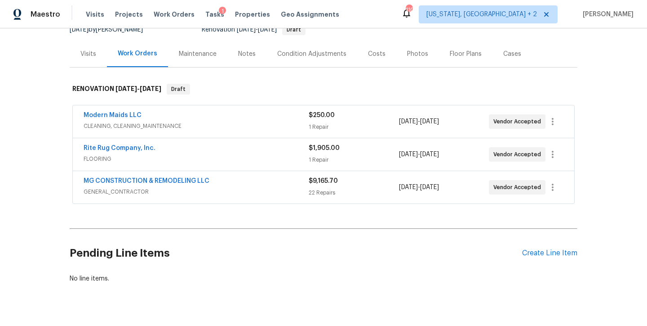
scroll to position [121, 0]
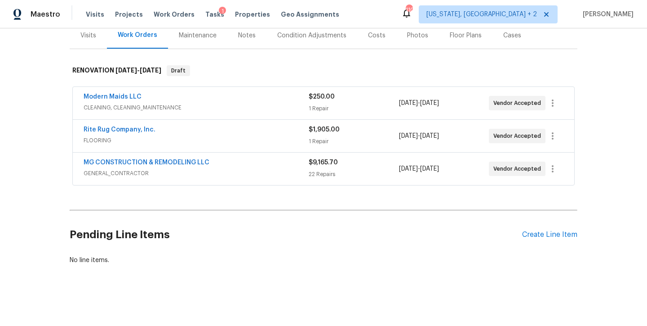
click at [395, 12] on div "Maestro Visits Projects Work Orders Tasks 1 Properties Geo Assignments 110 Wash…" at bounding box center [323, 14] width 647 height 28
click at [600, 120] on div "Back to all projects 8524 Charnwood Ct, Manassas, VA 20111 3 Beds | 3 1/2 Baths…" at bounding box center [323, 176] width 647 height 297
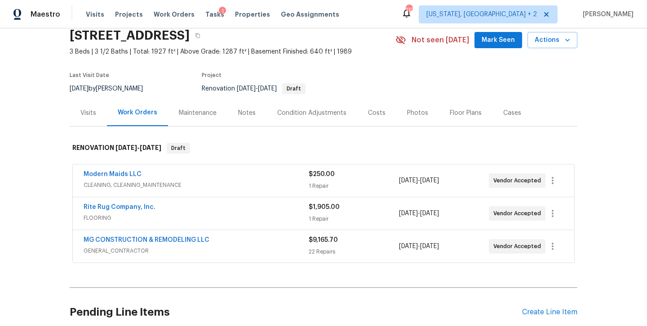
click at [376, 67] on section "8524 Charnwood Ct, Manassas, VA 20111 3 Beds | 3 1/2 Baths | Total: 1927 ft² | …" at bounding box center [324, 62] width 508 height 76
click at [376, 11] on div "Maestro Visits Projects Work Orders Tasks 1 Properties Geo Assignments 110 Wash…" at bounding box center [323, 14] width 647 height 28
click at [45, 179] on div "Back to all projects 8524 Charnwood Ct, Manassas, VA 20111 3 Beds | 3 1/2 Baths…" at bounding box center [323, 176] width 647 height 297
click at [363, 14] on div "Maestro Visits Projects Work Orders Tasks 1 Properties Geo Assignments 110 Wash…" at bounding box center [323, 14] width 647 height 28
click at [36, 116] on div "Back to all projects 8524 Charnwood Ct, Manassas, VA 20111 3 Beds | 3 1/2 Baths…" at bounding box center [323, 176] width 647 height 297
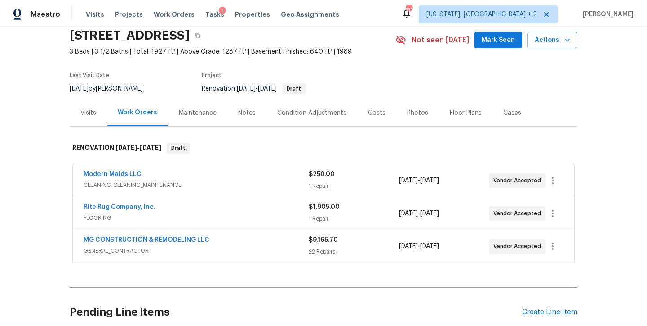
click at [41, 158] on div "Back to all projects 8524 Charnwood Ct, Manassas, VA 20111 3 Beds | 3 1/2 Baths…" at bounding box center [323, 176] width 647 height 297
click at [49, 96] on div "Back to all projects 8524 Charnwood Ct, Manassas, VA 20111 3 Beds | 3 1/2 Baths…" at bounding box center [323, 176] width 647 height 297
click at [411, 15] on div "Maestro Visits Projects Work Orders Tasks 1 Properties Geo Assignments 110 Wash…" at bounding box center [323, 14] width 647 height 28
click at [19, 161] on div "Back to all projects 8524 Charnwood Ct, Manassas, VA 20111 3 Beds | 3 1/2 Baths…" at bounding box center [323, 176] width 647 height 297
click at [9, 153] on div "Back to all projects 8524 Charnwood Ct, Manassas, VA 20111 3 Beds | 3 1/2 Baths…" at bounding box center [323, 176] width 647 height 297
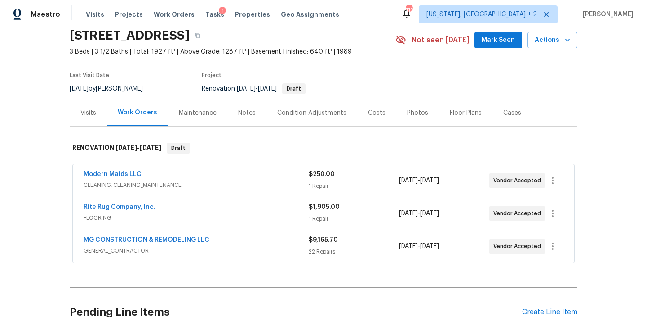
click at [618, 151] on div "Back to all projects 8524 Charnwood Ct, Manassas, VA 20111 3 Beds | 3 1/2 Baths…" at bounding box center [323, 176] width 647 height 297
click at [34, 164] on div "Back to all projects 8524 Charnwood Ct, Manassas, VA 20111 3 Beds | 3 1/2 Baths…" at bounding box center [323, 176] width 647 height 297
click at [369, 15] on div "Maestro Visits Projects Work Orders Tasks 1 Properties Geo Assignments 110 Wash…" at bounding box center [323, 14] width 647 height 28
click at [391, 16] on div "Maestro Visits Projects Work Orders Tasks 1 Properties Geo Assignments 110 Wash…" at bounding box center [323, 14] width 647 height 28
click at [205, 14] on span "Tasks" at bounding box center [214, 14] width 19 height 6
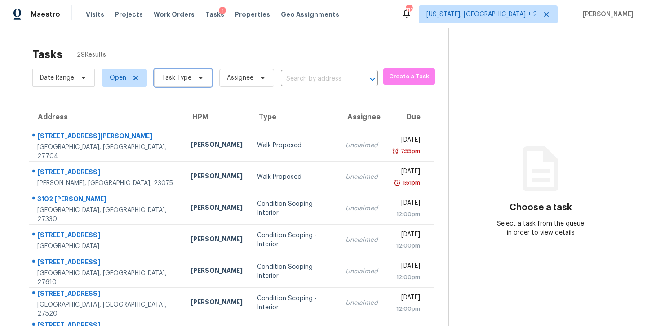
click at [178, 76] on span "Task Type" at bounding box center [177, 77] width 30 height 9
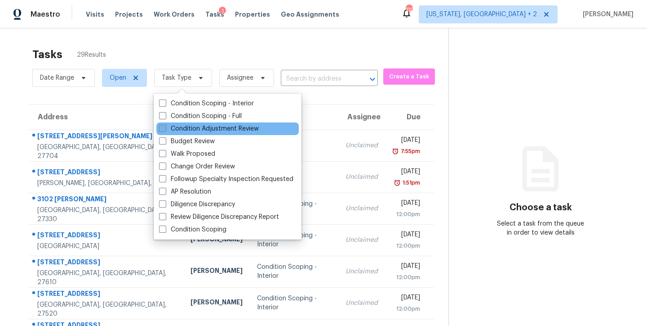
click at [199, 129] on label "Condition Adjustment Review" at bounding box center [209, 128] width 100 height 9
click at [165, 129] on input "Condition Adjustment Review" at bounding box center [162, 127] width 6 height 6
checkbox input "true"
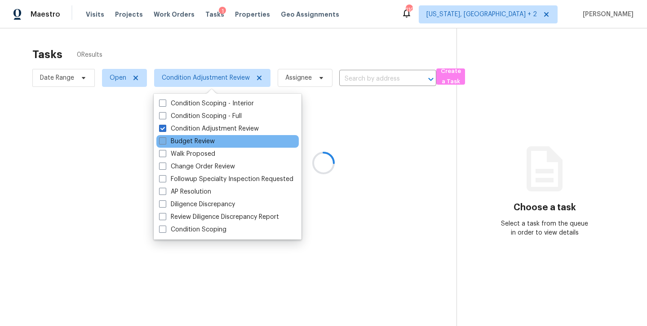
click at [186, 142] on label "Budget Review" at bounding box center [187, 141] width 56 height 9
click at [165, 142] on input "Budget Review" at bounding box center [162, 140] width 6 height 6
checkbox input "true"
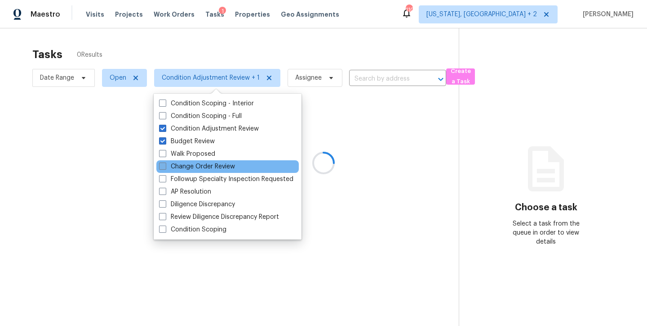
click at [188, 168] on label "Change Order Review" at bounding box center [197, 166] width 76 height 9
click at [165, 168] on input "Change Order Review" at bounding box center [162, 165] width 6 height 6
checkbox input "true"
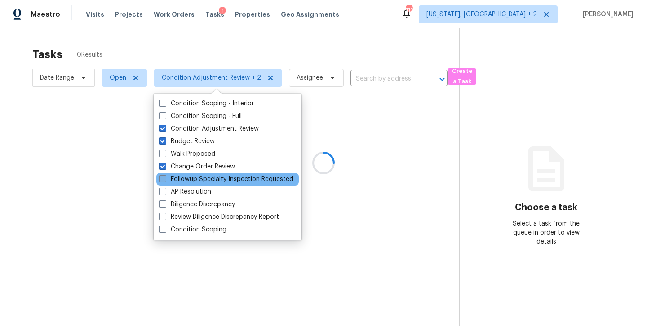
click at [188, 180] on label "Followup Specialty Inspection Requested" at bounding box center [226, 178] width 134 height 9
click at [165, 180] on input "Followup Specialty Inspection Requested" at bounding box center [162, 177] width 6 height 6
checkbox input "true"
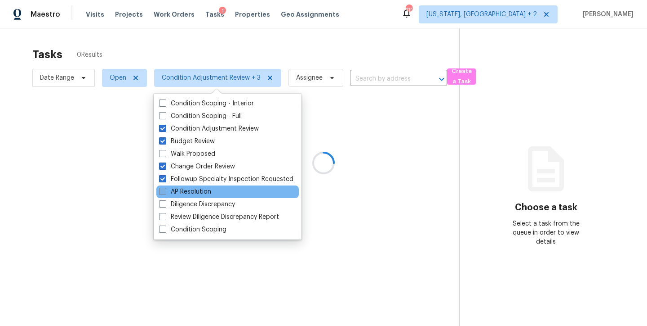
click at [186, 189] on label "AP Resolution" at bounding box center [185, 191] width 52 height 9
click at [165, 189] on input "AP Resolution" at bounding box center [162, 190] width 6 height 6
checkbox input "true"
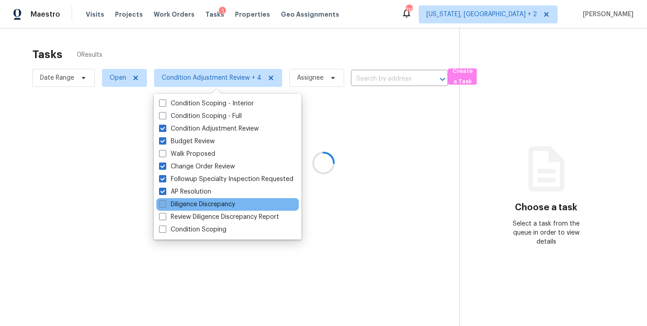
click at [182, 205] on label "Diligence Discrepancy" at bounding box center [197, 204] width 76 height 9
click at [165, 205] on input "Diligence Discrepancy" at bounding box center [162, 203] width 6 height 6
checkbox input "true"
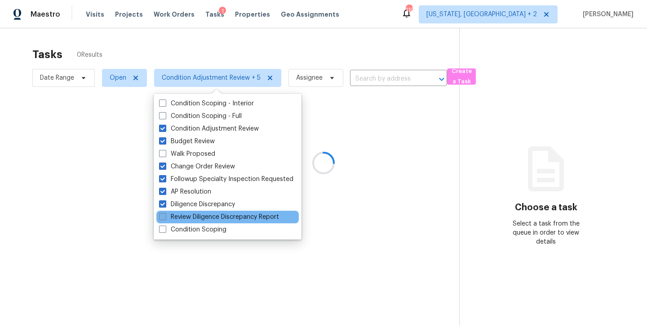
click at [181, 216] on label "Review Diligence Discrepancy Report" at bounding box center [219, 216] width 120 height 9
click at [165, 216] on input "Review Diligence Discrepancy Report" at bounding box center [162, 215] width 6 height 6
checkbox input "true"
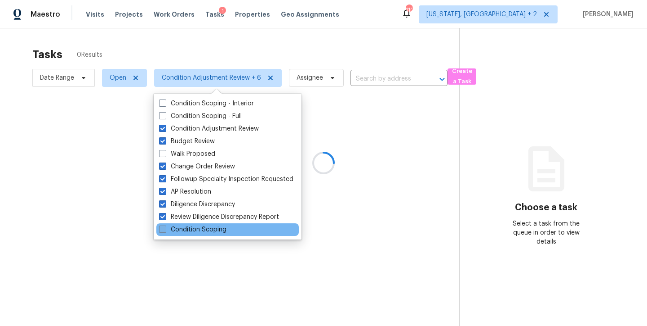
click at [175, 232] on label "Condition Scoping" at bounding box center [192, 229] width 67 height 9
click at [165, 231] on input "Condition Scoping" at bounding box center [162, 228] width 6 height 6
checkbox input "true"
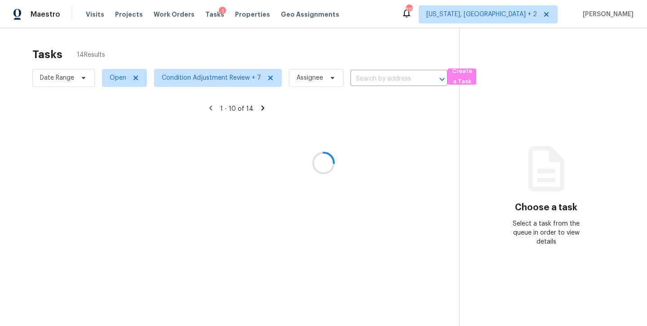
click at [284, 45] on div at bounding box center [323, 163] width 647 height 326
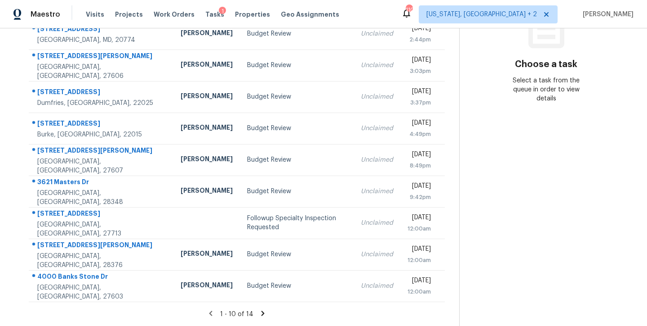
scroll to position [149, 0]
click at [262, 310] on icon at bounding box center [263, 312] width 3 height 5
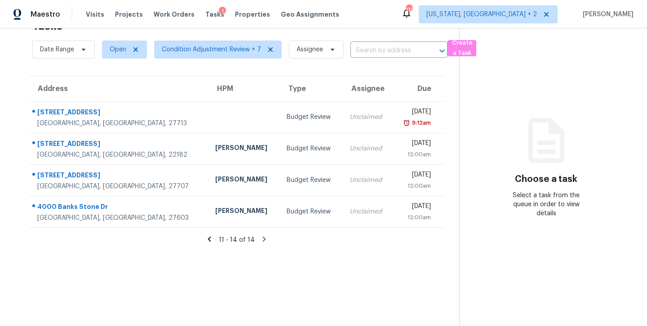
click at [114, 266] on section "Tasks 14 Results Date Range Open Condition Adjustment Review + 7 Assignee ​ Cre…" at bounding box center [236, 169] width 445 height 311
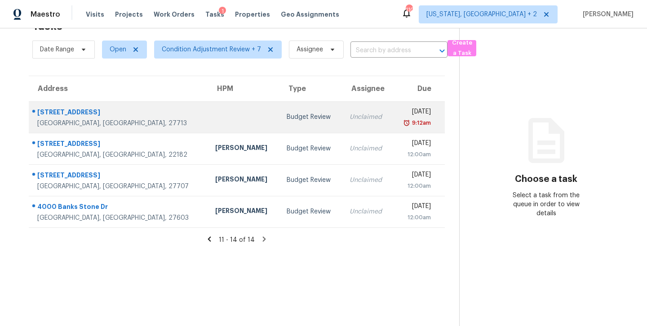
click at [280, 117] on td "Budget Review" at bounding box center [311, 116] width 63 height 31
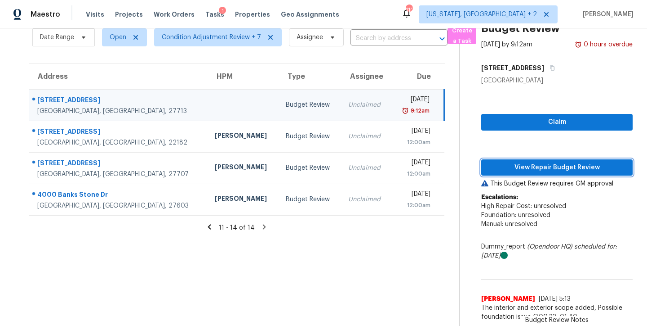
click at [569, 164] on span "View Repair Budget Review" at bounding box center [557, 167] width 137 height 11
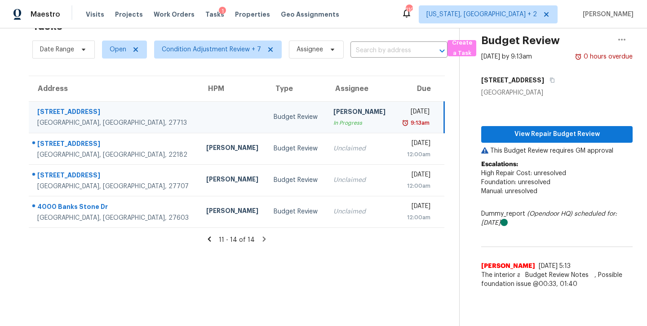
click at [417, 8] on div "Maestro Visits Projects Work Orders Tasks 1 Properties Geo Assignments 110 Wash…" at bounding box center [323, 14] width 647 height 28
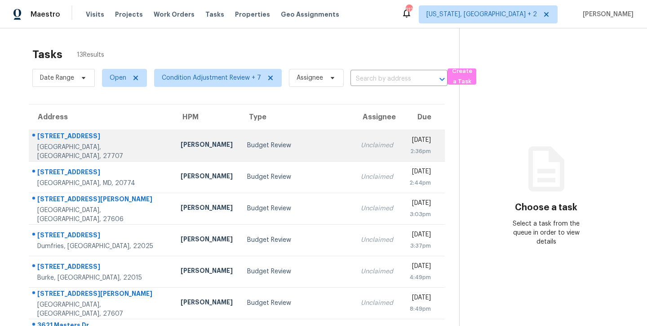
click at [181, 142] on div "[PERSON_NAME]" at bounding box center [207, 145] width 52 height 11
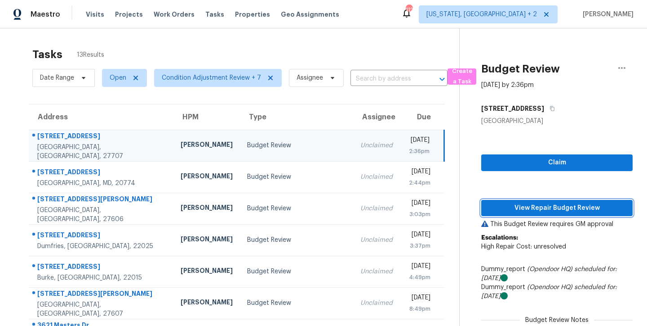
click at [573, 203] on span "View Repair Budget Review" at bounding box center [557, 207] width 137 height 11
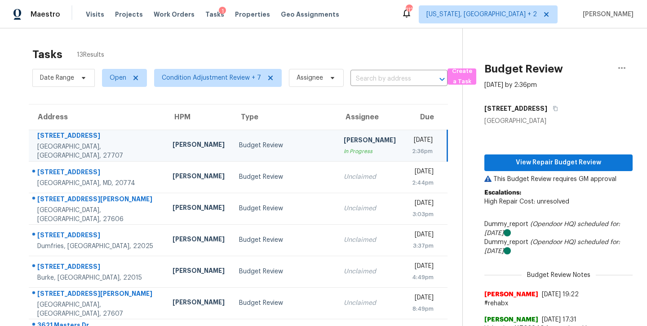
click at [385, 17] on div "Maestro Visits Projects Work Orders Tasks 1 Properties Geo Assignments 112 [US_…" at bounding box center [323, 14] width 647 height 28
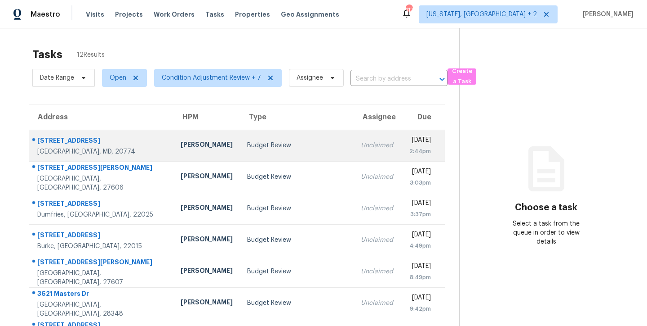
click at [314, 144] on td "Budget Review" at bounding box center [297, 144] width 114 height 31
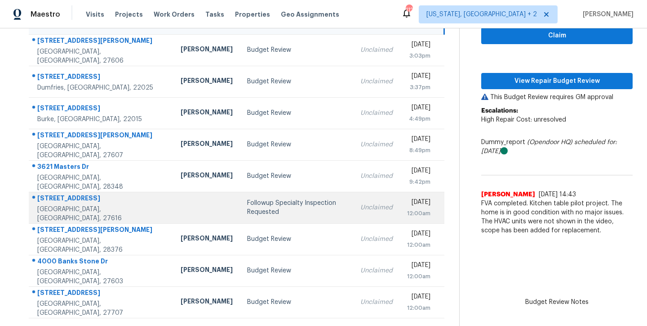
scroll to position [149, 0]
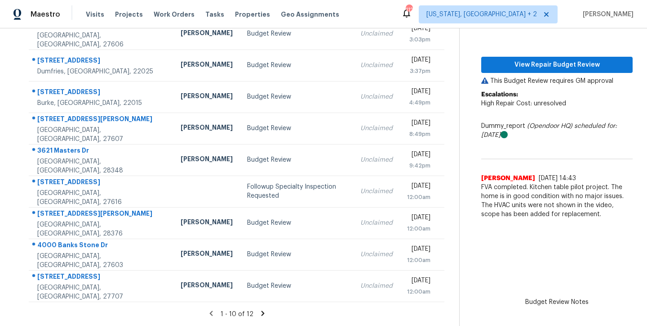
click at [374, 15] on div "Maestro Visits Projects Work Orders Tasks Properties Geo Assignments [STREET_AD…" at bounding box center [323, 14] width 647 height 28
